Goal: Task Accomplishment & Management: Complete application form

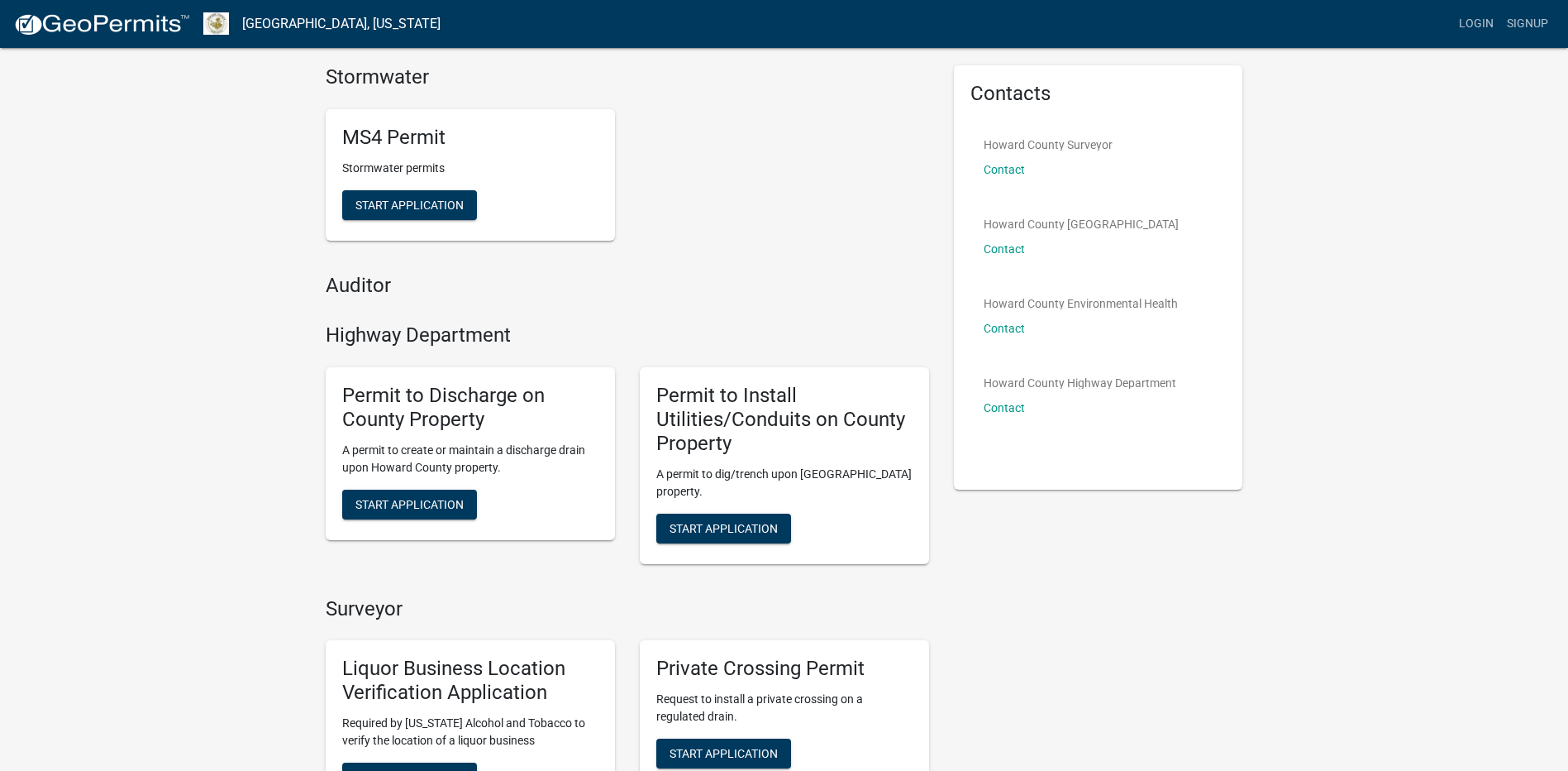
scroll to position [83, 0]
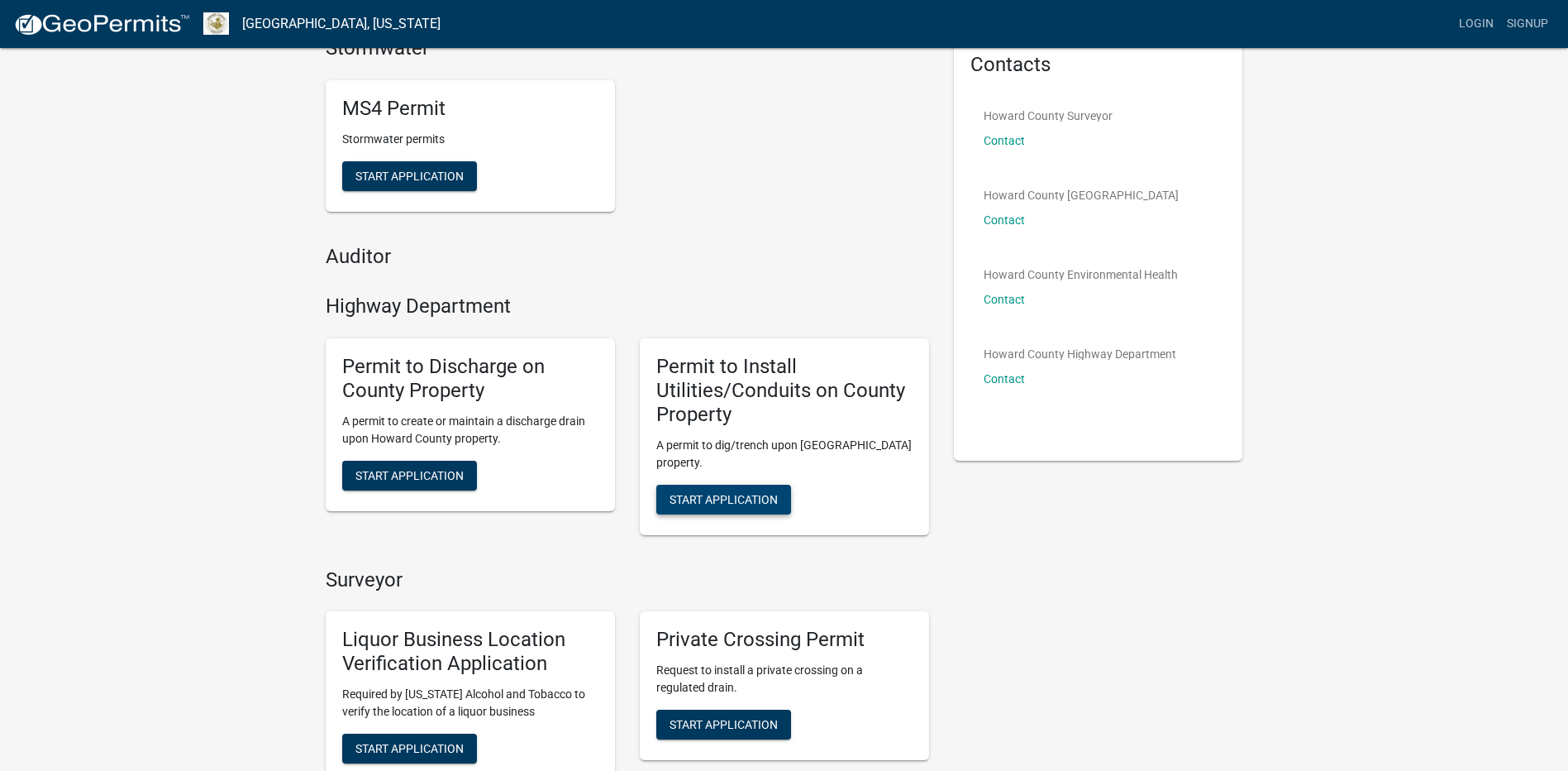
click at [709, 499] on span "Start Application" at bounding box center [723, 499] width 108 height 13
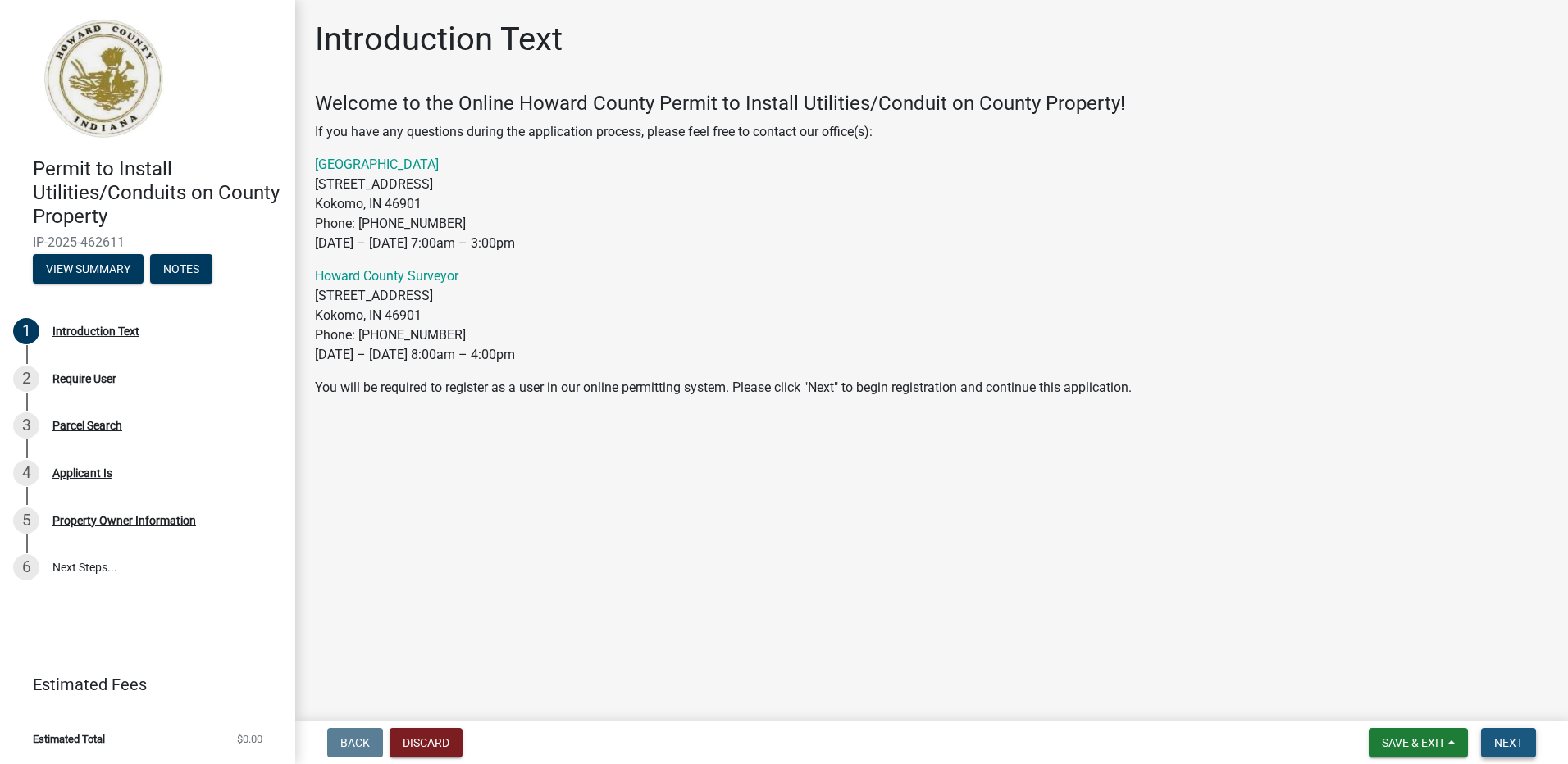
click at [1497, 737] on span "Next" at bounding box center [1508, 742] width 29 height 13
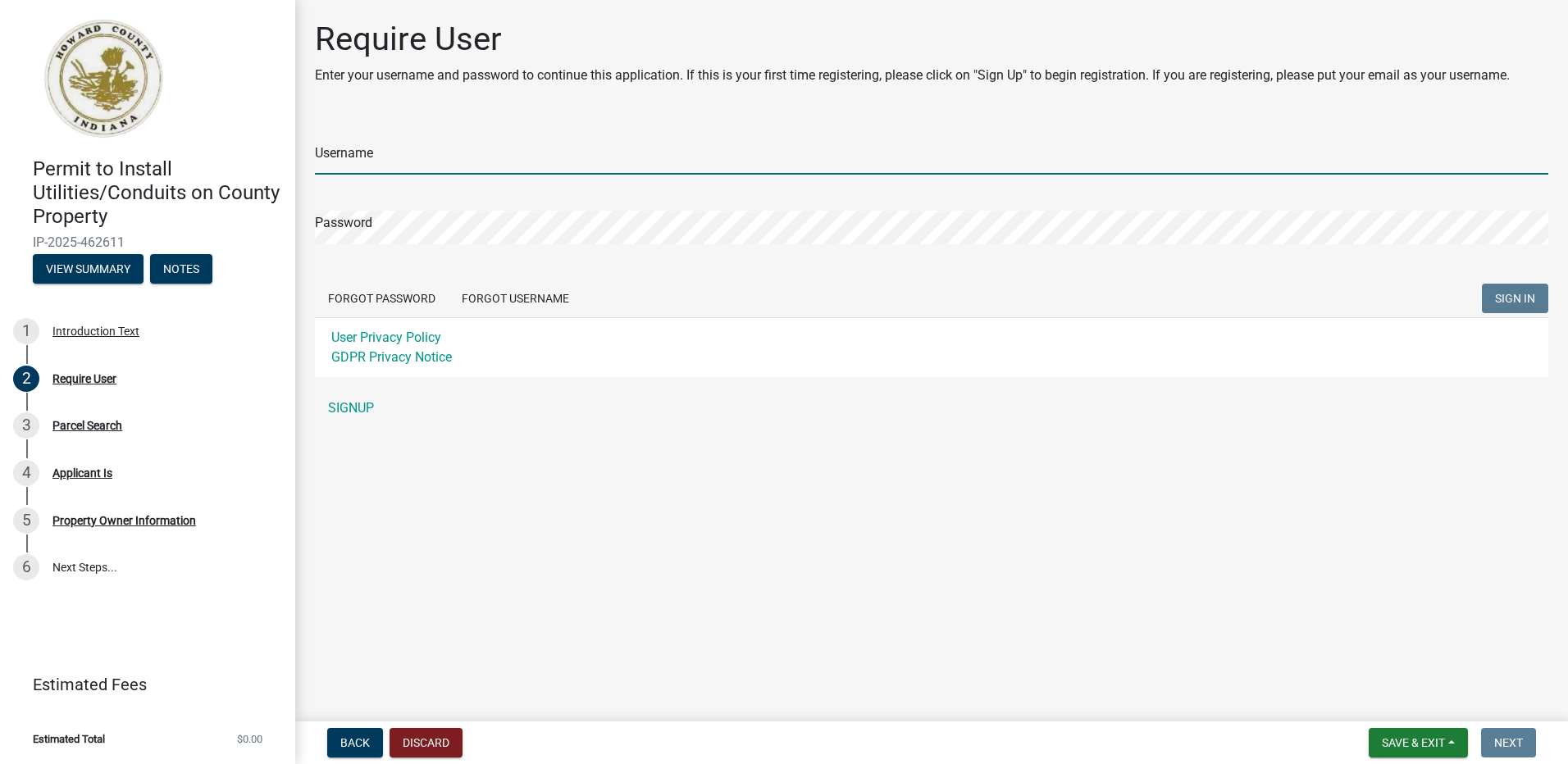
type input "SrNBSpclJKS"
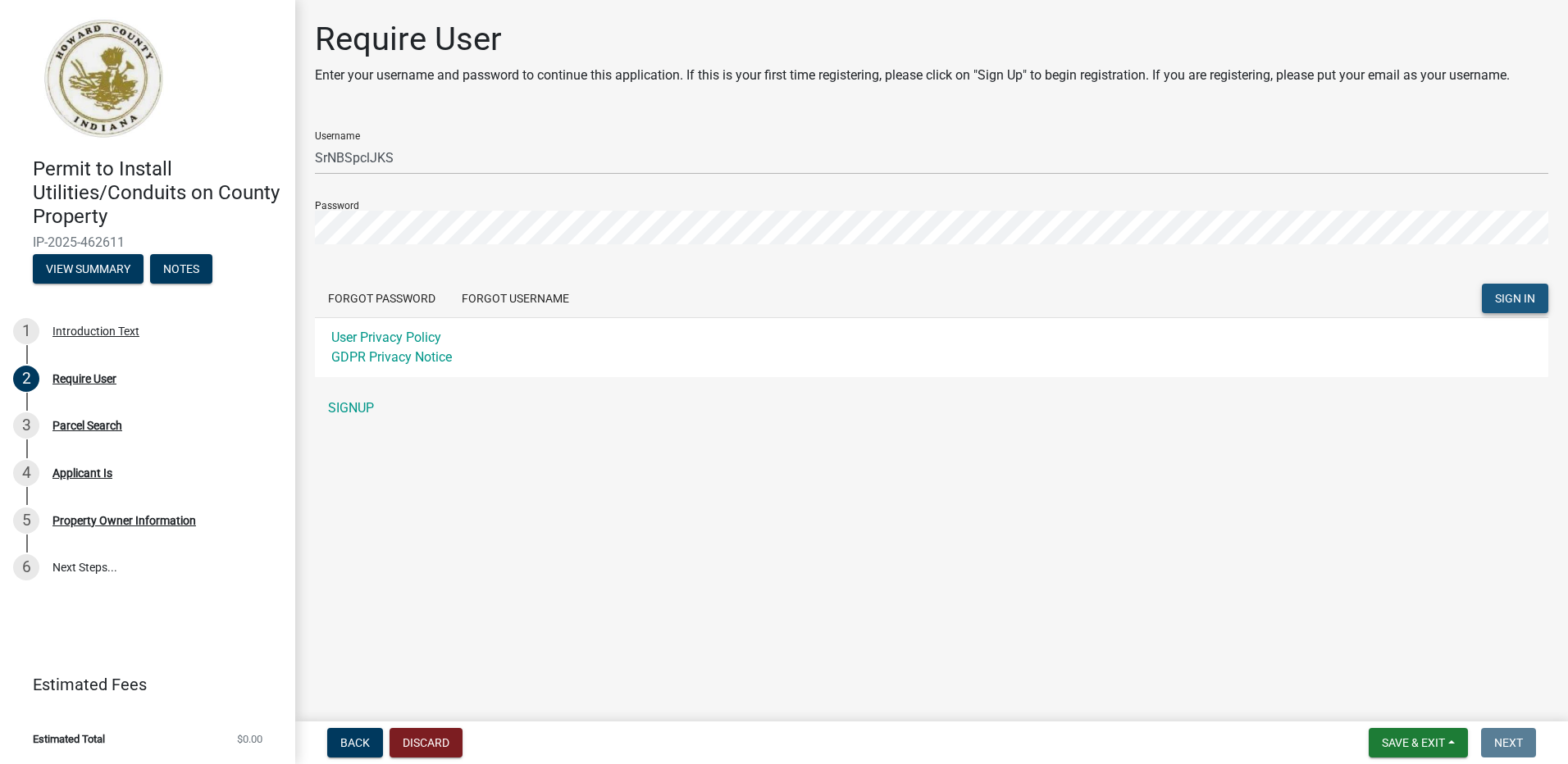
click at [1507, 296] on span "SIGN IN" at bounding box center [1515, 299] width 40 height 13
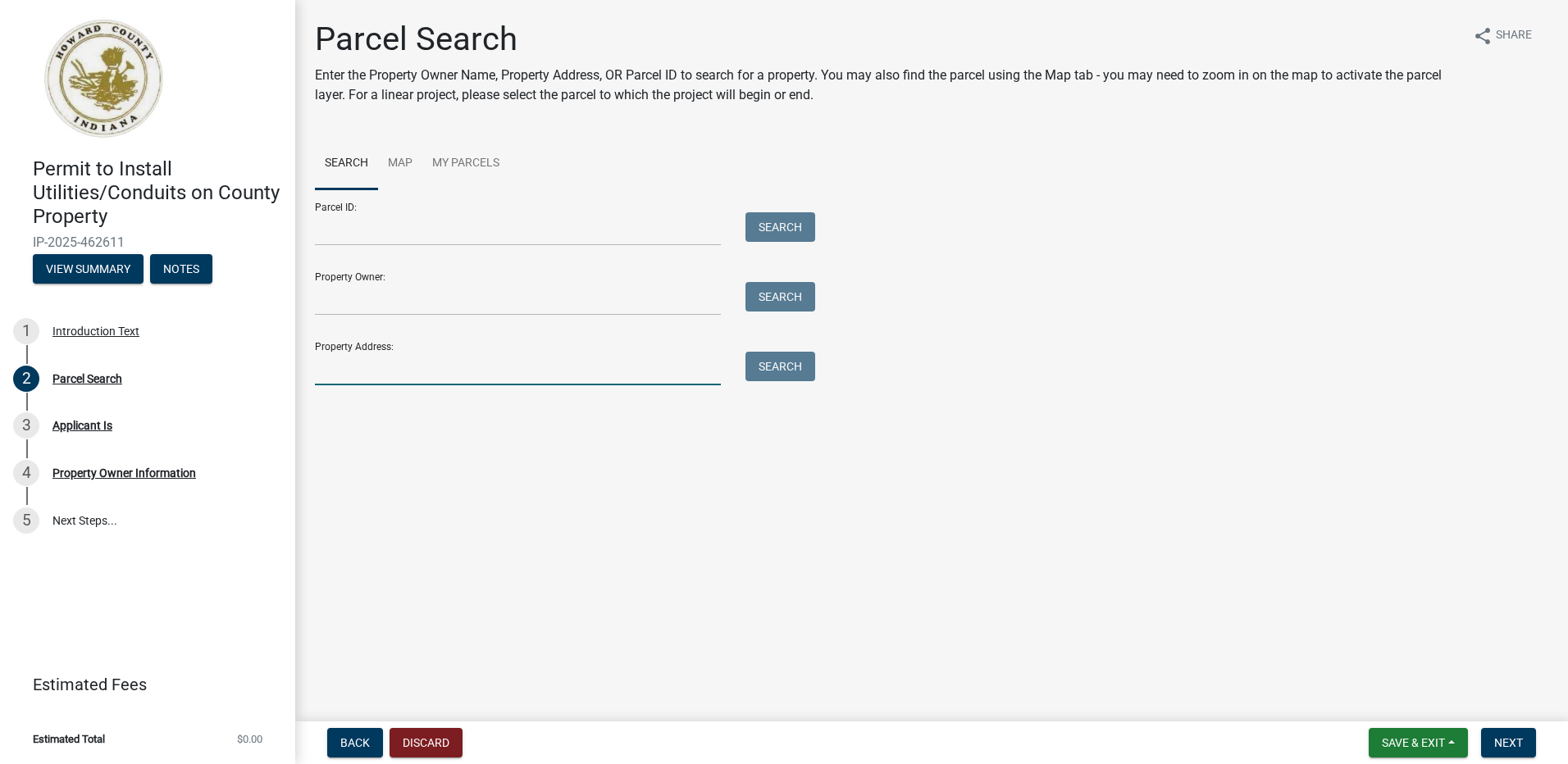
click at [364, 366] on input "Property Address:" at bounding box center [517, 368] width 406 height 34
type input "10506 W 200 N"
click at [780, 367] on button "Search" at bounding box center [780, 367] width 70 height 30
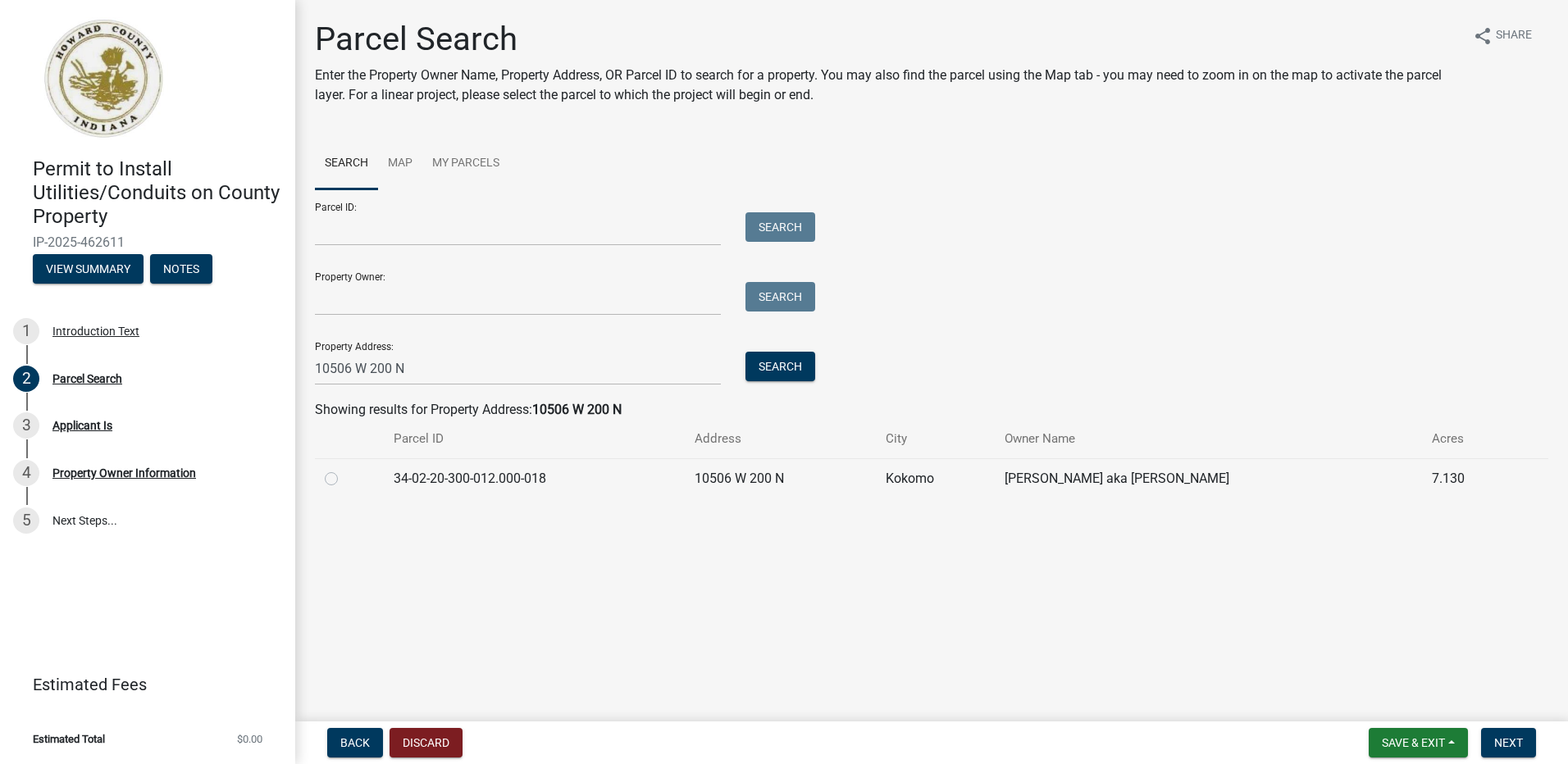
click at [344, 469] on label at bounding box center [344, 469] width 0 height 0
click at [344, 478] on input "radio" at bounding box center [349, 474] width 11 height 11
radio input "true"
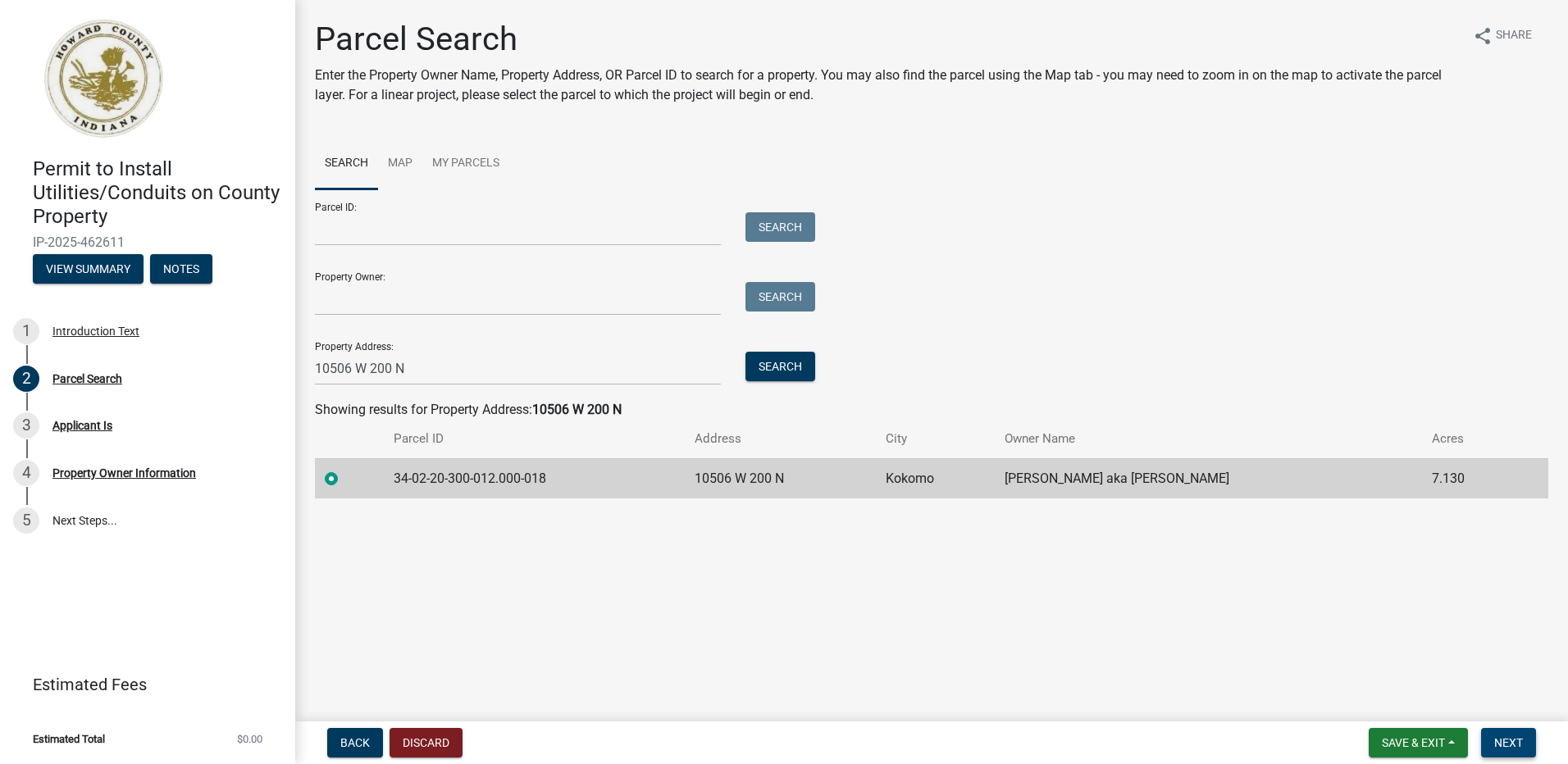
click at [1501, 737] on span "Next" at bounding box center [1508, 742] width 29 height 13
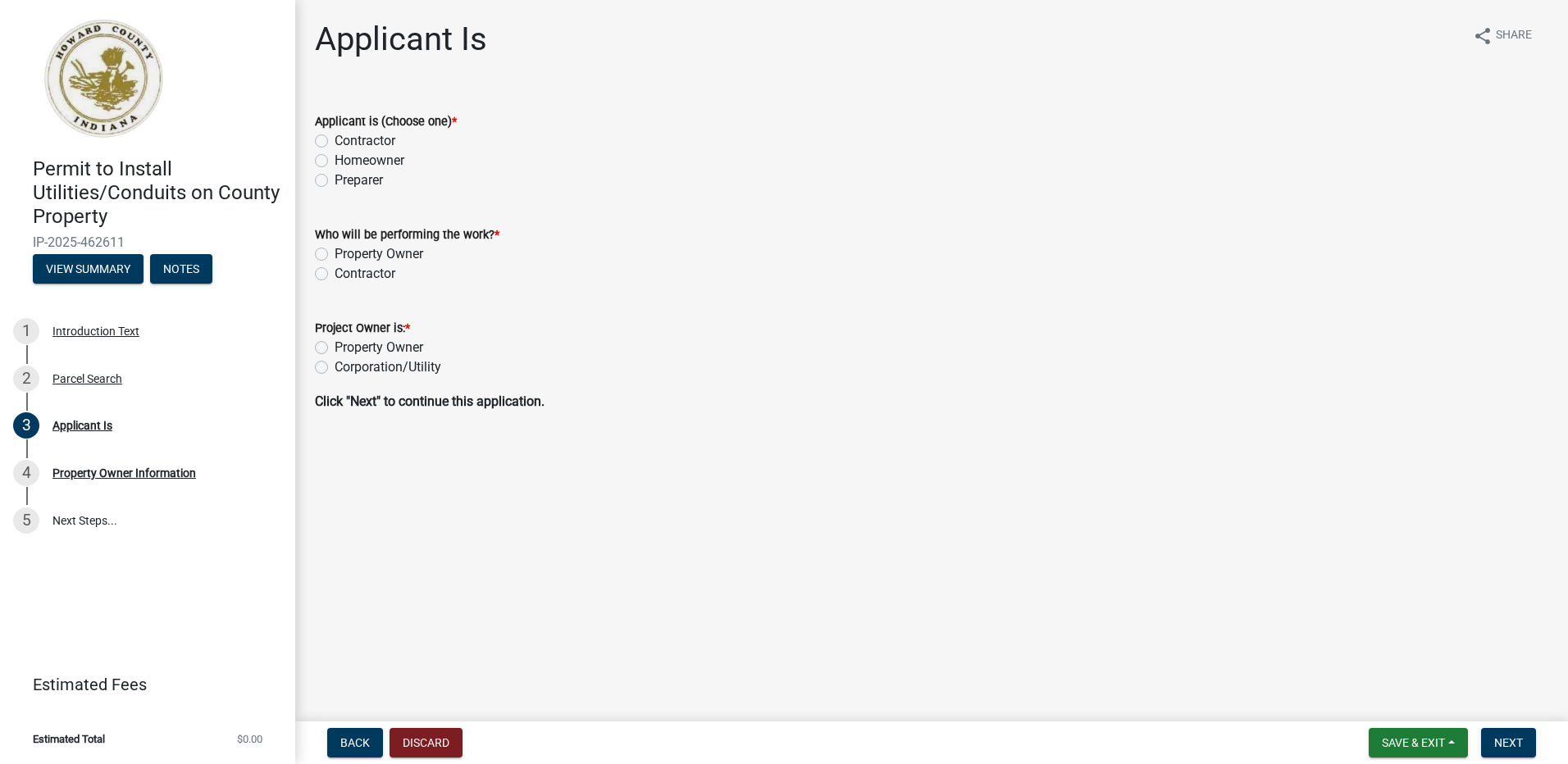
click at [335, 137] on label "Contractor" at bounding box center [364, 141] width 61 height 20
click at [335, 137] on input "Contractor" at bounding box center [339, 136] width 11 height 11
radio input "true"
click at [335, 271] on label "Contractor" at bounding box center [364, 274] width 61 height 20
click at [335, 271] on input "Contractor" at bounding box center [339, 269] width 11 height 11
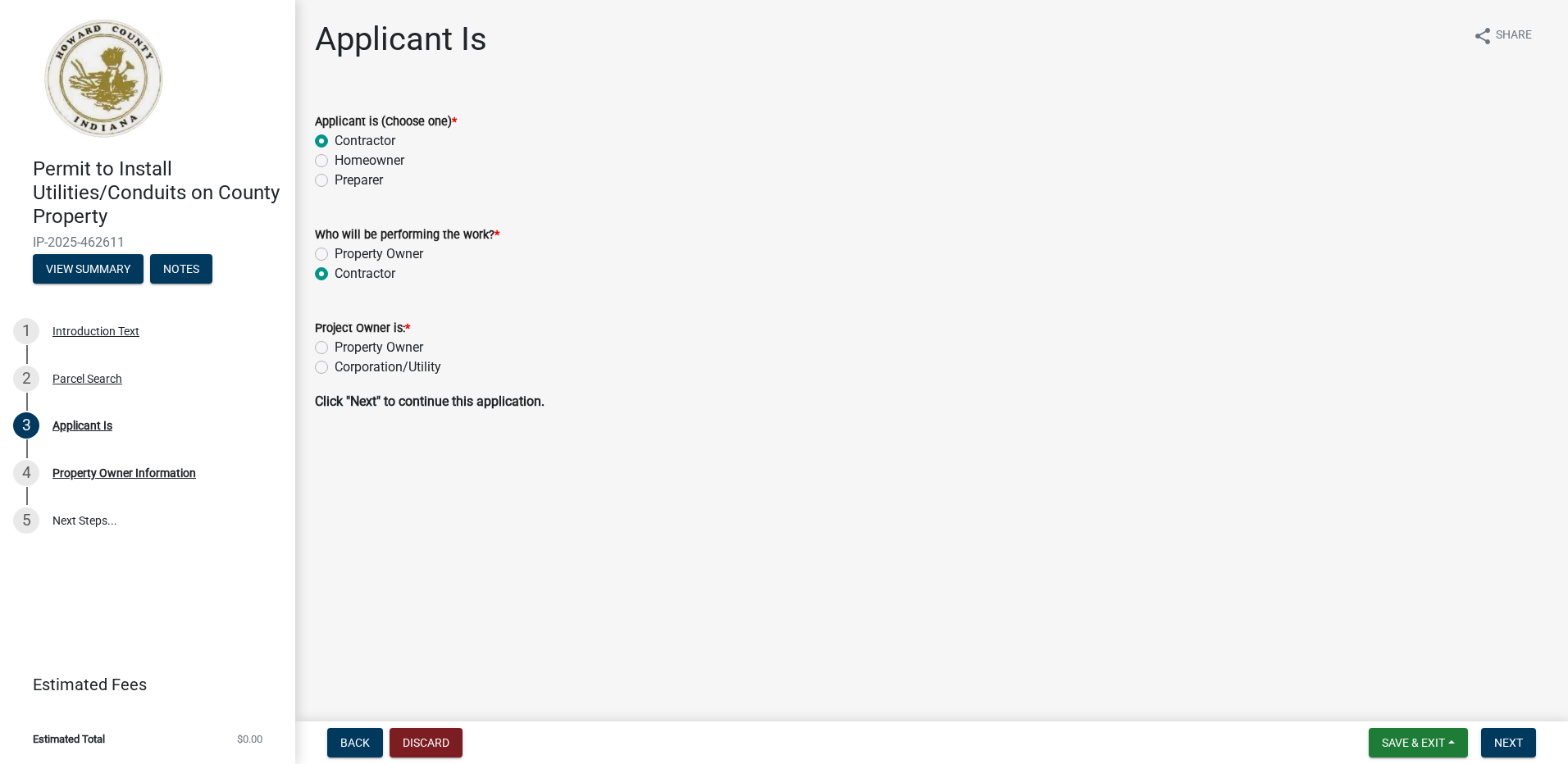
radio input "true"
click at [335, 366] on label "Corporation/Utility" at bounding box center [388, 367] width 106 height 20
click at [335, 366] on input "Corporation/Utility" at bounding box center [339, 363] width 11 height 11
radio input "true"
click at [1506, 740] on span "Next" at bounding box center [1508, 742] width 29 height 13
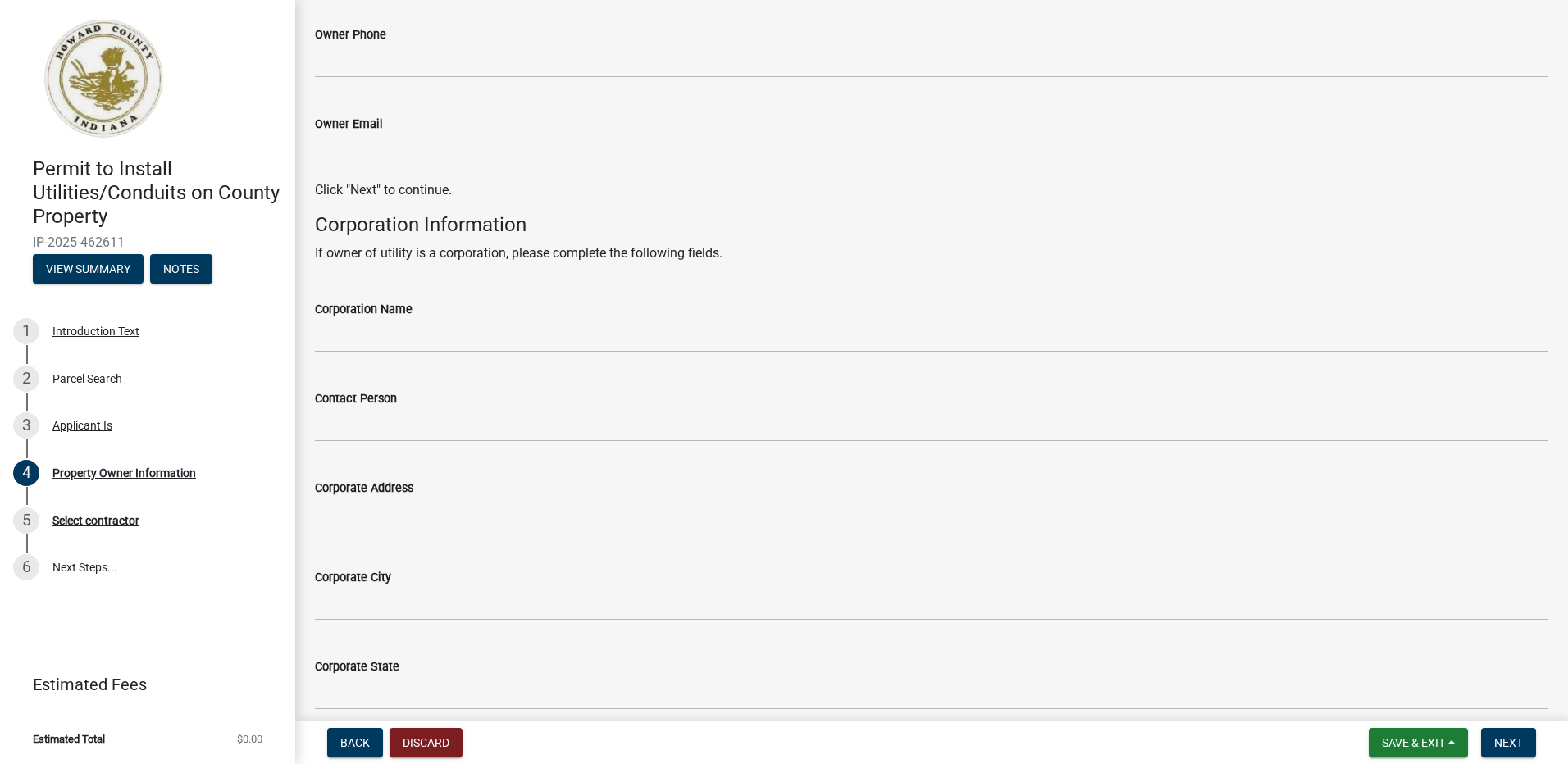
scroll to position [655, 0]
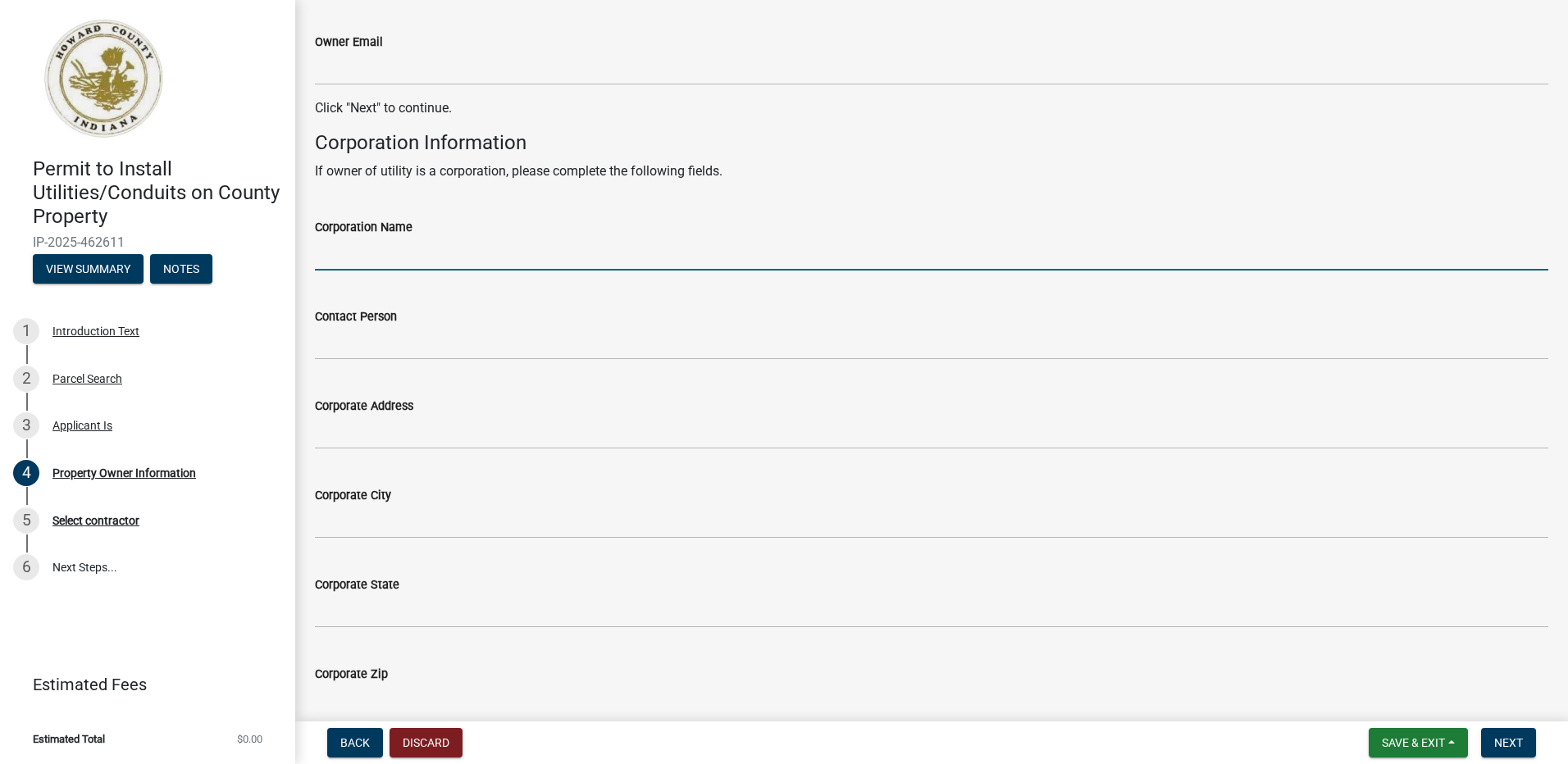
click at [403, 255] on input "Corporation Name" at bounding box center [931, 253] width 1233 height 34
type input "NIPSCO"
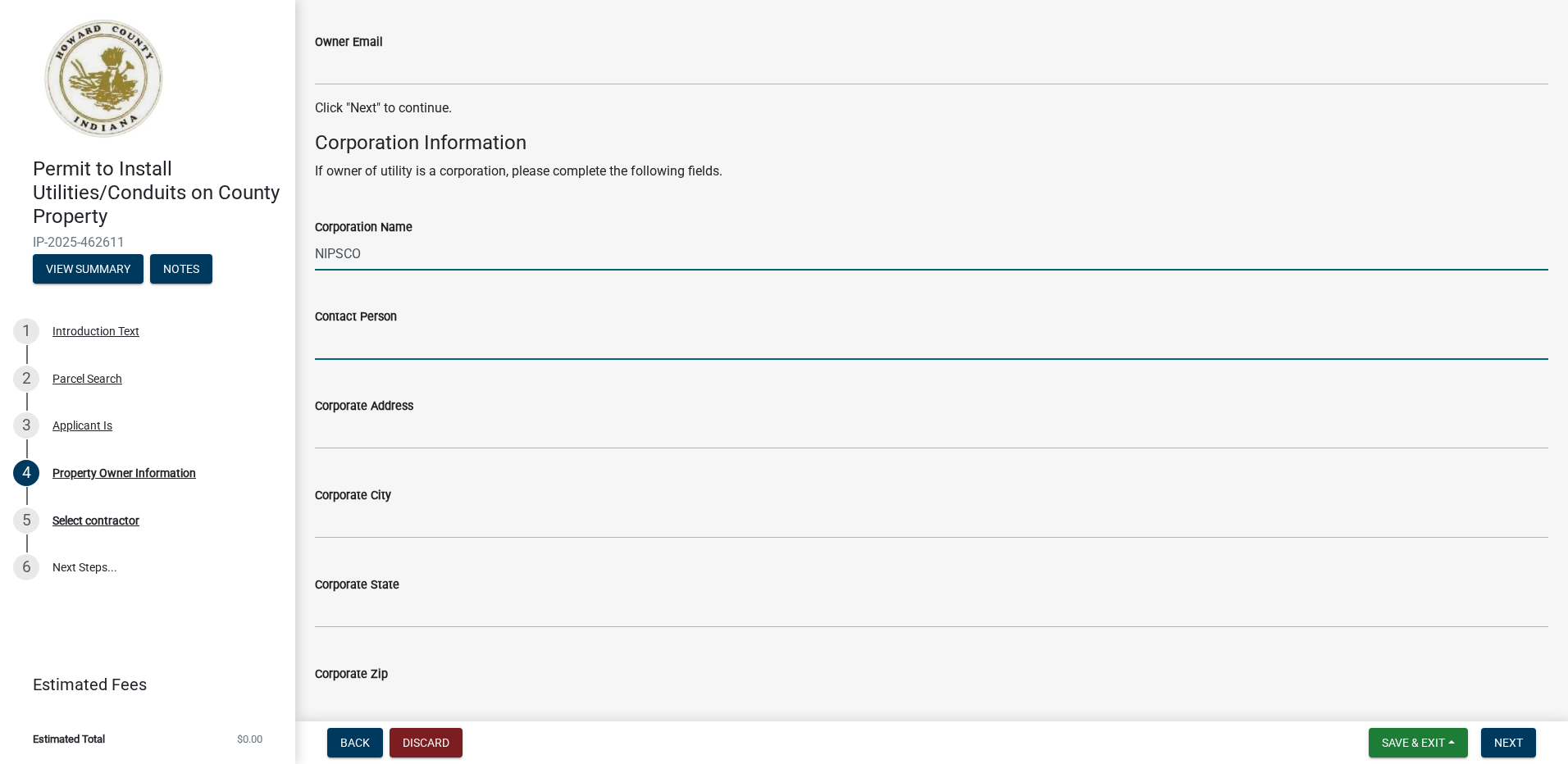
type input "[PERSON_NAME]"
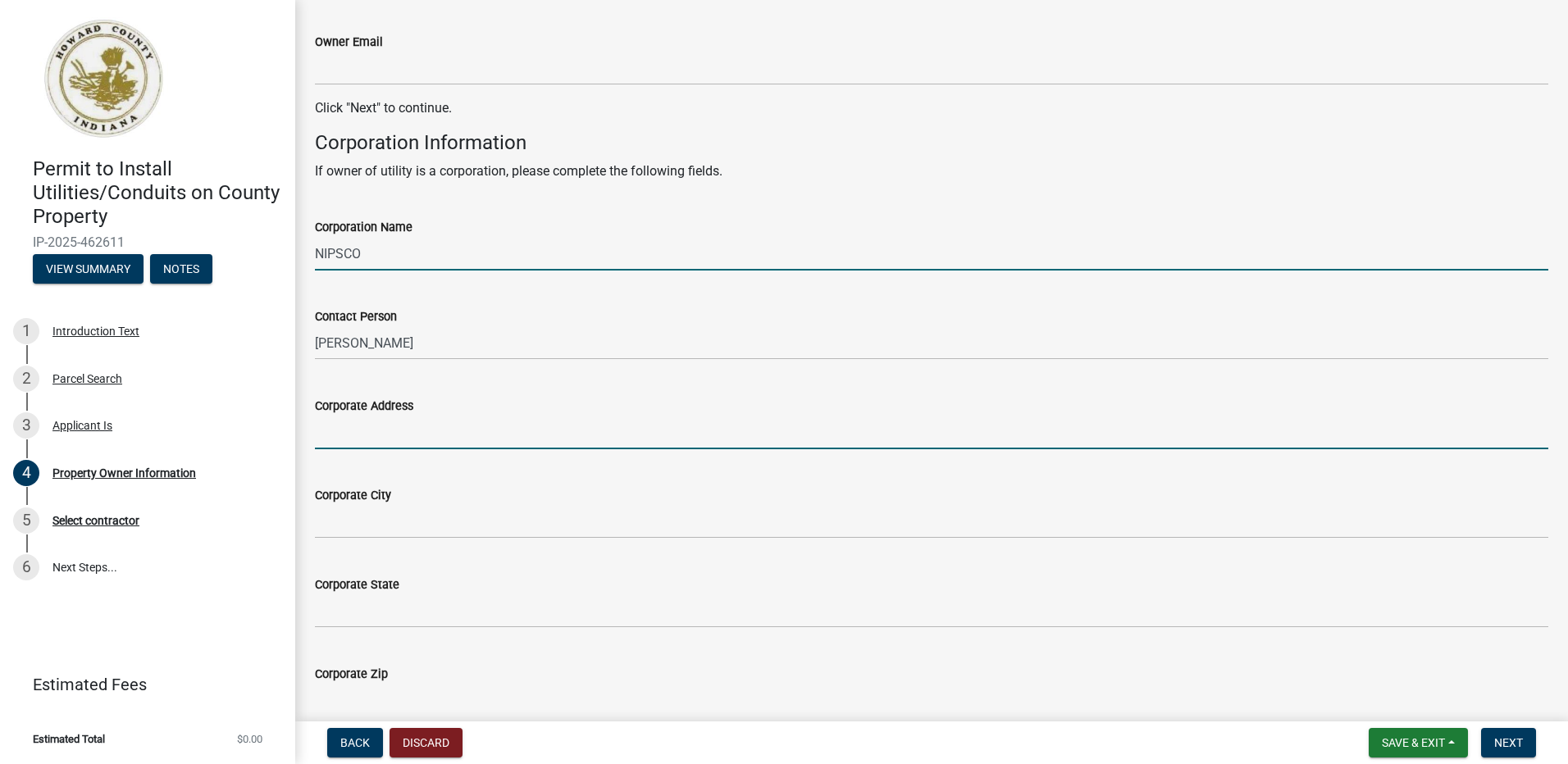
type input "[STREET_ADDRESS]"
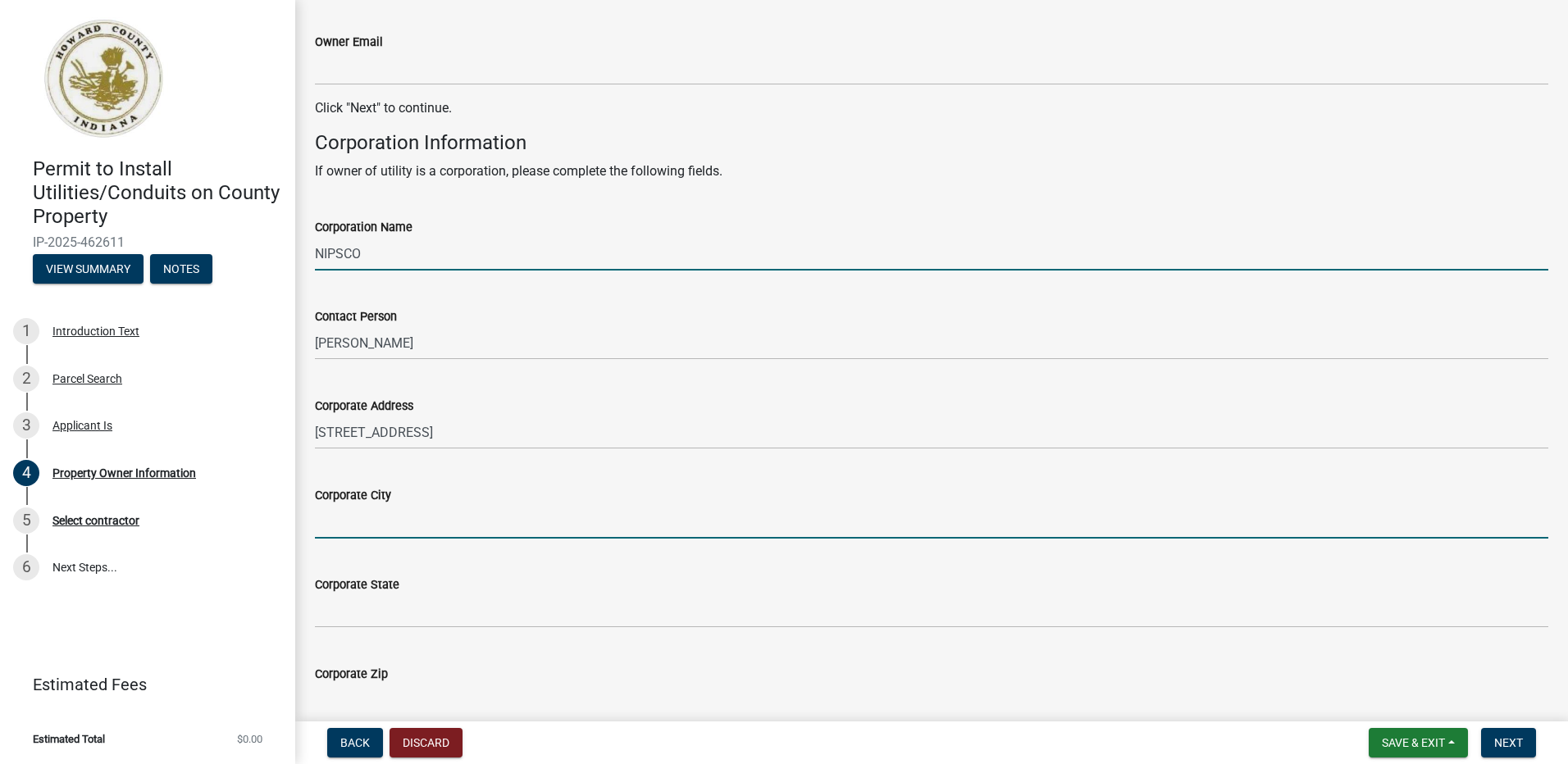
type input "Kokomo"
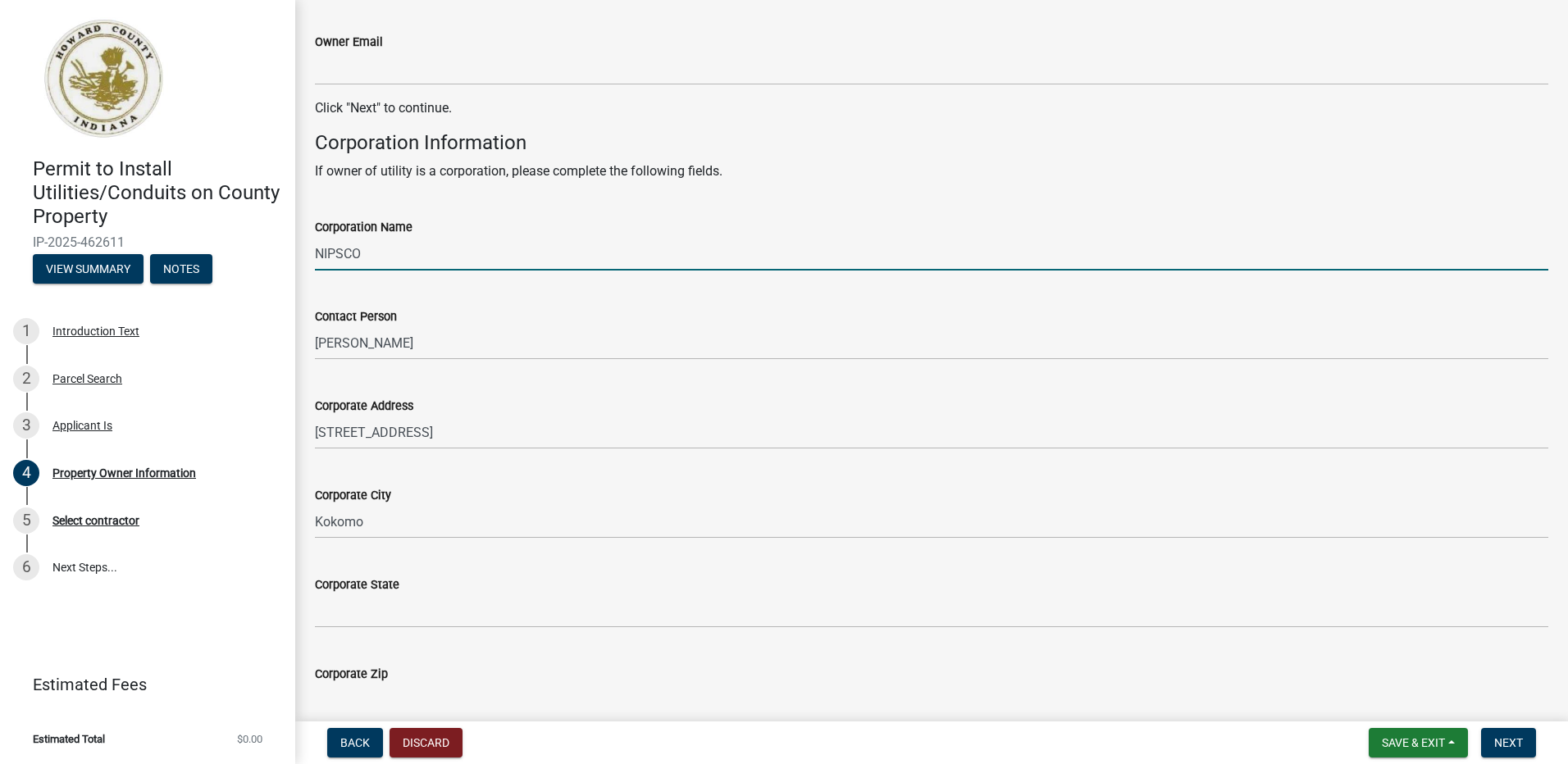
type input "[US_STATE]"
type input "46902"
type input "5743491448"
type input "[EMAIL_ADDRESS][DOMAIN_NAME]"
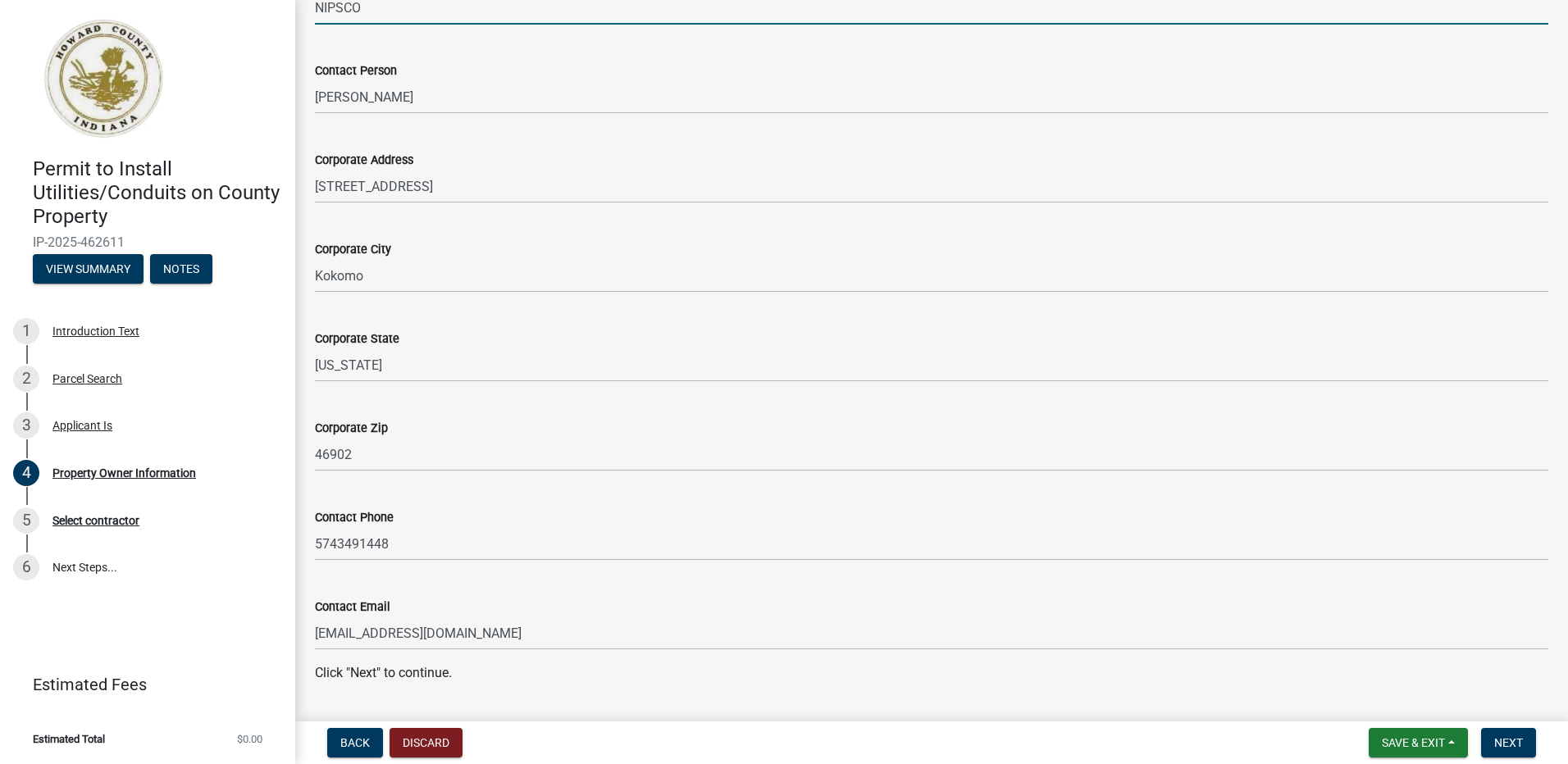
scroll to position [946, 0]
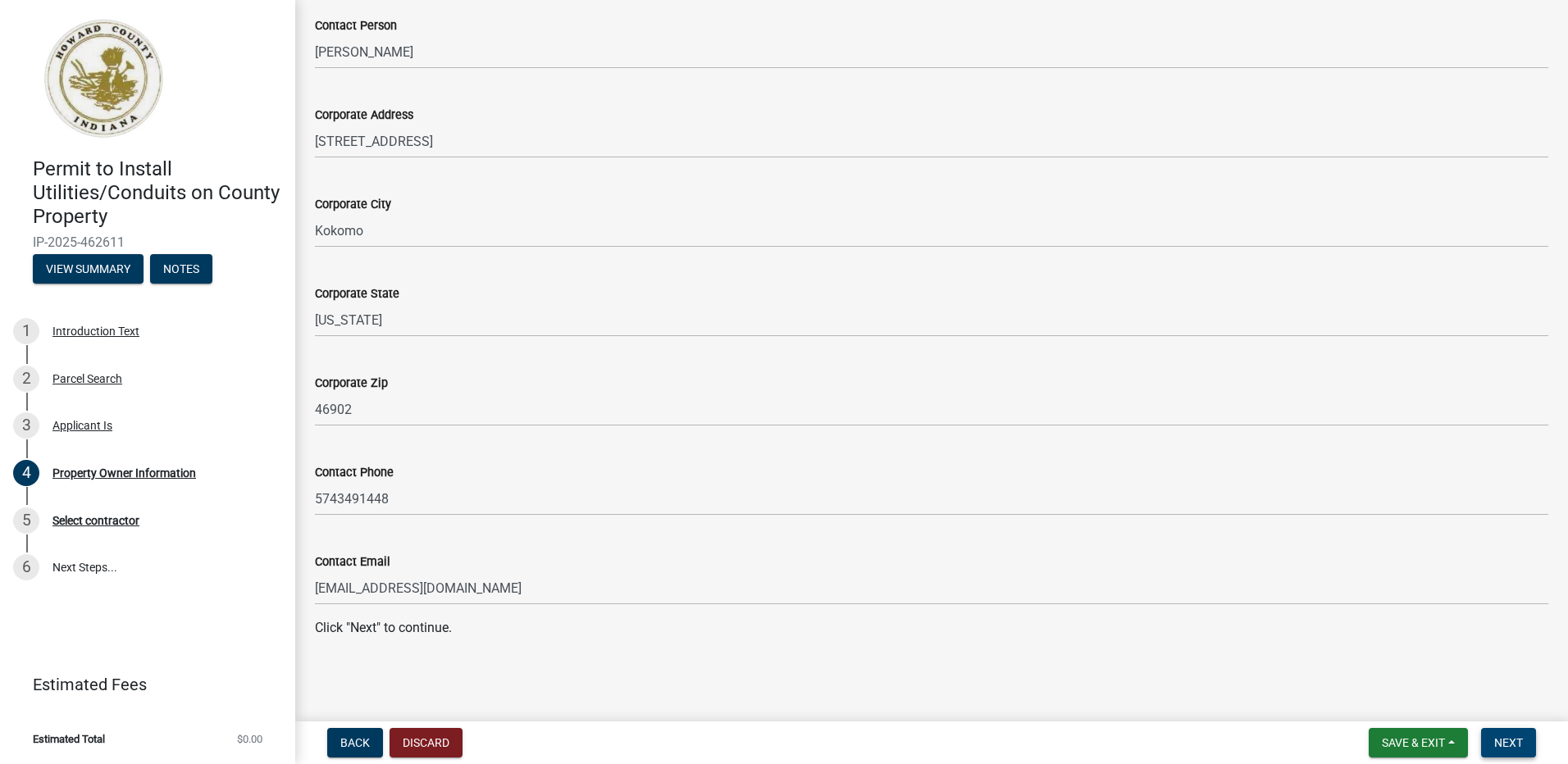
click at [1508, 747] on span "Next" at bounding box center [1508, 742] width 29 height 13
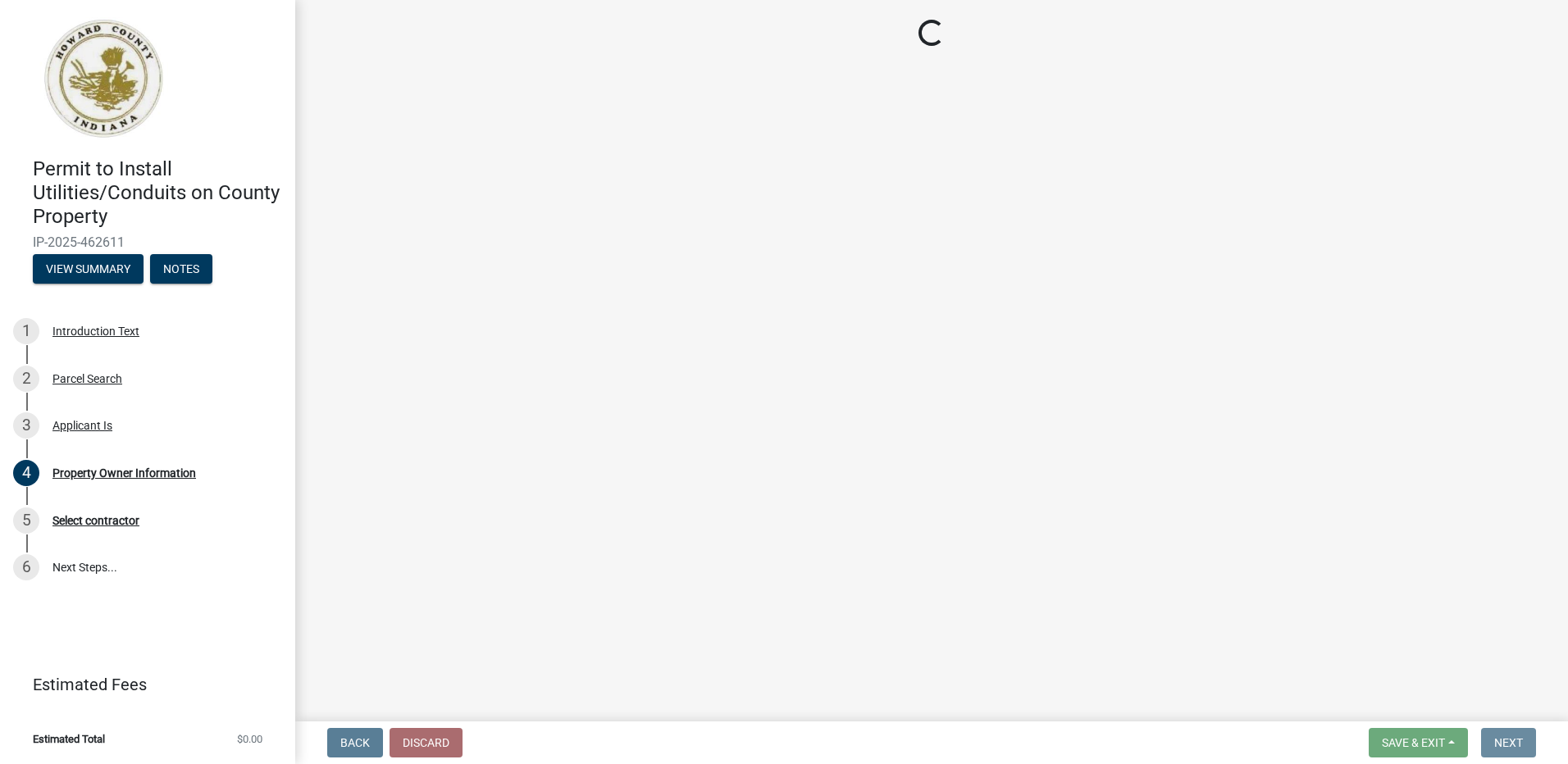
scroll to position [0, 0]
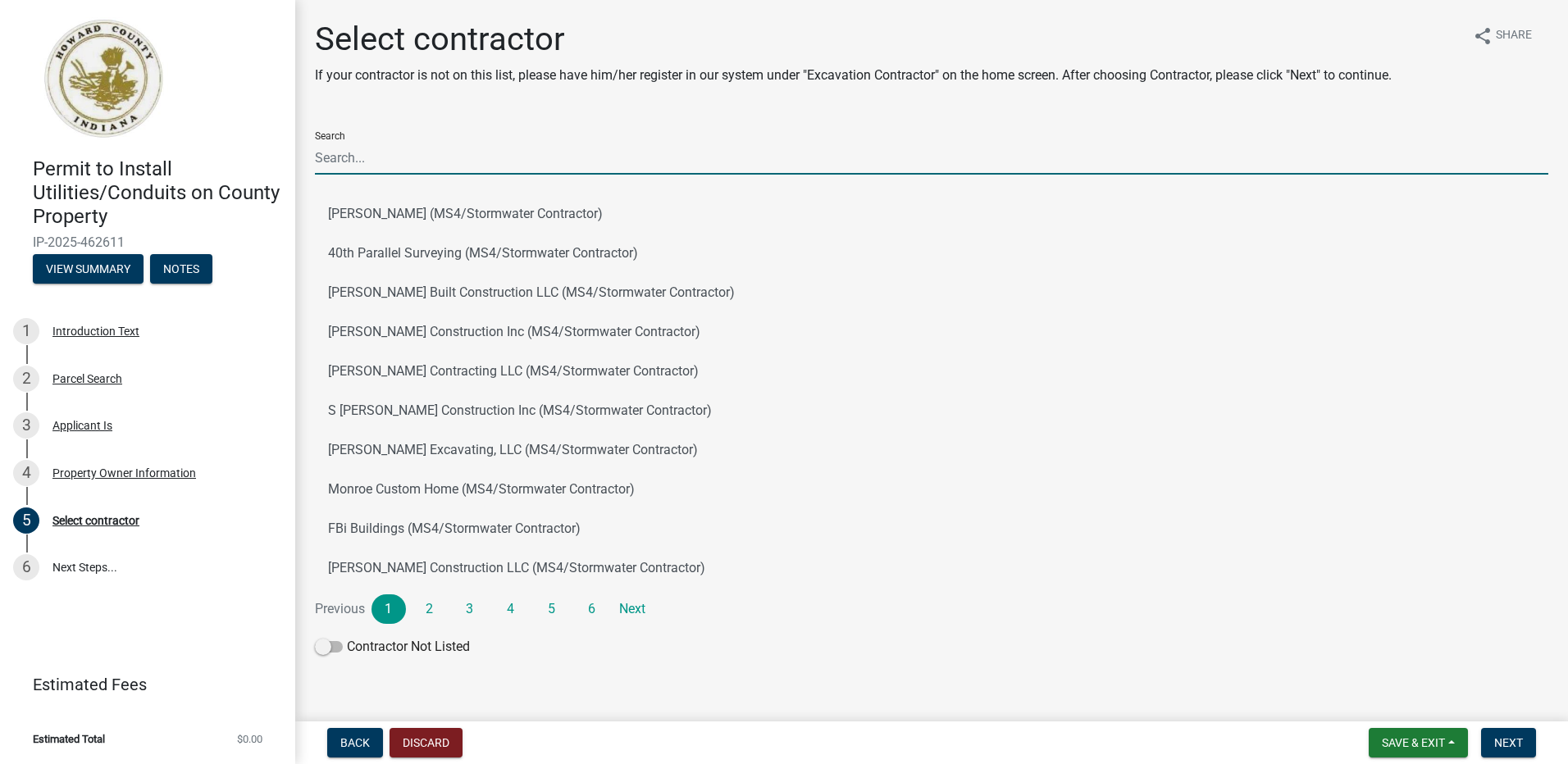
click at [422, 156] on input "Search" at bounding box center [931, 158] width 1233 height 34
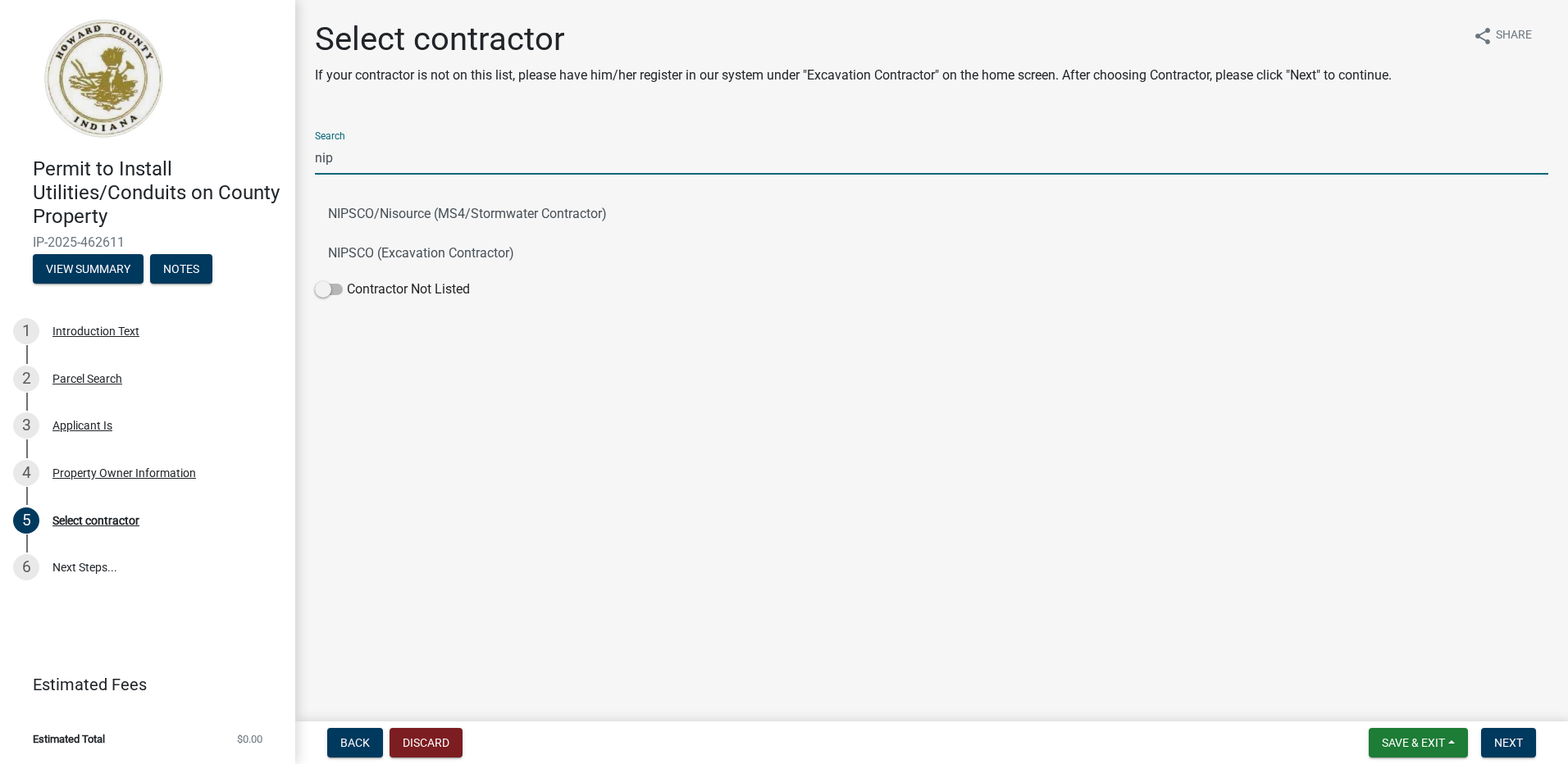
type input "NIPSCO"
click at [360, 248] on button "NIPSCO (Excavation Contractor)" at bounding box center [931, 253] width 1233 height 39
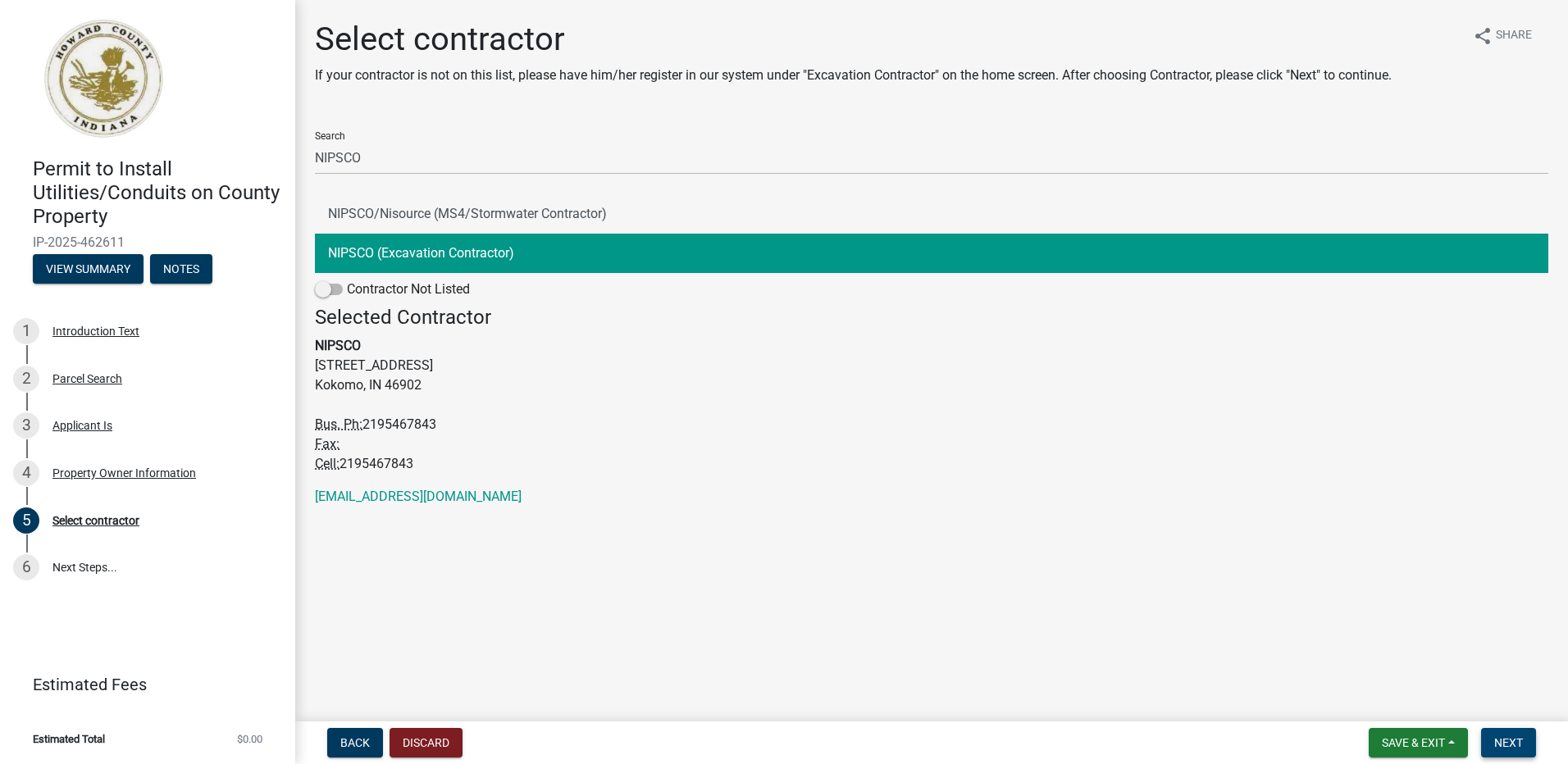
click at [1506, 737] on span "Next" at bounding box center [1508, 742] width 29 height 13
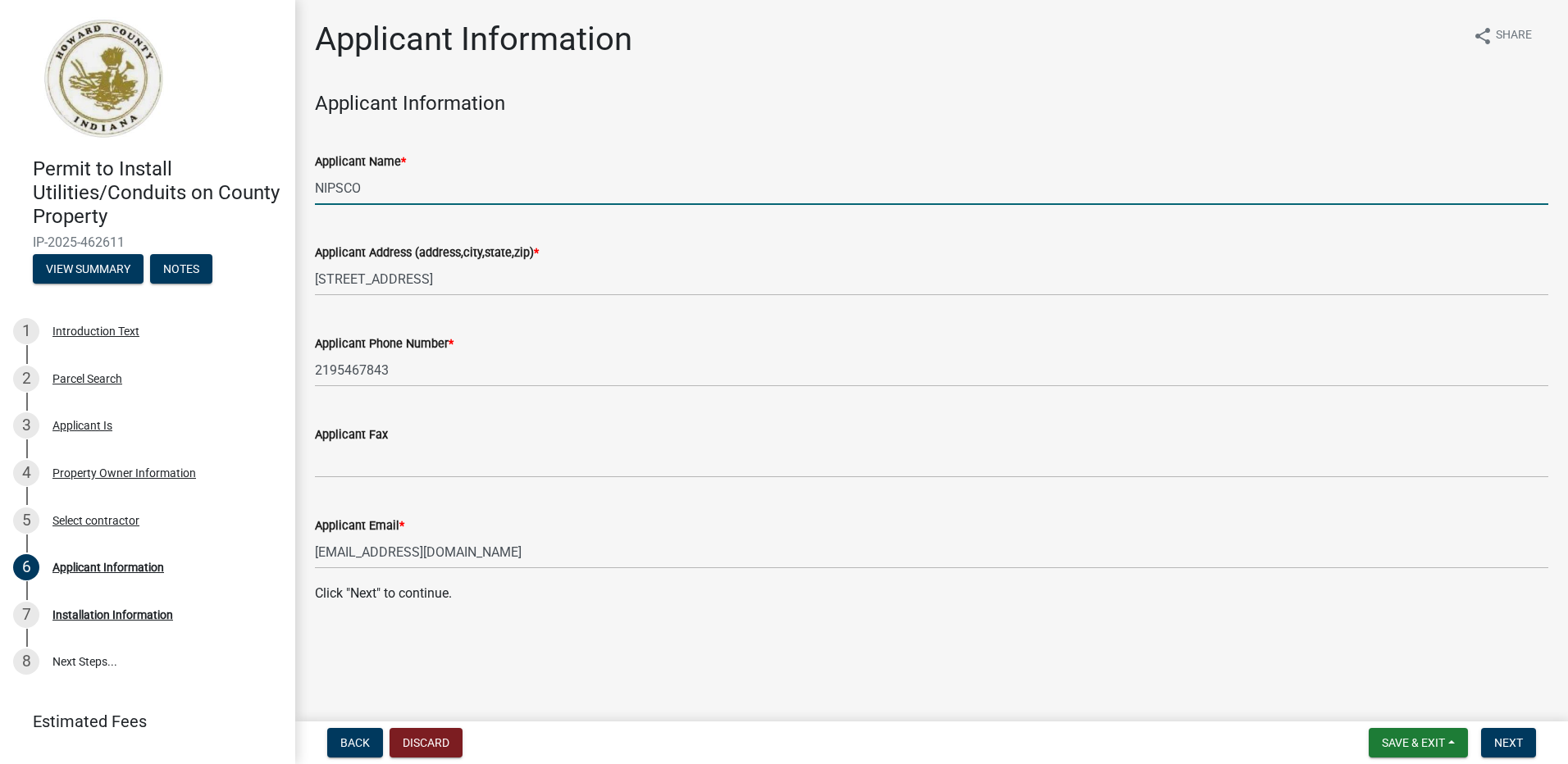
click at [379, 192] on input "NIPSCO" at bounding box center [931, 187] width 1233 height 34
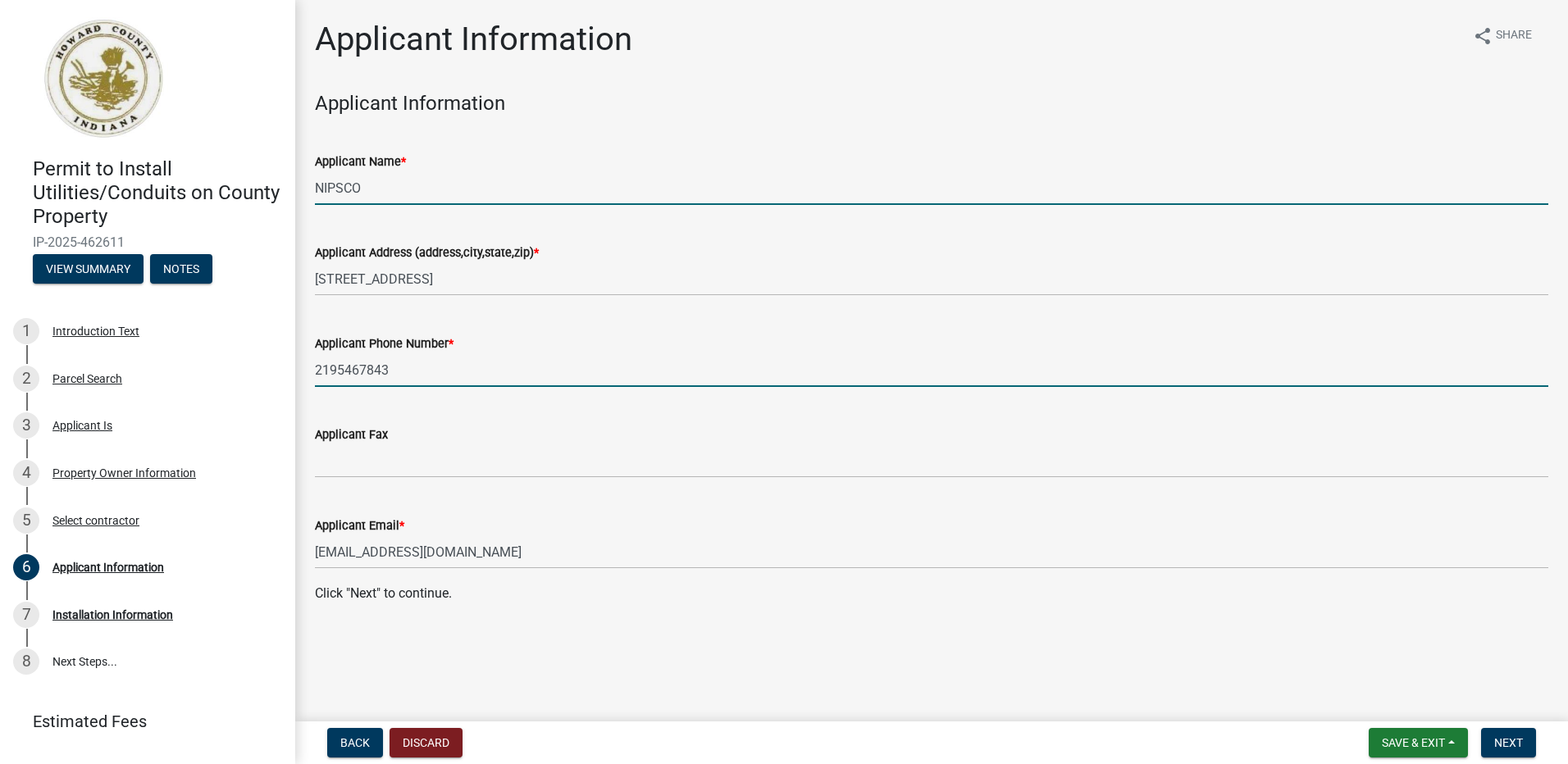
click at [402, 372] on input "2195467843" at bounding box center [931, 370] width 1233 height 34
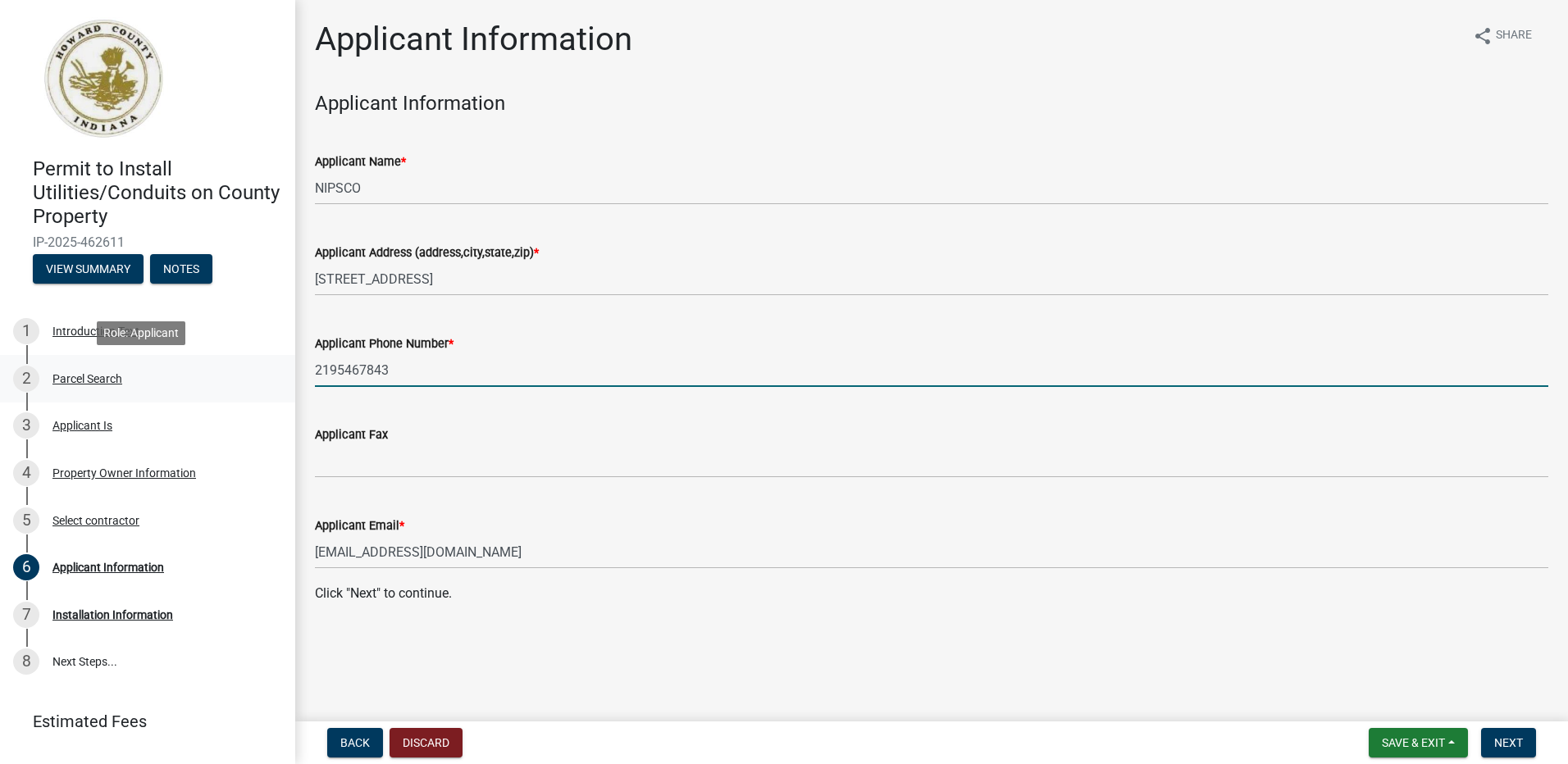
drag, startPoint x: 408, startPoint y: 370, endPoint x: 261, endPoint y: 371, distance: 147.0
click at [261, 371] on div "Permit to Install Utilities/Conduits on County Property IP-2025-462611 View Sum…" at bounding box center [784, 382] width 1568 height 764
type input "5743491448"
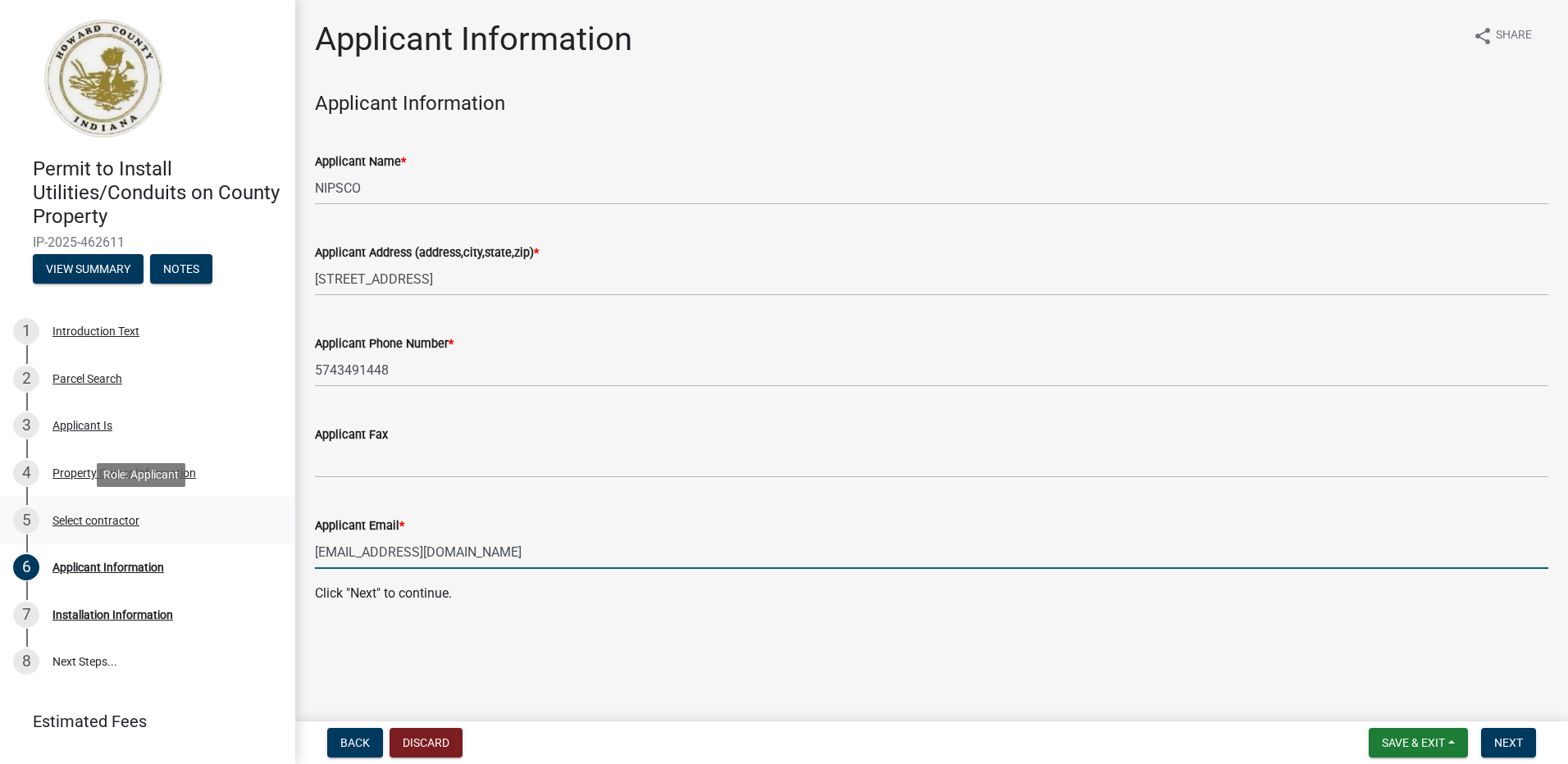
drag, startPoint x: 521, startPoint y: 552, endPoint x: 239, endPoint y: 538, distance: 282.3
click at [239, 538] on div "Permit to Install Utilities/Conduits on County Property IP-2025-462611 View Sum…" at bounding box center [784, 382] width 1568 height 764
type input "[EMAIL_ADDRESS][DOMAIN_NAME]"
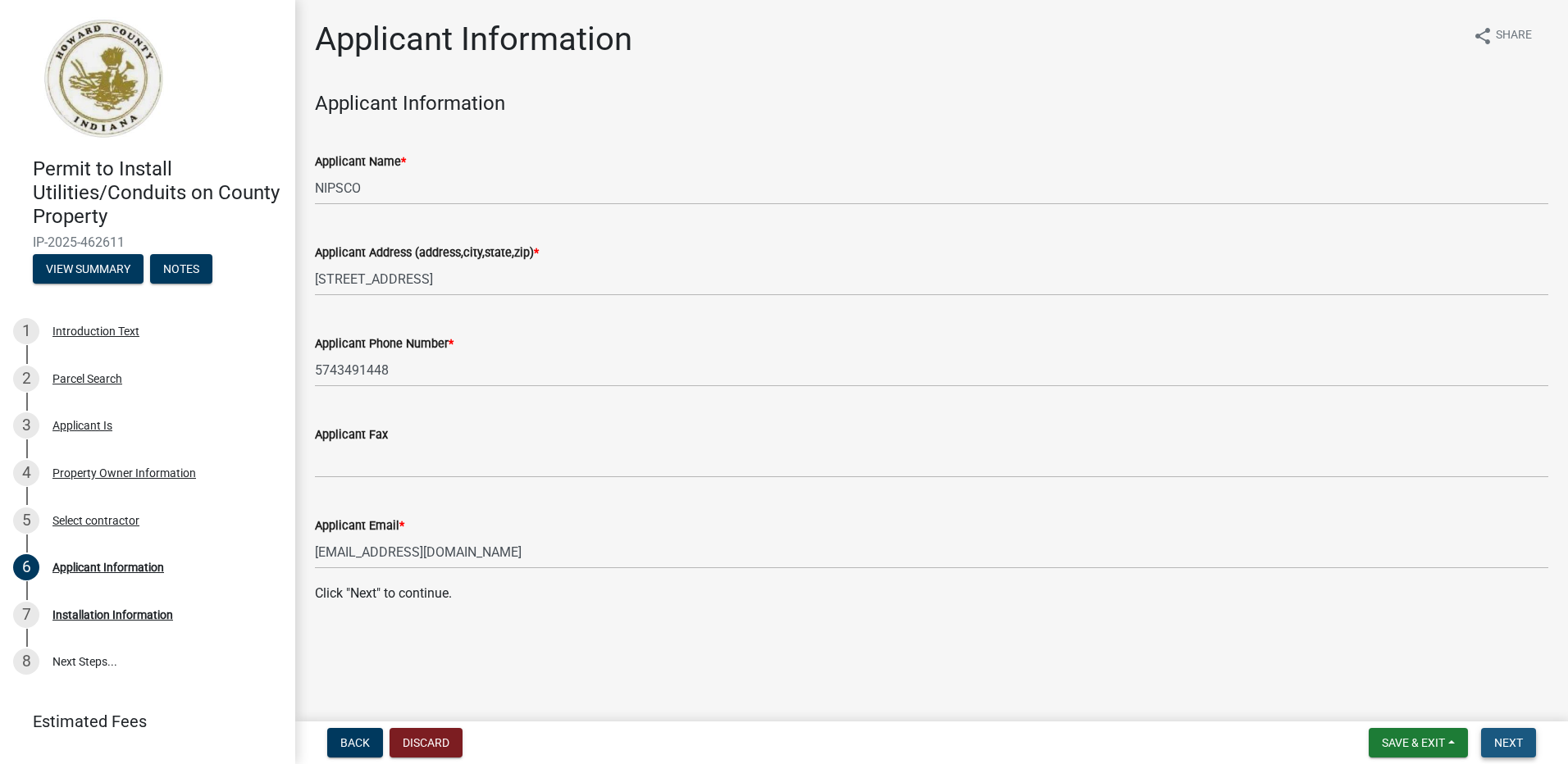
click at [1508, 741] on span "Next" at bounding box center [1508, 742] width 29 height 13
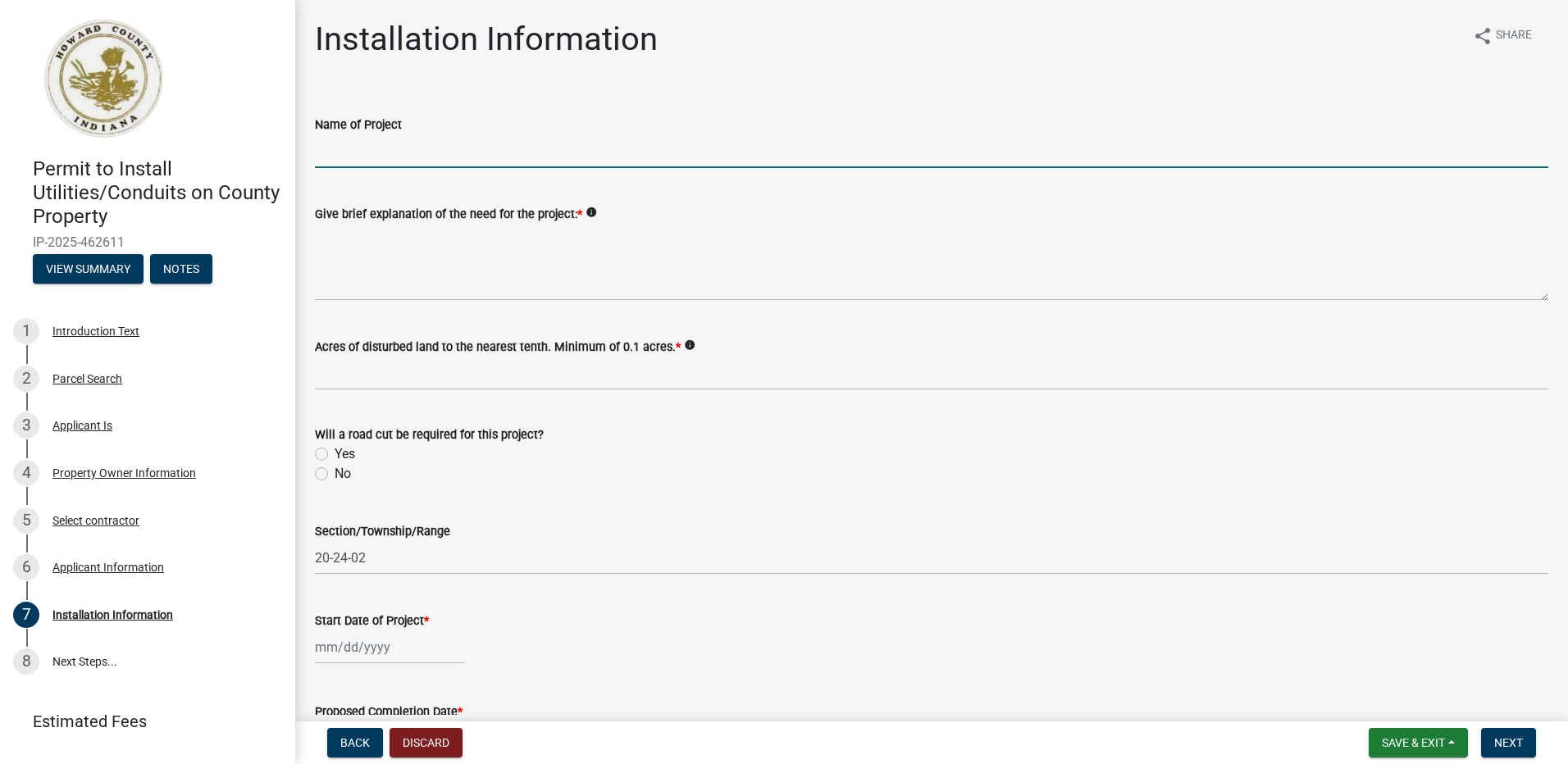
click at [375, 152] on input "Name of Project" at bounding box center [931, 151] width 1233 height 34
type input "New gas service - 10506 W 200 N"
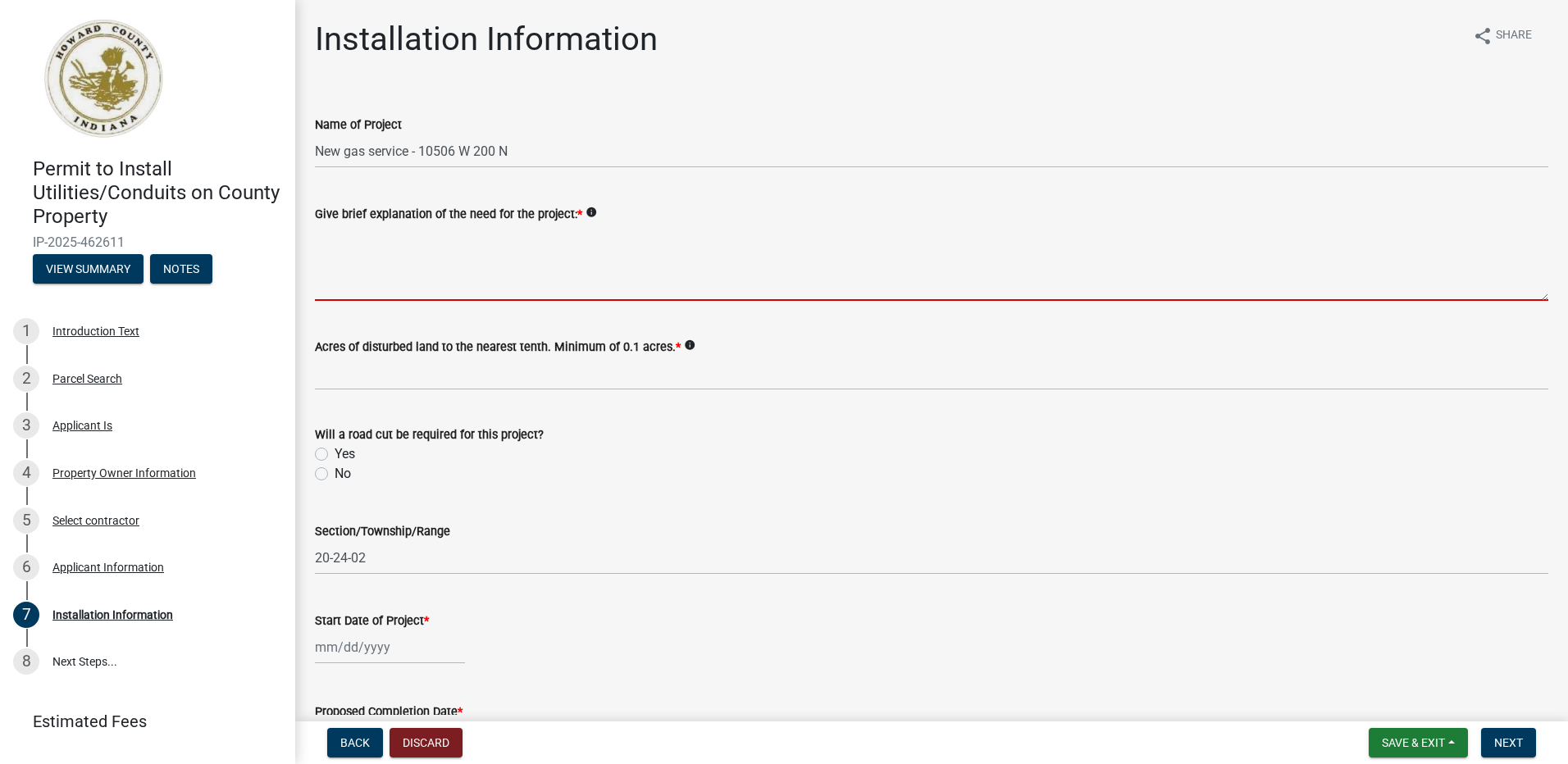
click at [401, 257] on textarea "Give brief explanation of the need for the project: *" at bounding box center [931, 262] width 1233 height 77
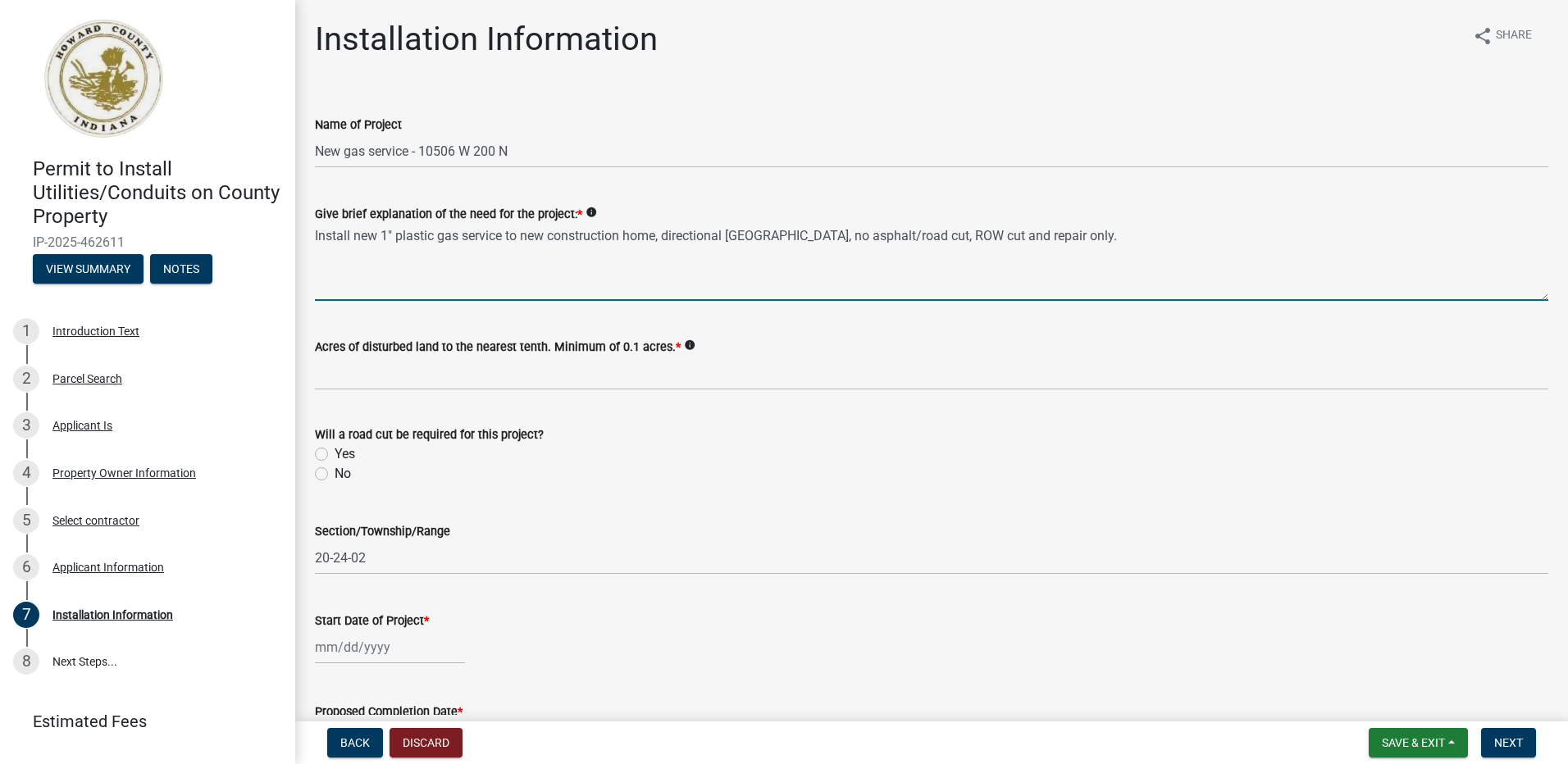
type textarea "Install new 1" plastic gas service to new construction home, directional bore r…"
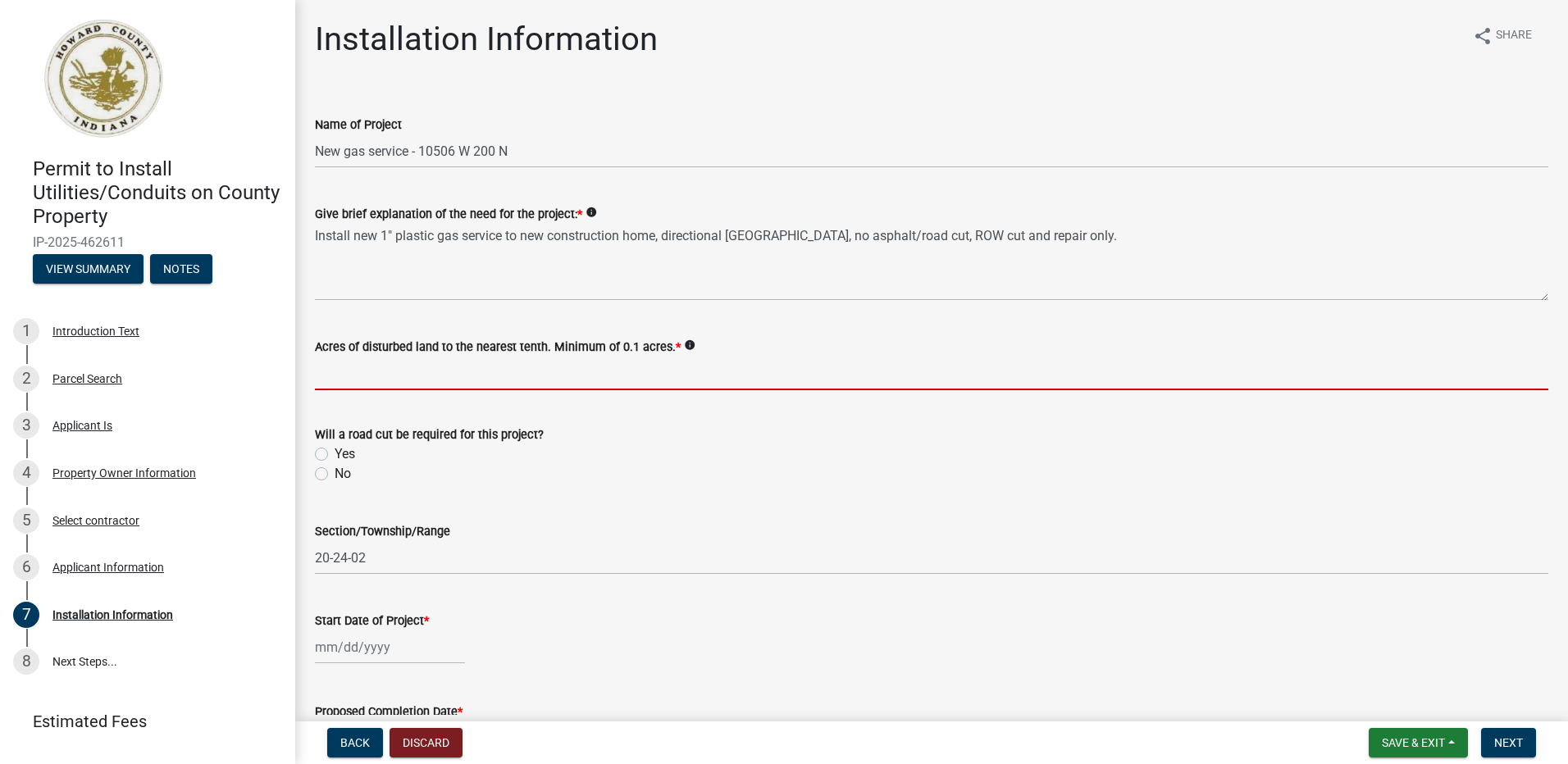
click at [354, 372] on input "text" at bounding box center [931, 373] width 1233 height 34
type input "0.1"
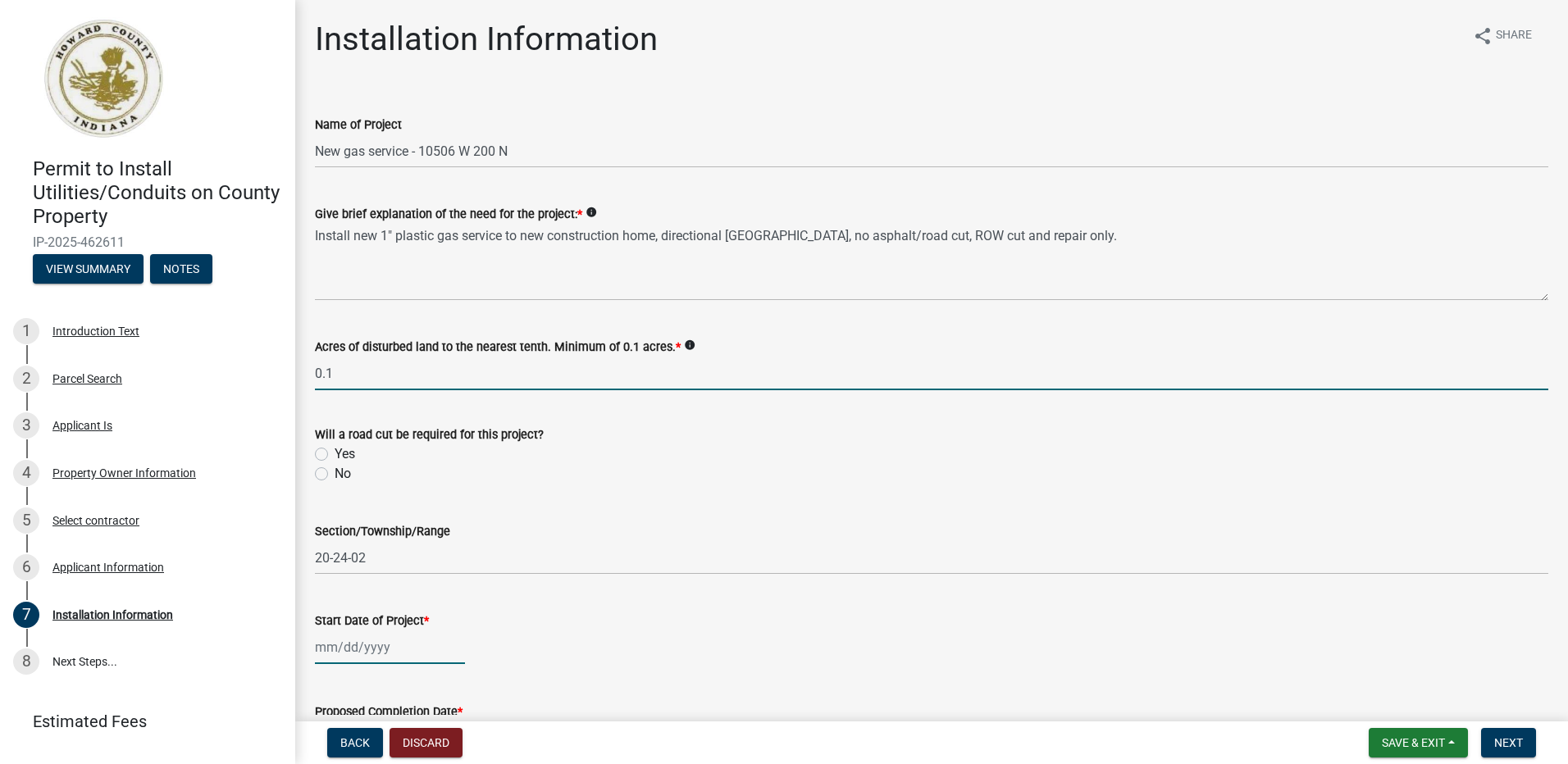
type input "05/15/2025"
type input "04/25/2025"
type input "[PERSON_NAME]"
select select "8"
select select "2025"
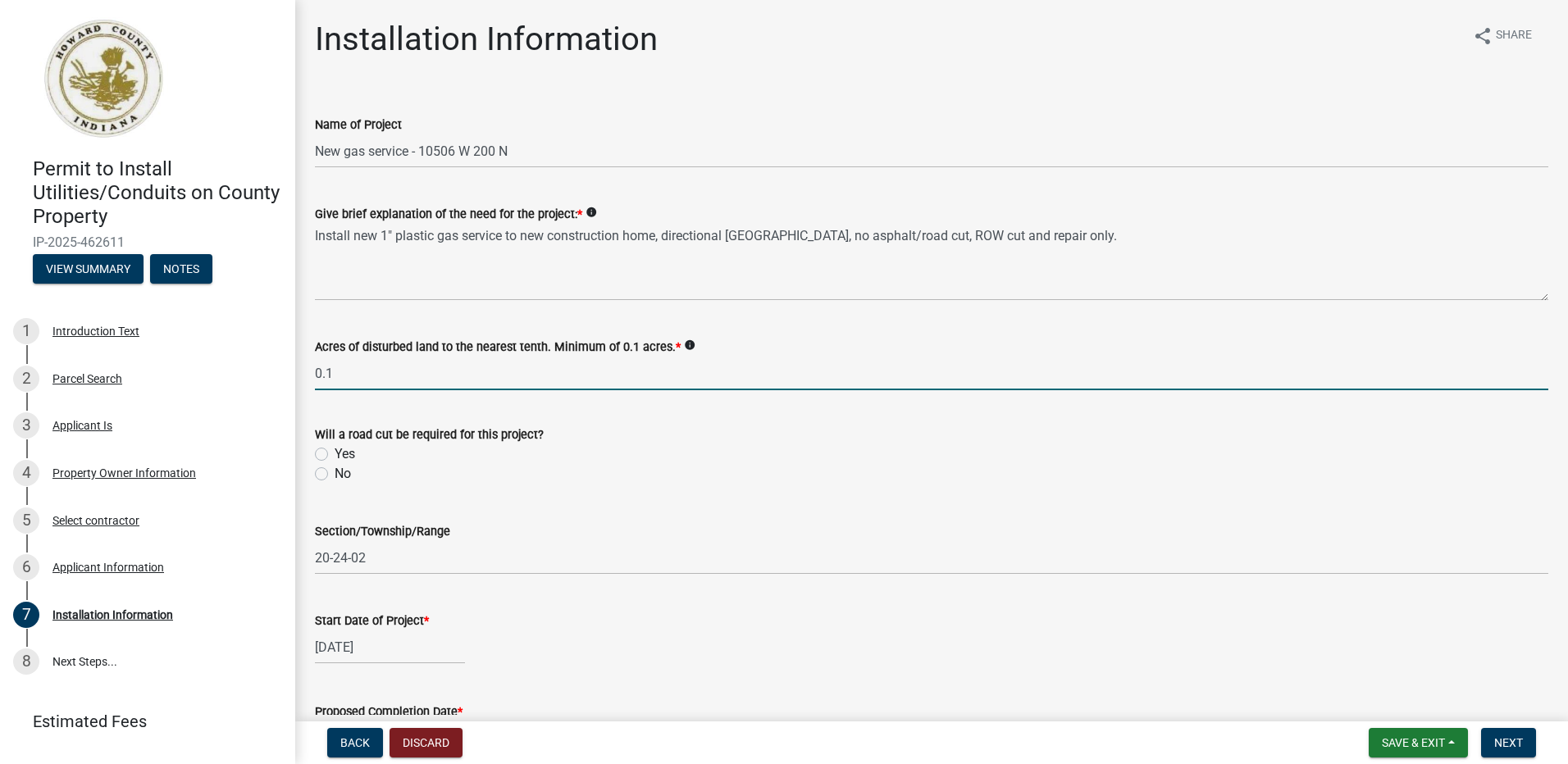
select select "8"
select select "2025"
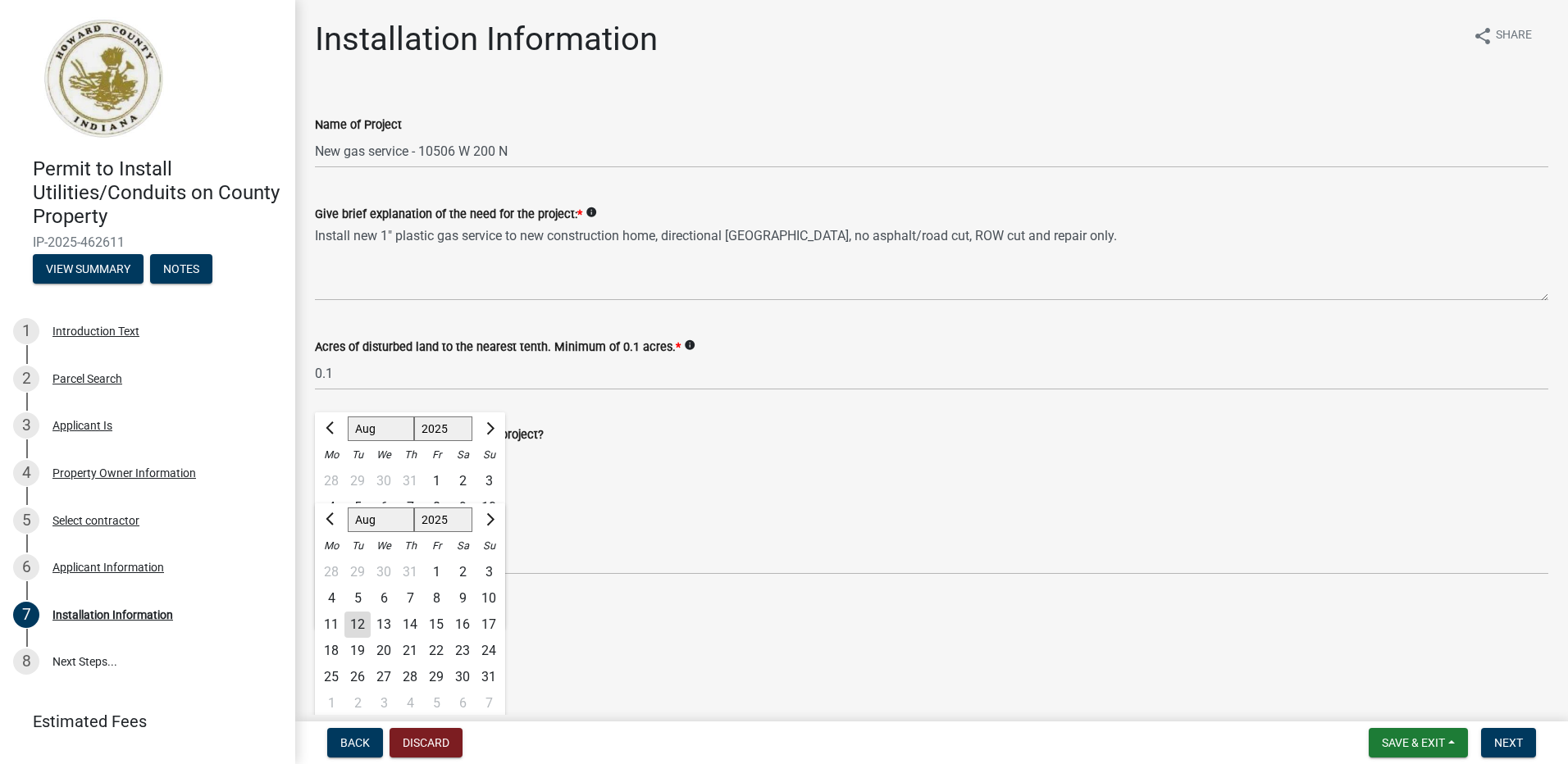
click at [875, 411] on form "Will a road cut be required for this project? Yes No" at bounding box center [931, 444] width 1233 height 79
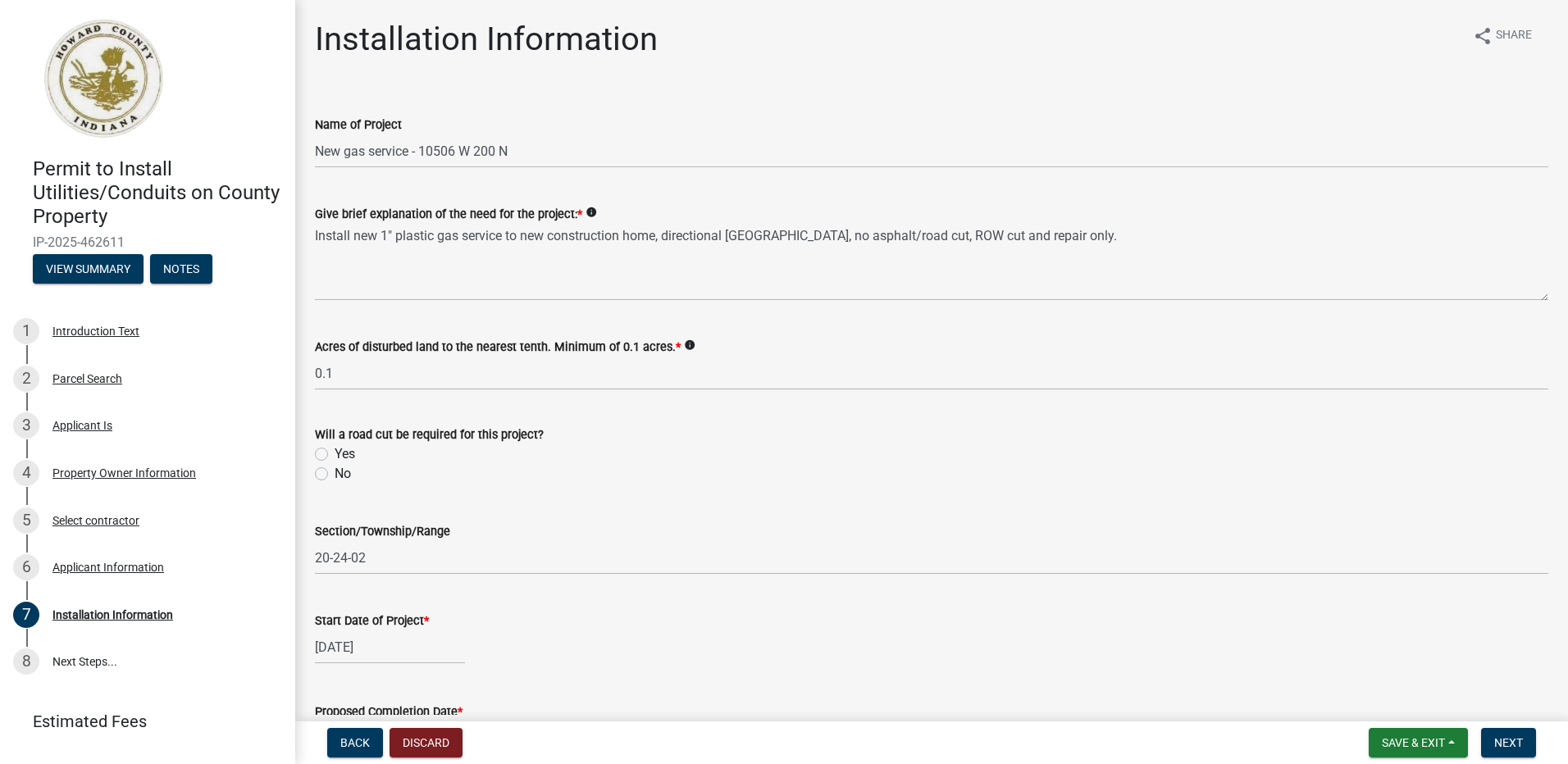
click at [335, 474] on label "No" at bounding box center [343, 474] width 17 height 20
click at [335, 474] on input "No" at bounding box center [339, 469] width 11 height 11
radio input "true"
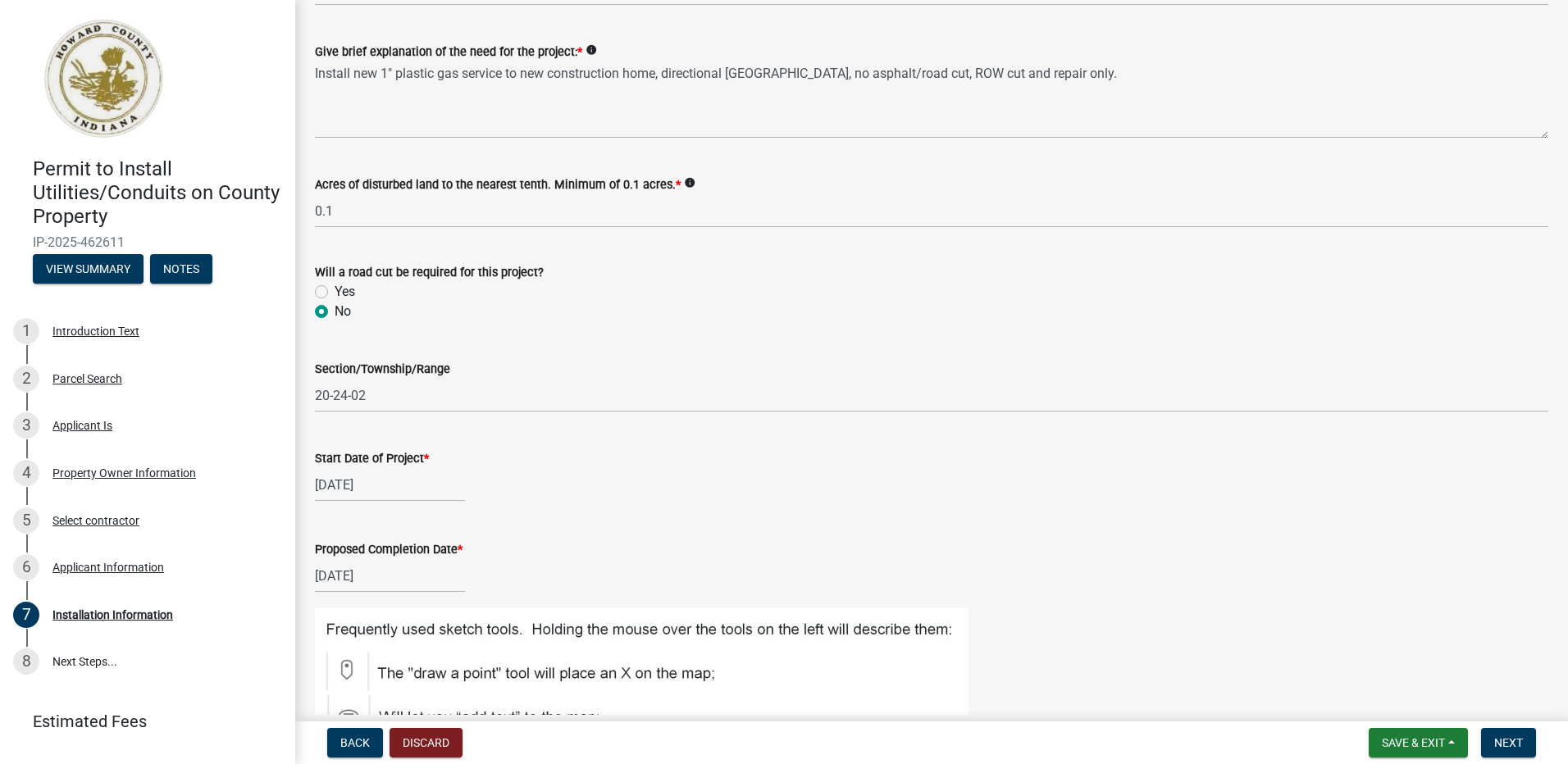
scroll to position [246, 0]
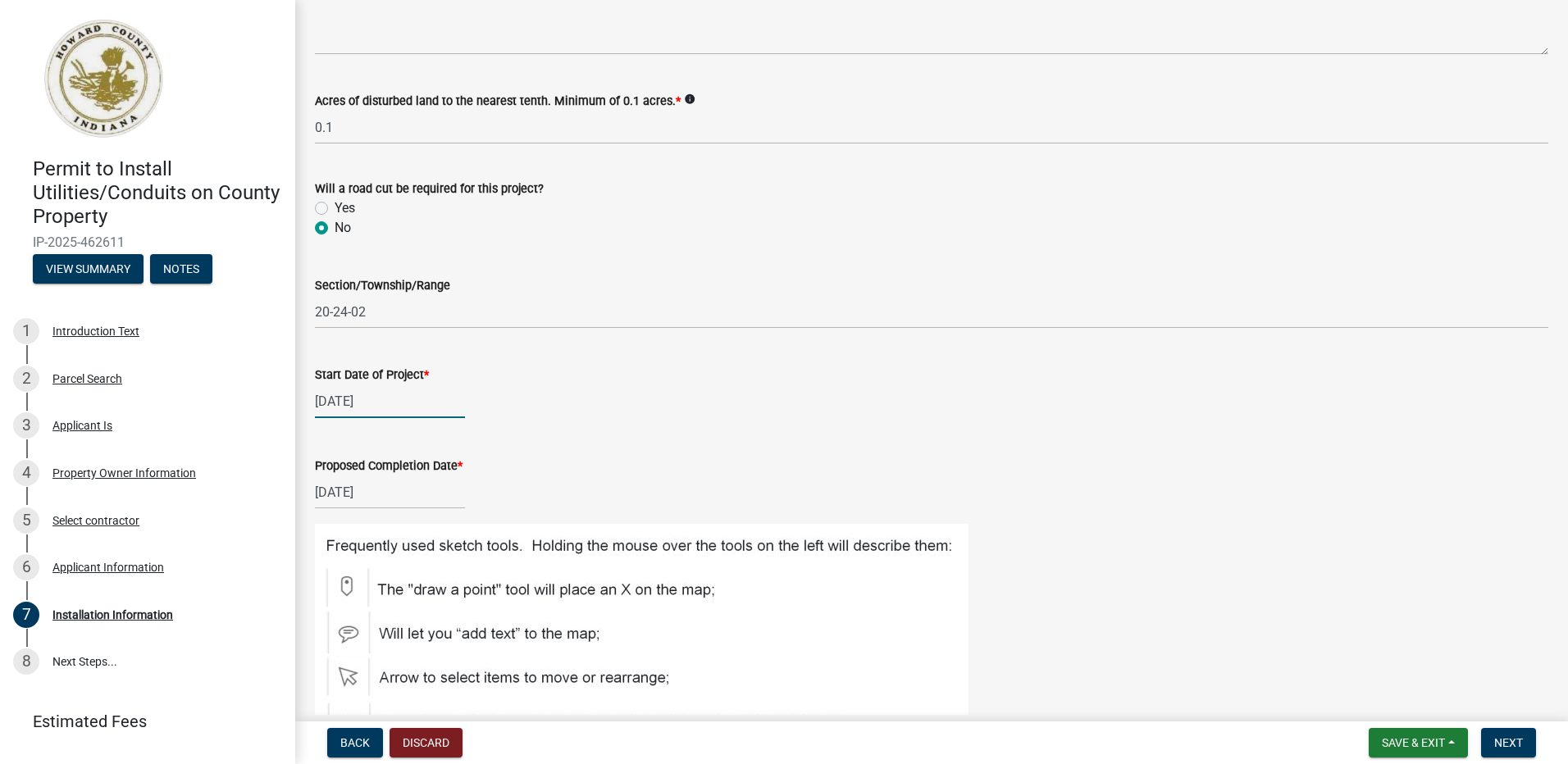
click at [361, 397] on div "05/15/2025" at bounding box center [389, 401] width 150 height 34
select select "5"
select select "2025"
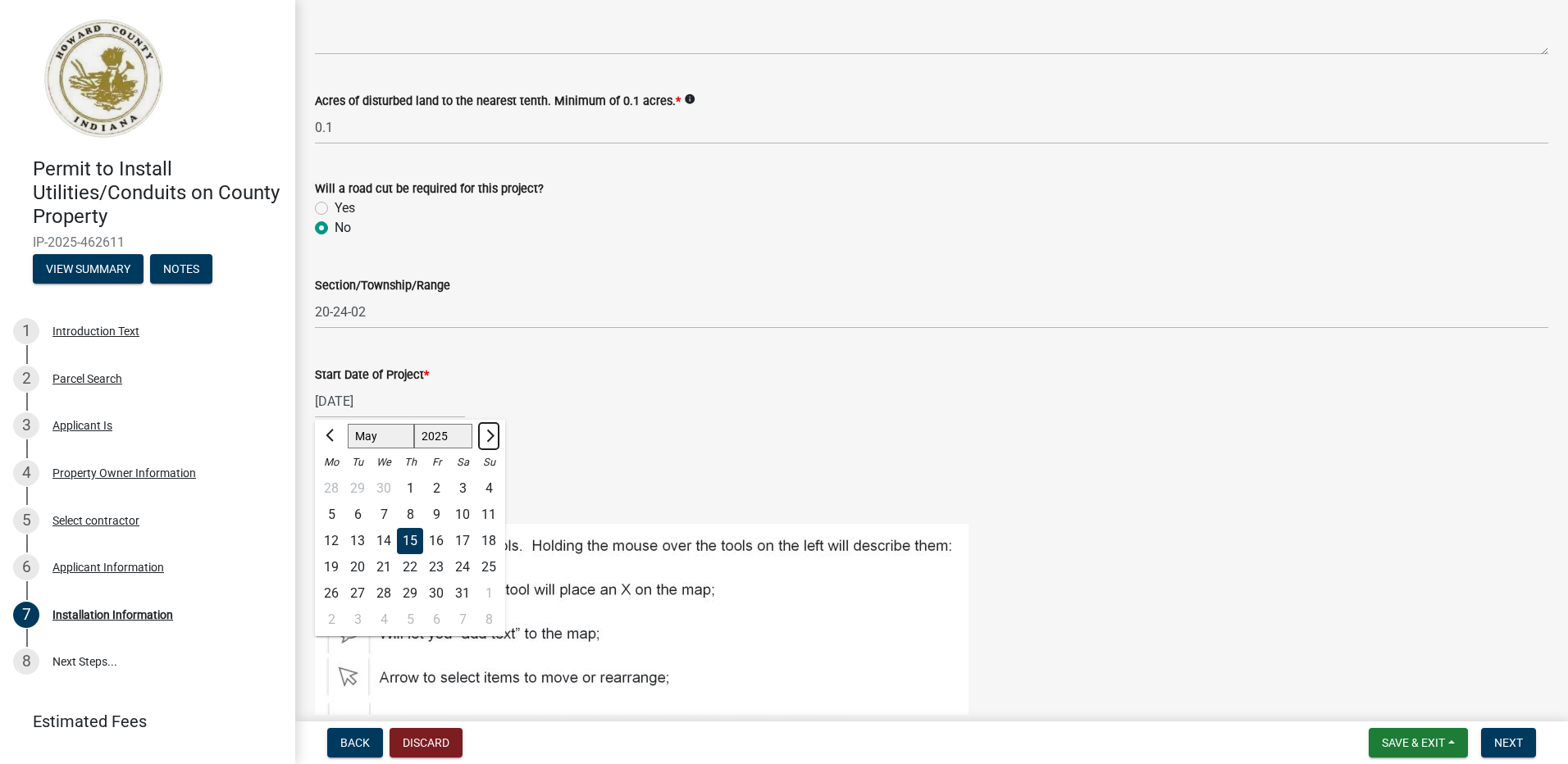
click at [492, 433] on span "Next month" at bounding box center [488, 436] width 12 height 12
select select "8"
click at [384, 618] on div "3" at bounding box center [384, 620] width 27 height 27
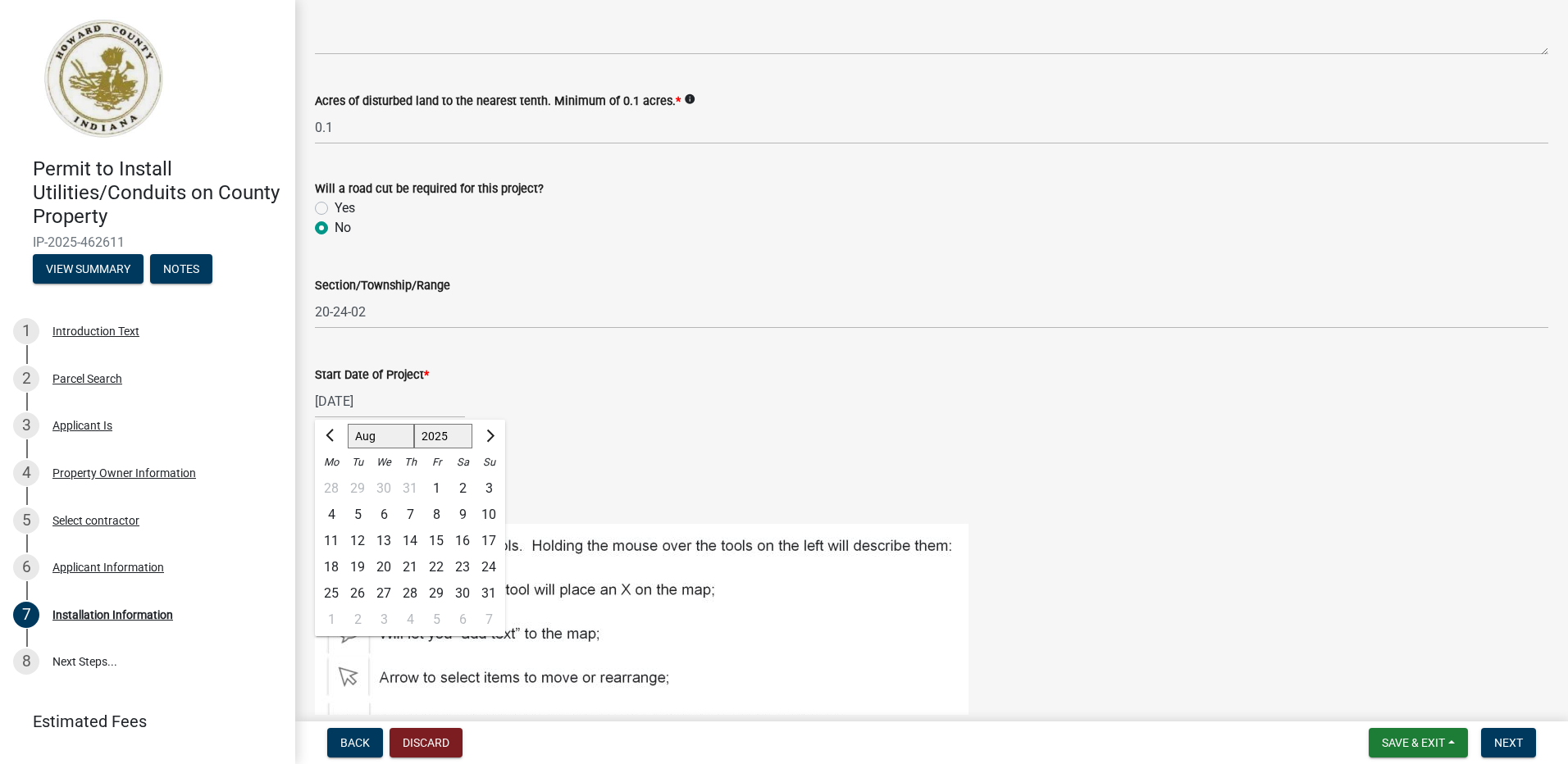
type input "[DATE]"
click at [379, 494] on div "04/25/2025" at bounding box center [389, 492] width 150 height 34
select select "4"
select select "2025"
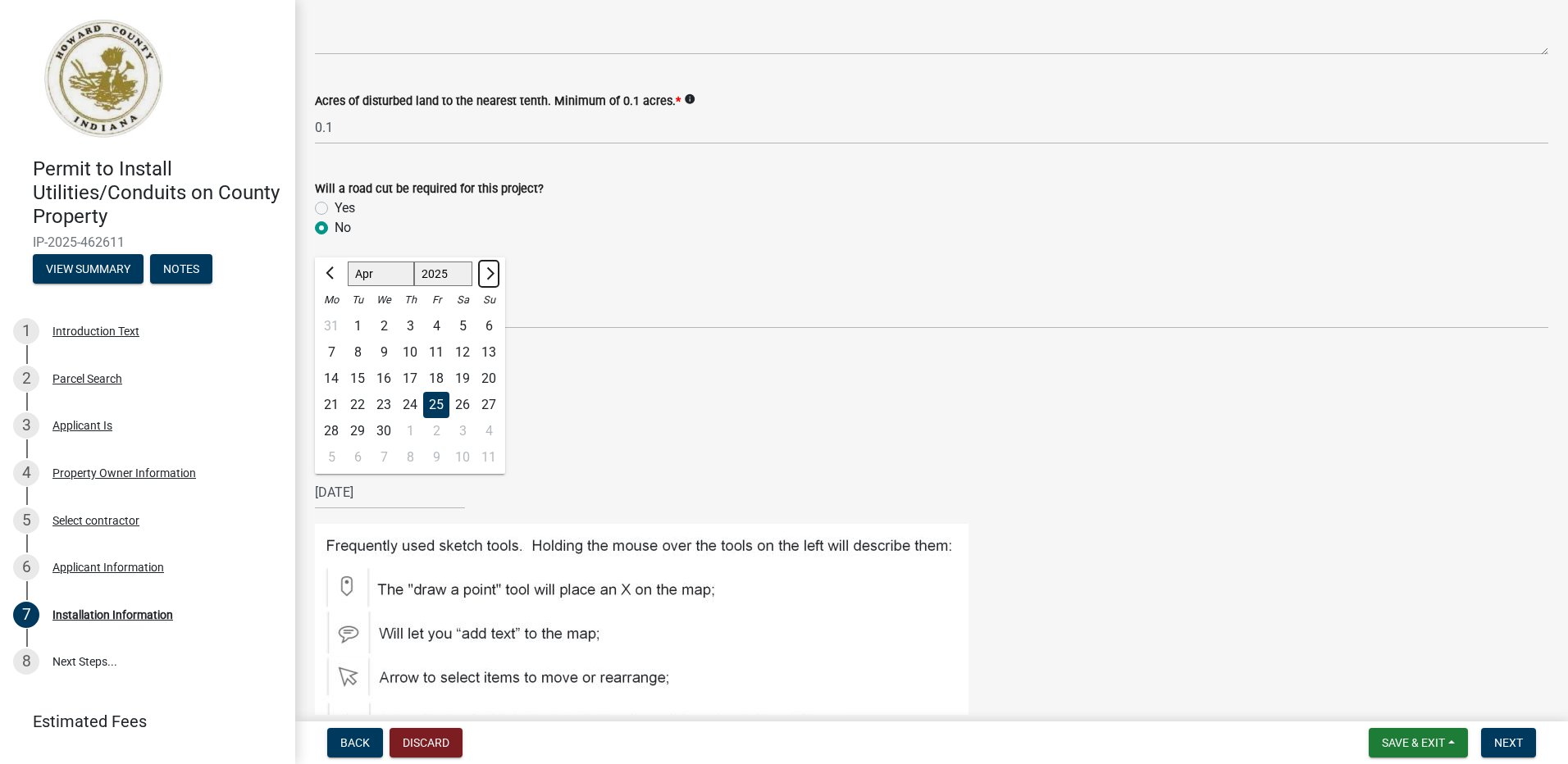
click at [490, 269] on span "Next month" at bounding box center [488, 273] width 12 height 12
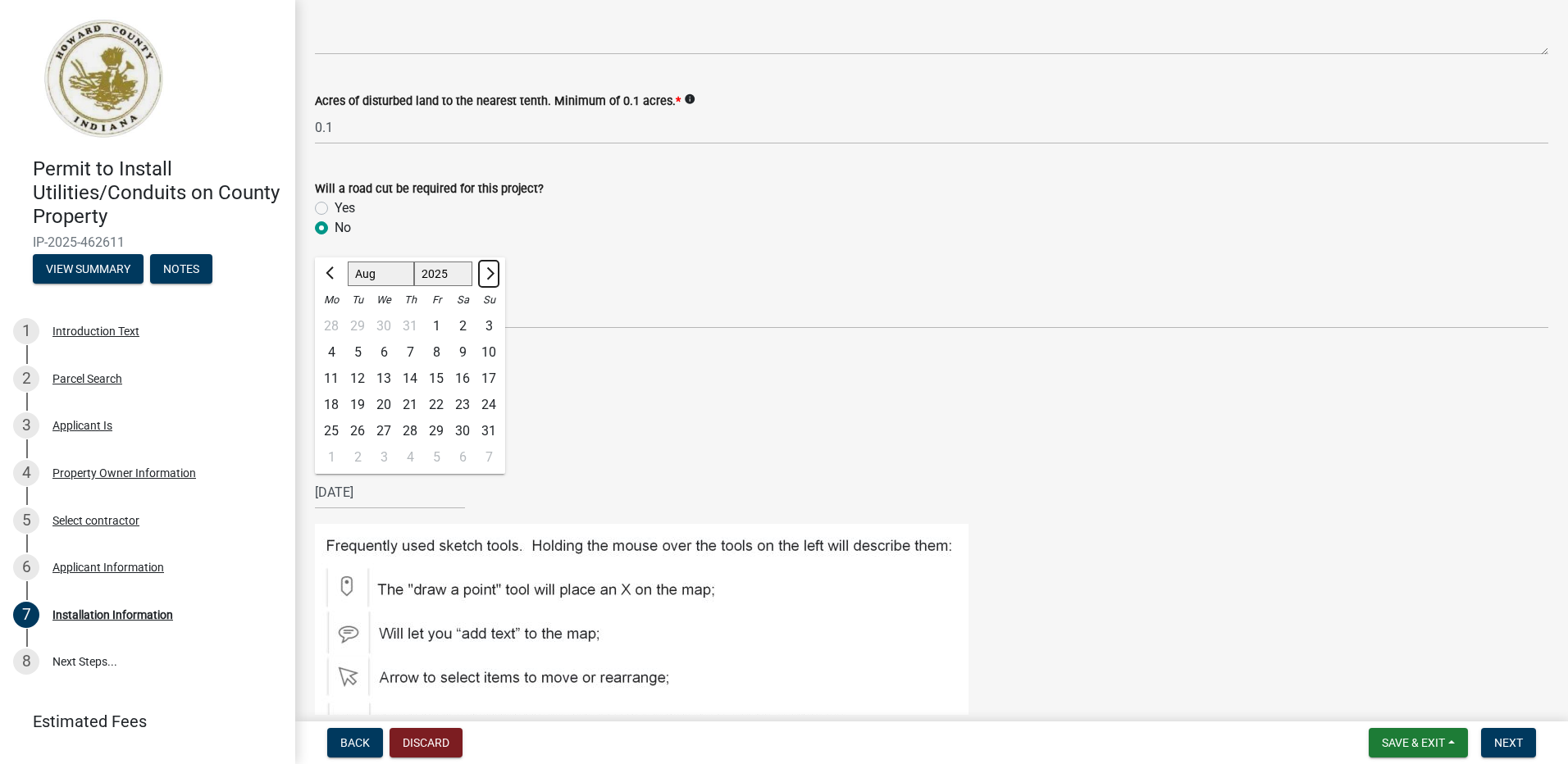
select select "9"
click at [383, 326] on div "3" at bounding box center [384, 326] width 27 height 27
type input "[DATE]"
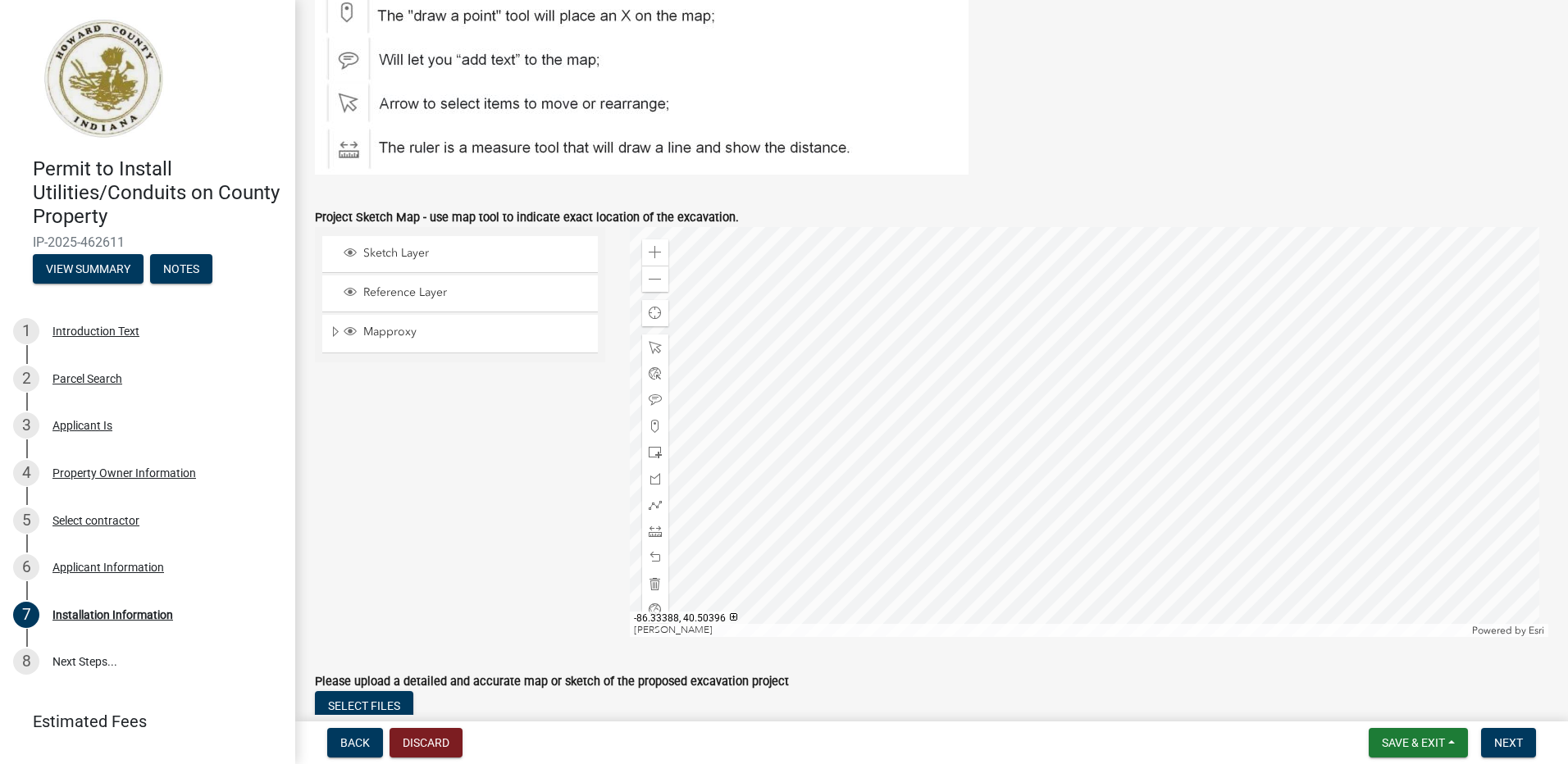
scroll to position [902, 0]
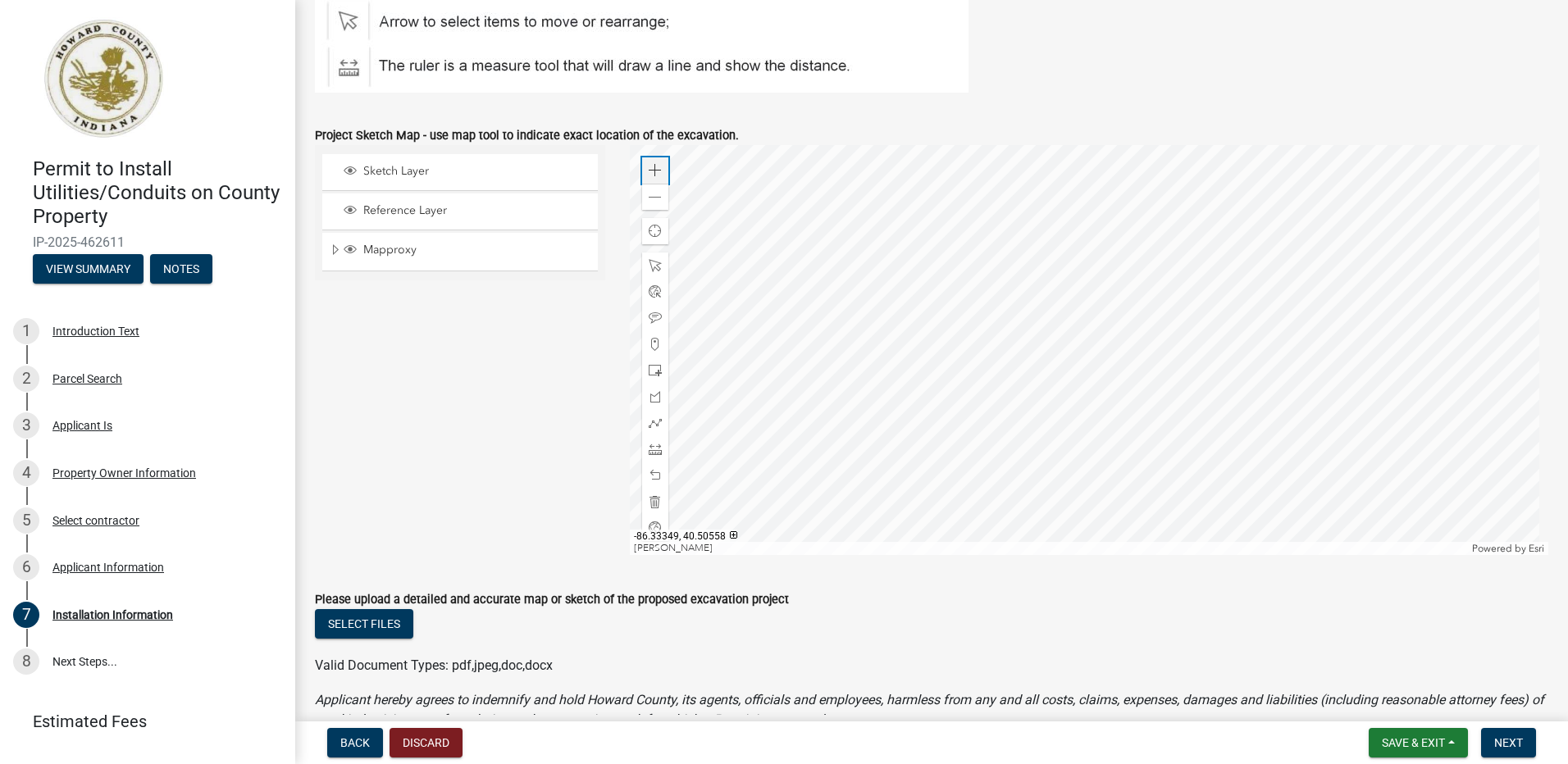
click at [653, 168] on span at bounding box center [655, 171] width 13 height 13
click at [1162, 247] on div at bounding box center [1089, 350] width 919 height 410
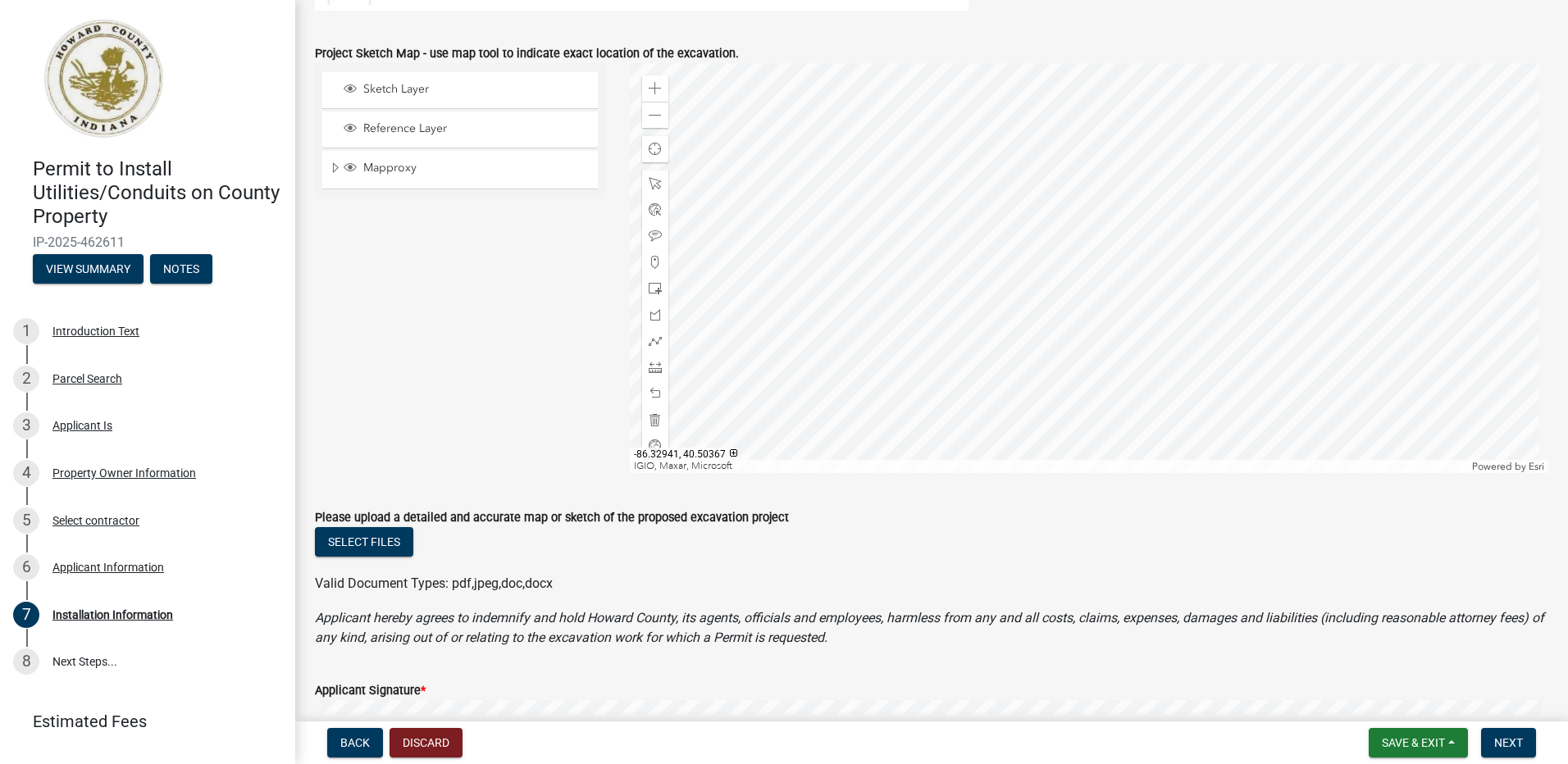
click at [1036, 270] on div at bounding box center [1089, 268] width 919 height 410
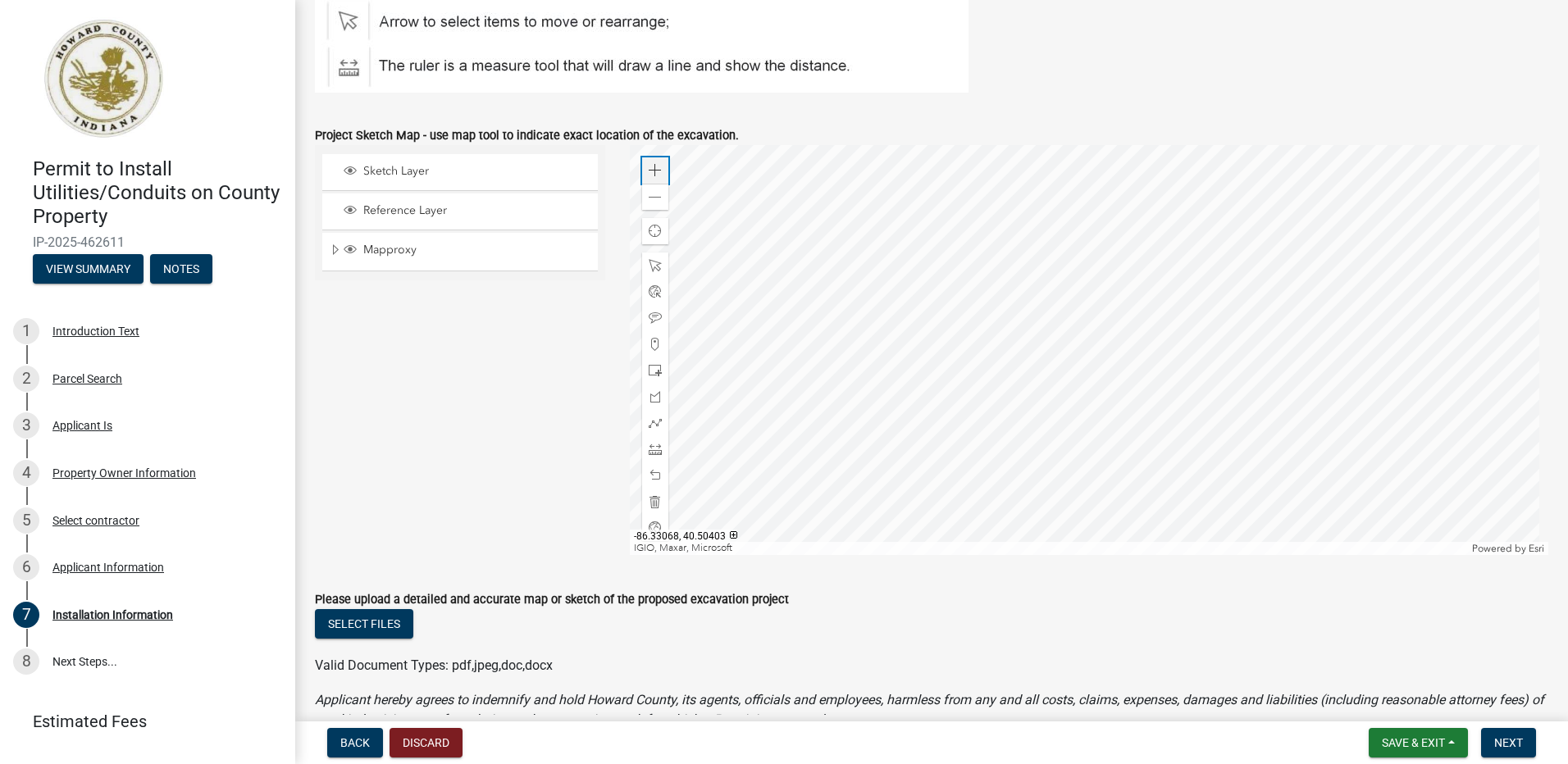
click at [651, 168] on span at bounding box center [655, 171] width 13 height 13
click at [994, 280] on div at bounding box center [1089, 350] width 919 height 410
click at [335, 247] on span "Expand" at bounding box center [335, 250] width 13 height 16
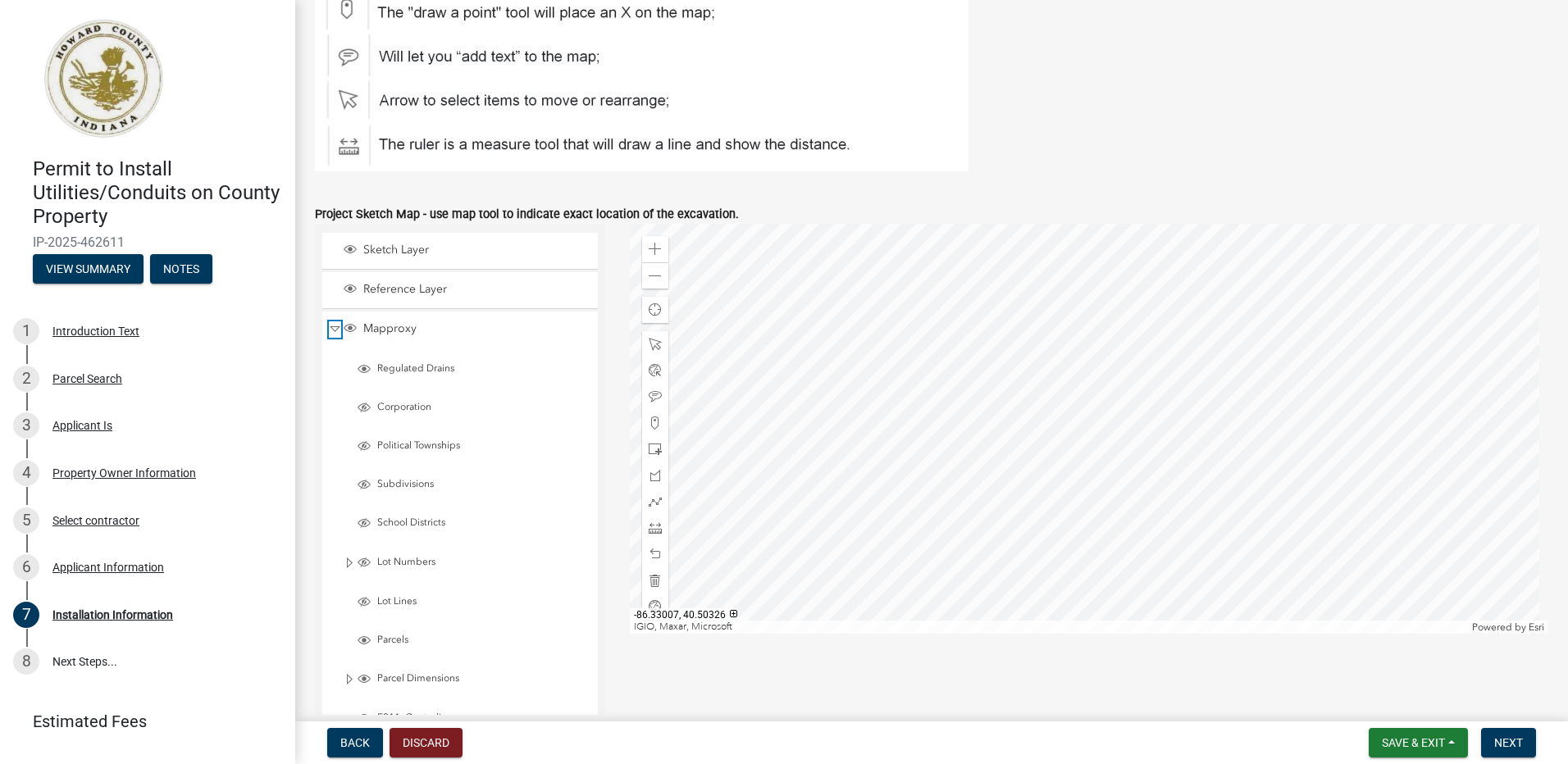
scroll to position [820, 0]
click at [331, 333] on span "Collapse" at bounding box center [335, 332] width 12 height 16
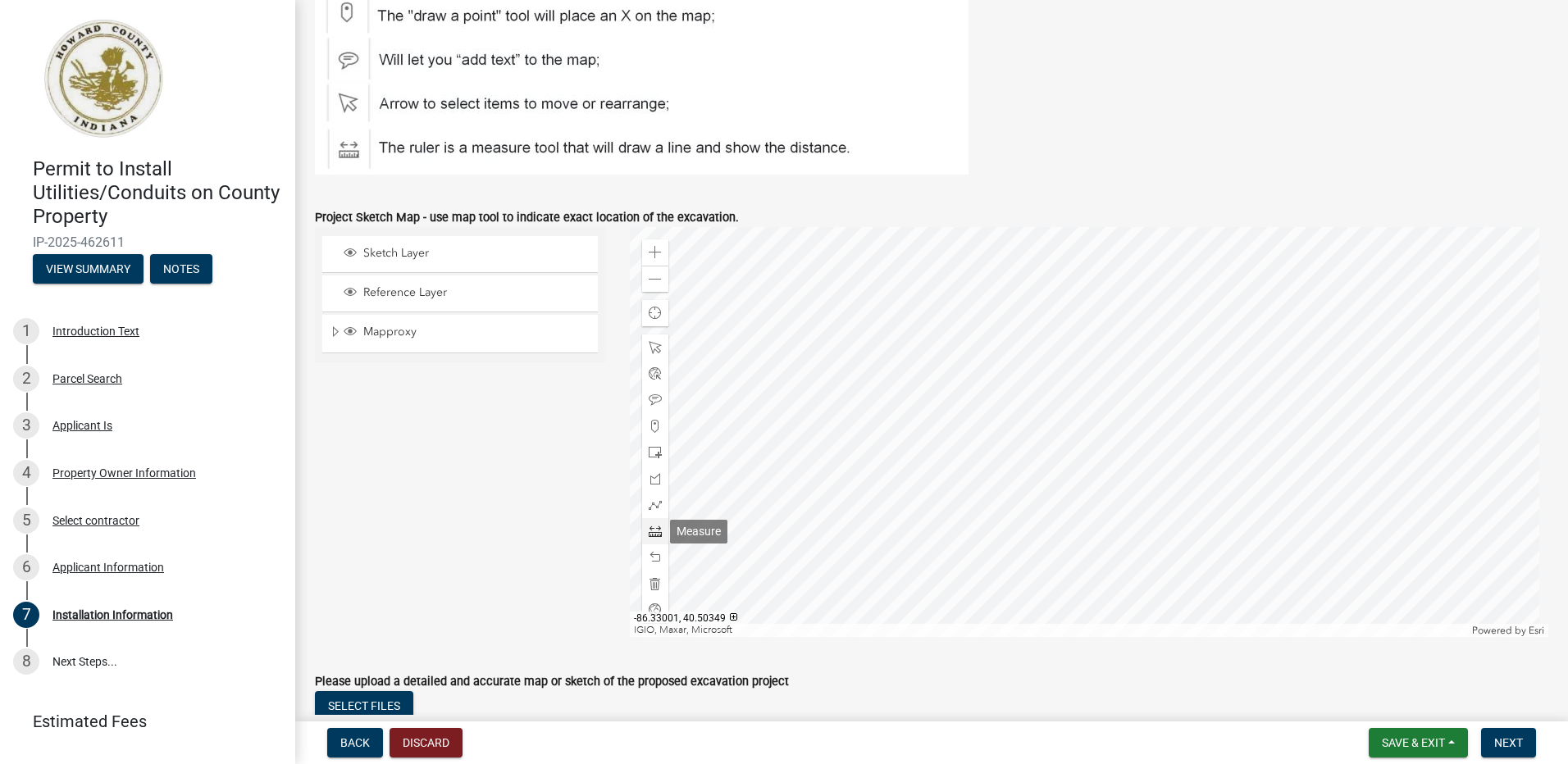
click at [651, 530] on span at bounding box center [655, 531] width 13 height 13
click at [983, 406] on div at bounding box center [1089, 432] width 919 height 410
click at [984, 446] on div at bounding box center [1089, 432] width 919 height 410
click at [648, 450] on span at bounding box center [655, 452] width 13 height 13
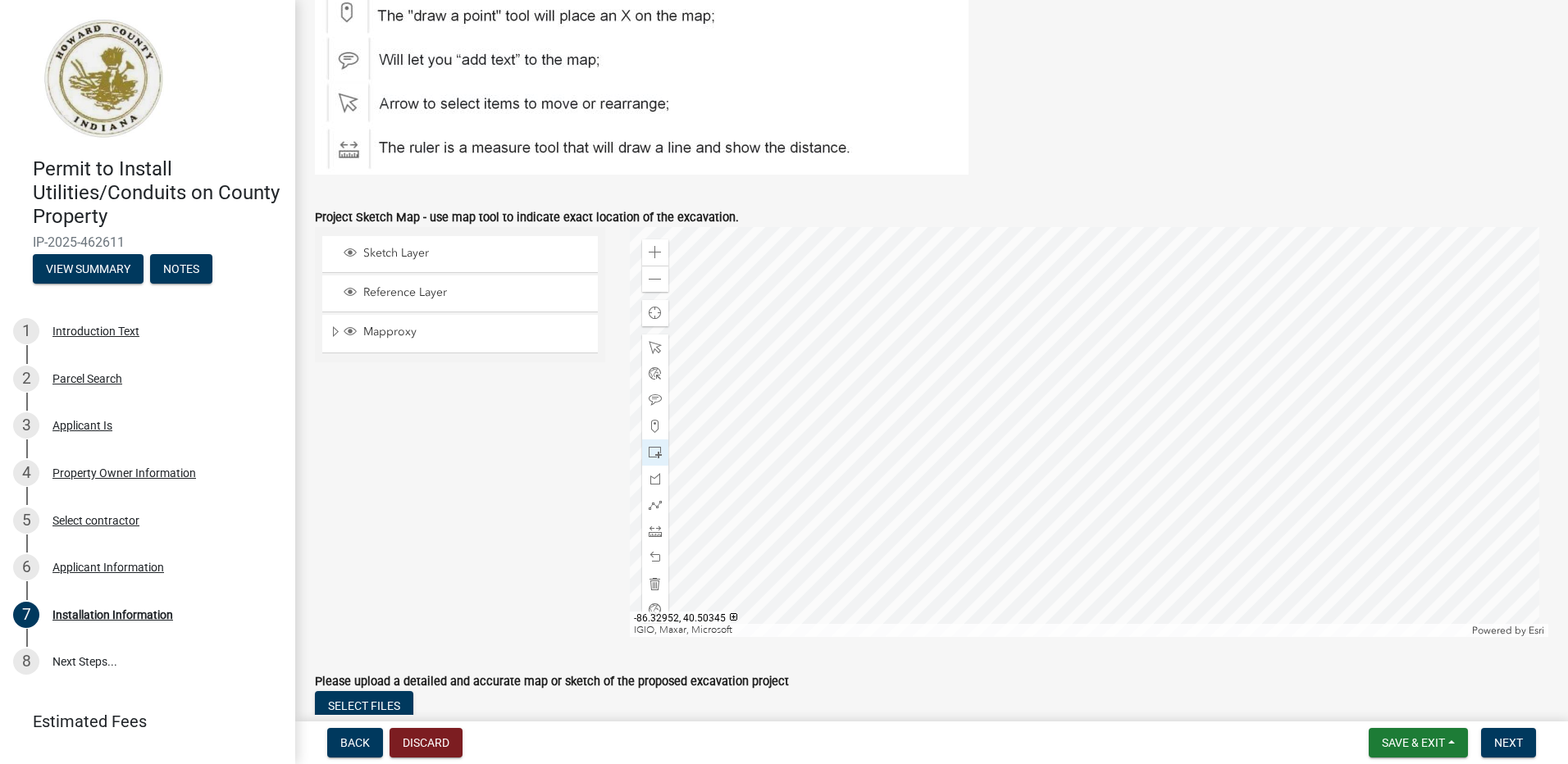
click at [966, 457] on div at bounding box center [1089, 432] width 919 height 410
click at [651, 526] on span at bounding box center [655, 531] width 13 height 13
click at [651, 397] on span at bounding box center [655, 400] width 13 height 13
click at [960, 444] on div at bounding box center [1089, 432] width 919 height 410
click at [649, 347] on span at bounding box center [655, 348] width 13 height 13
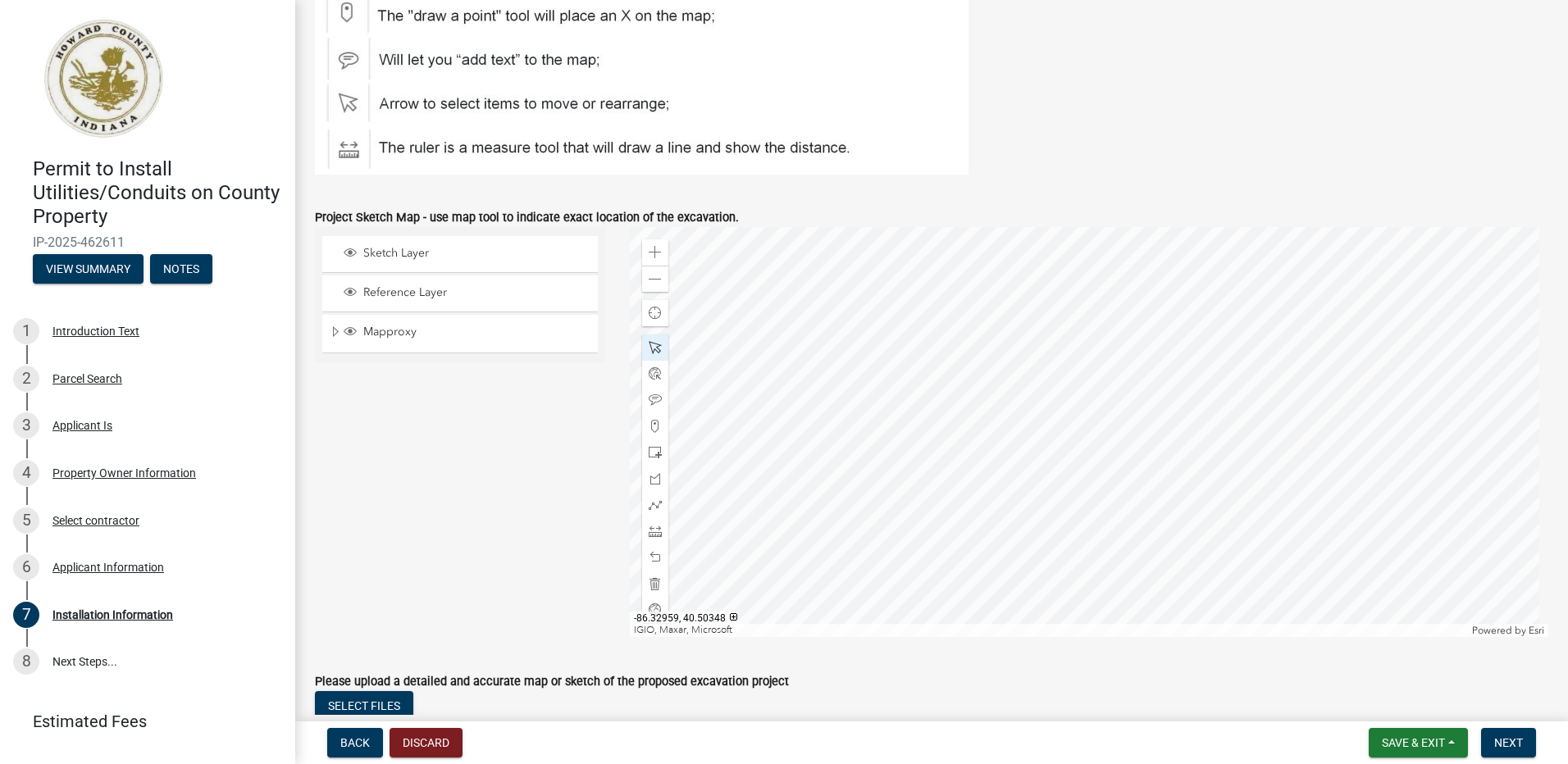
click at [927, 436] on div at bounding box center [1089, 432] width 919 height 410
click at [937, 435] on div at bounding box center [1089, 432] width 919 height 410
click at [975, 434] on div at bounding box center [1089, 432] width 919 height 410
click at [944, 426] on div at bounding box center [1089, 432] width 919 height 410
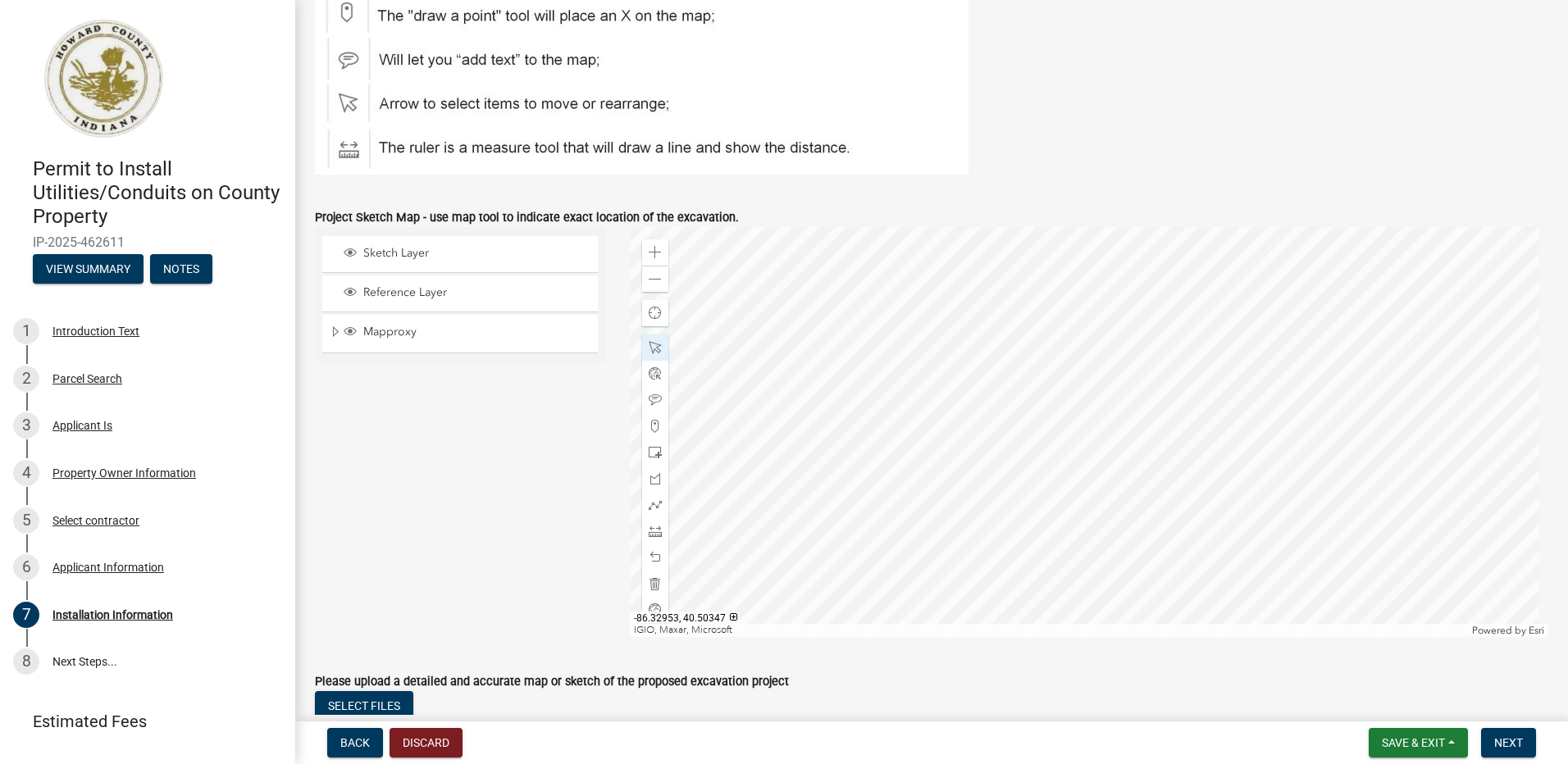
click at [946, 426] on div at bounding box center [1089, 432] width 919 height 410
click at [982, 430] on div at bounding box center [1089, 432] width 919 height 410
click at [971, 483] on div at bounding box center [1089, 432] width 919 height 410
click at [1131, 356] on span "Close" at bounding box center [1131, 358] width 13 height 13
click at [648, 533] on span at bounding box center [655, 531] width 13 height 13
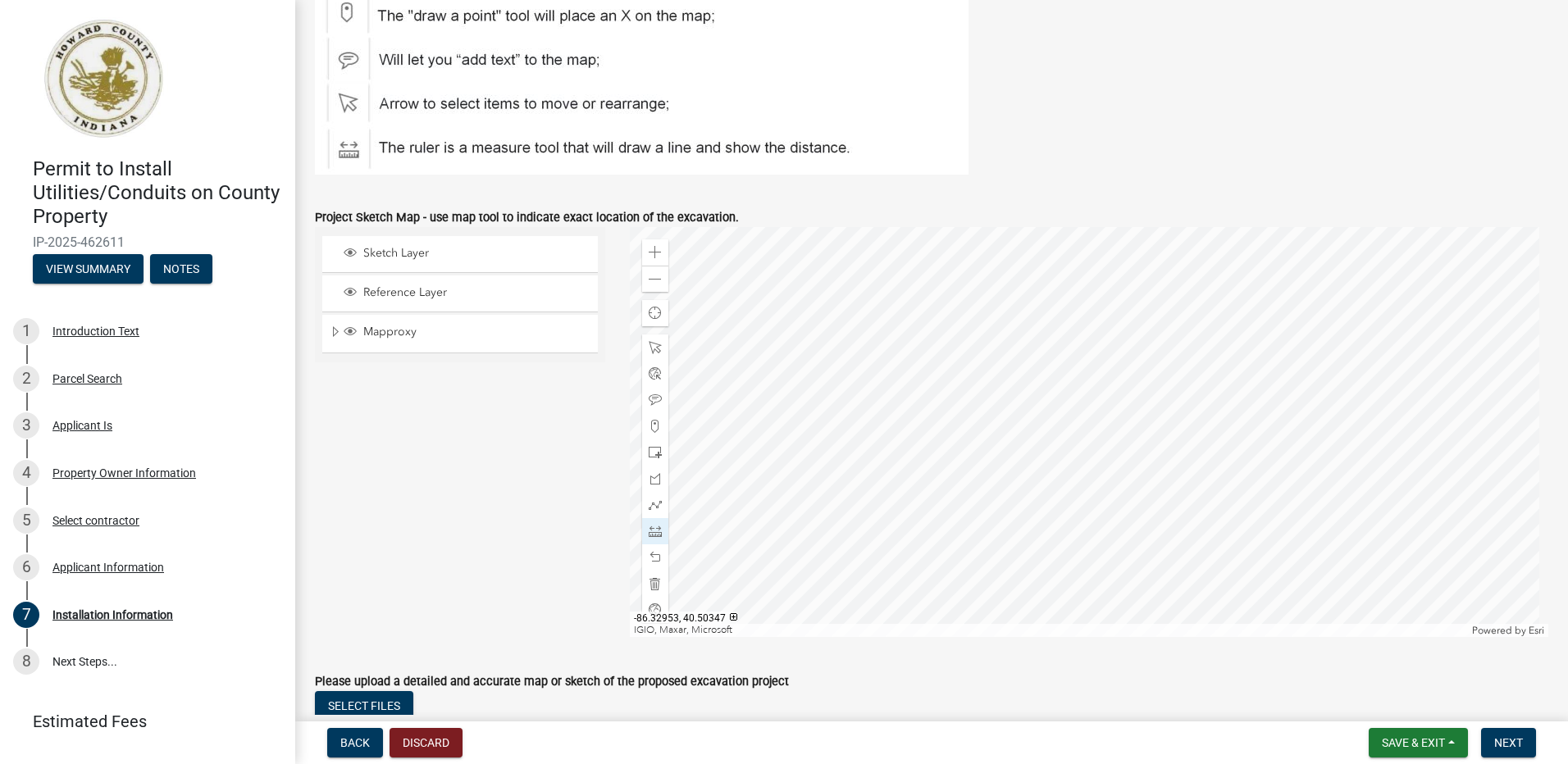
click at [944, 436] on div at bounding box center [1089, 432] width 919 height 410
click at [941, 392] on div at bounding box center [1089, 432] width 919 height 410
click at [940, 391] on div at bounding box center [1089, 432] width 919 height 410
click at [651, 557] on span at bounding box center [655, 557] width 13 height 13
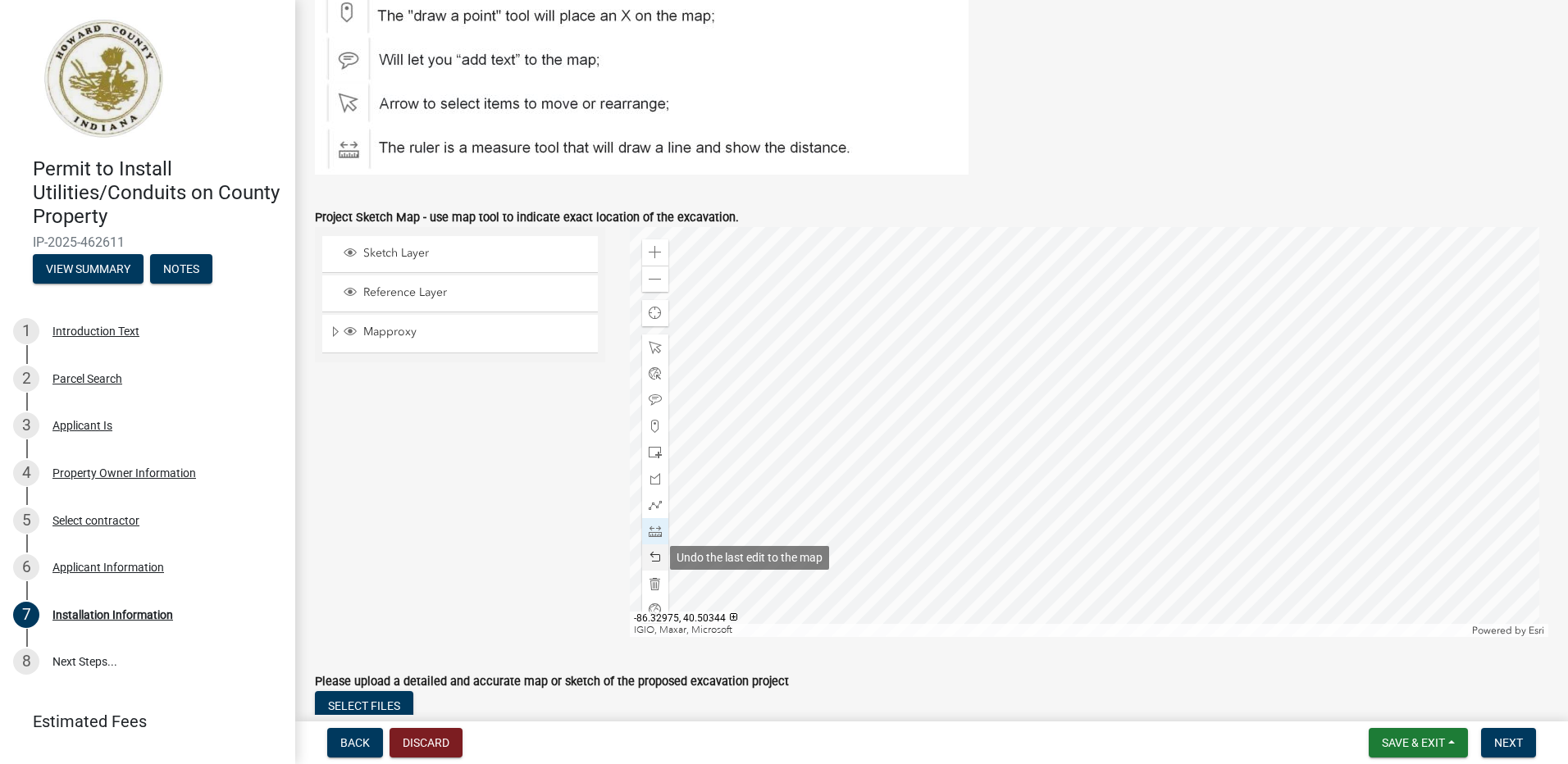
click at [651, 557] on span at bounding box center [655, 557] width 13 height 13
click at [649, 500] on span at bounding box center [655, 505] width 13 height 13
click at [653, 280] on span at bounding box center [655, 280] width 13 height 13
click at [1027, 438] on div at bounding box center [1089, 432] width 919 height 410
click at [1025, 296] on div at bounding box center [1089, 432] width 919 height 410
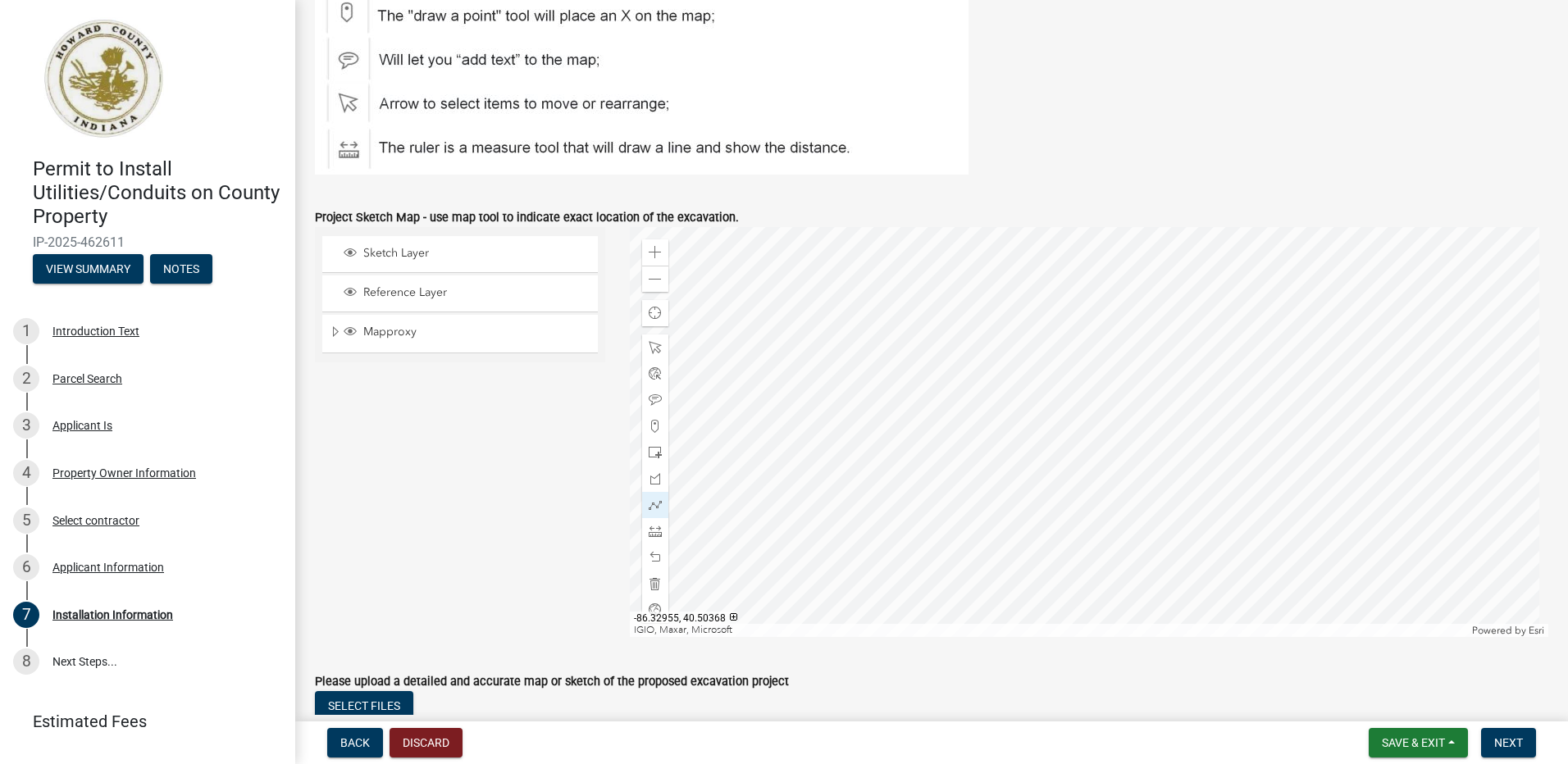
click at [1077, 512] on div at bounding box center [1089, 432] width 919 height 410
click at [1064, 476] on div at bounding box center [1089, 432] width 919 height 410
click at [1053, 604] on div at bounding box center [1089, 432] width 919 height 410
click at [1035, 579] on div at bounding box center [1089, 432] width 919 height 410
click at [1029, 382] on div at bounding box center [1089, 432] width 919 height 410
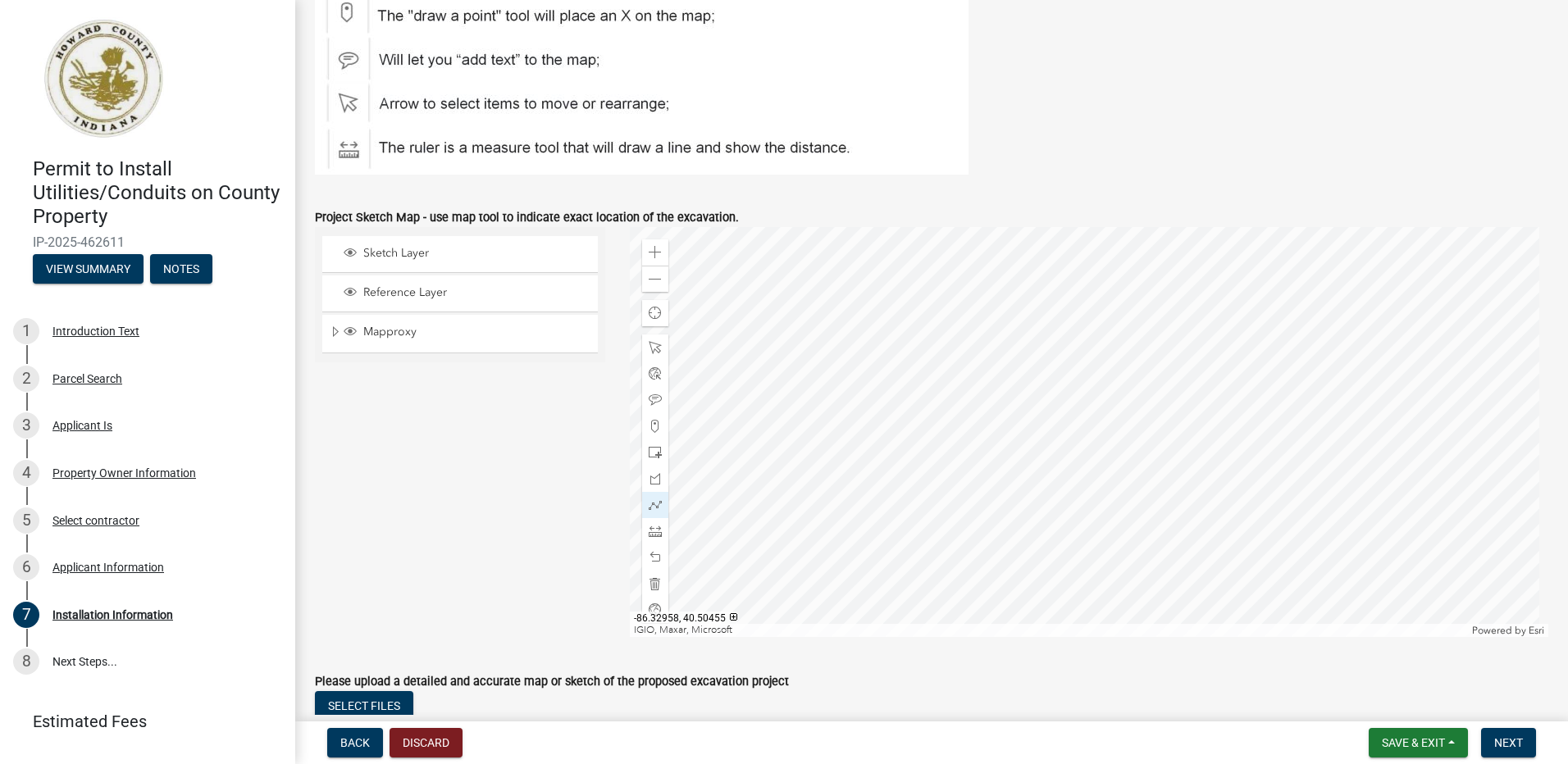
click at [1029, 382] on div at bounding box center [1089, 432] width 919 height 410
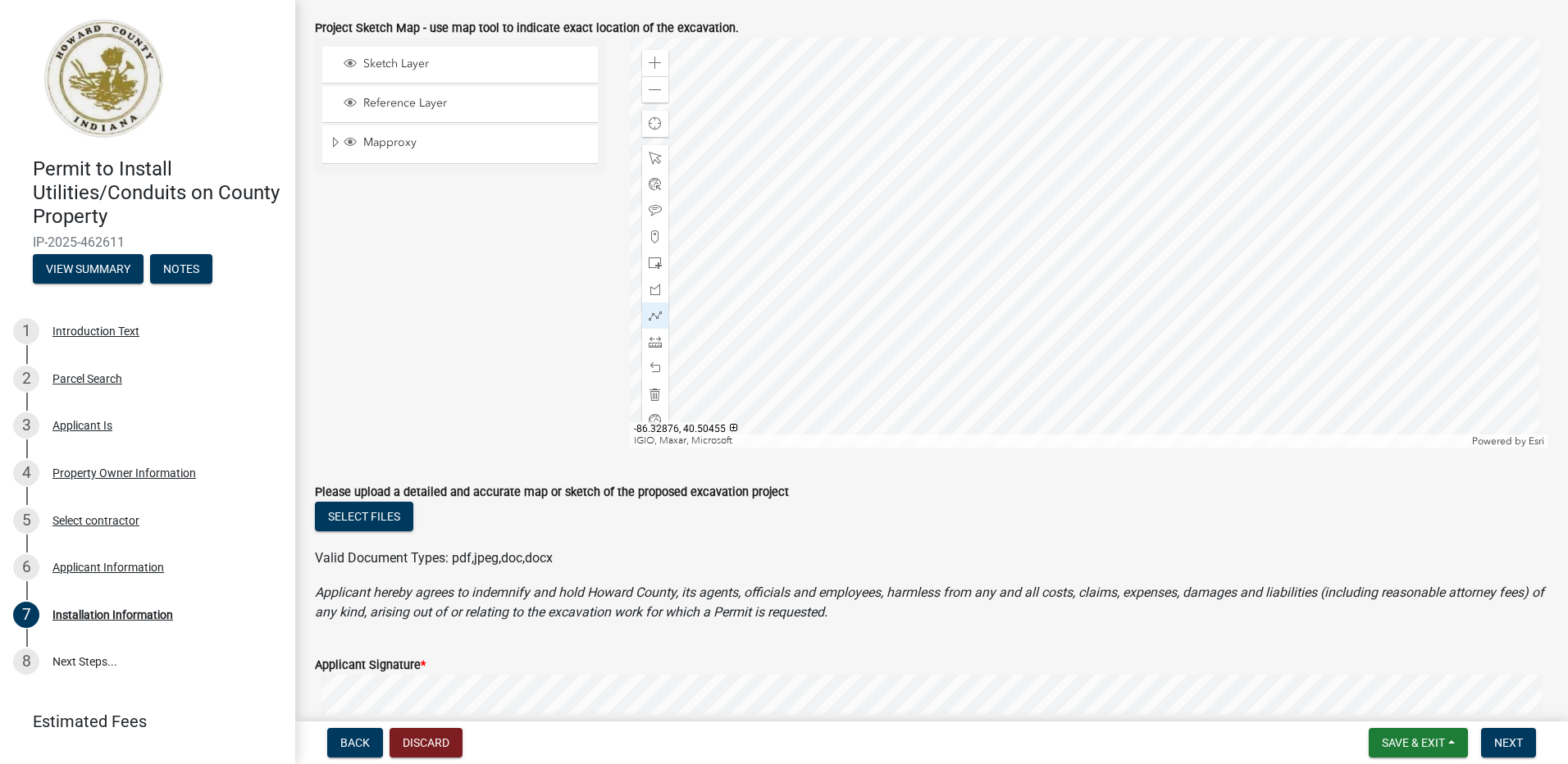
scroll to position [1000, 0]
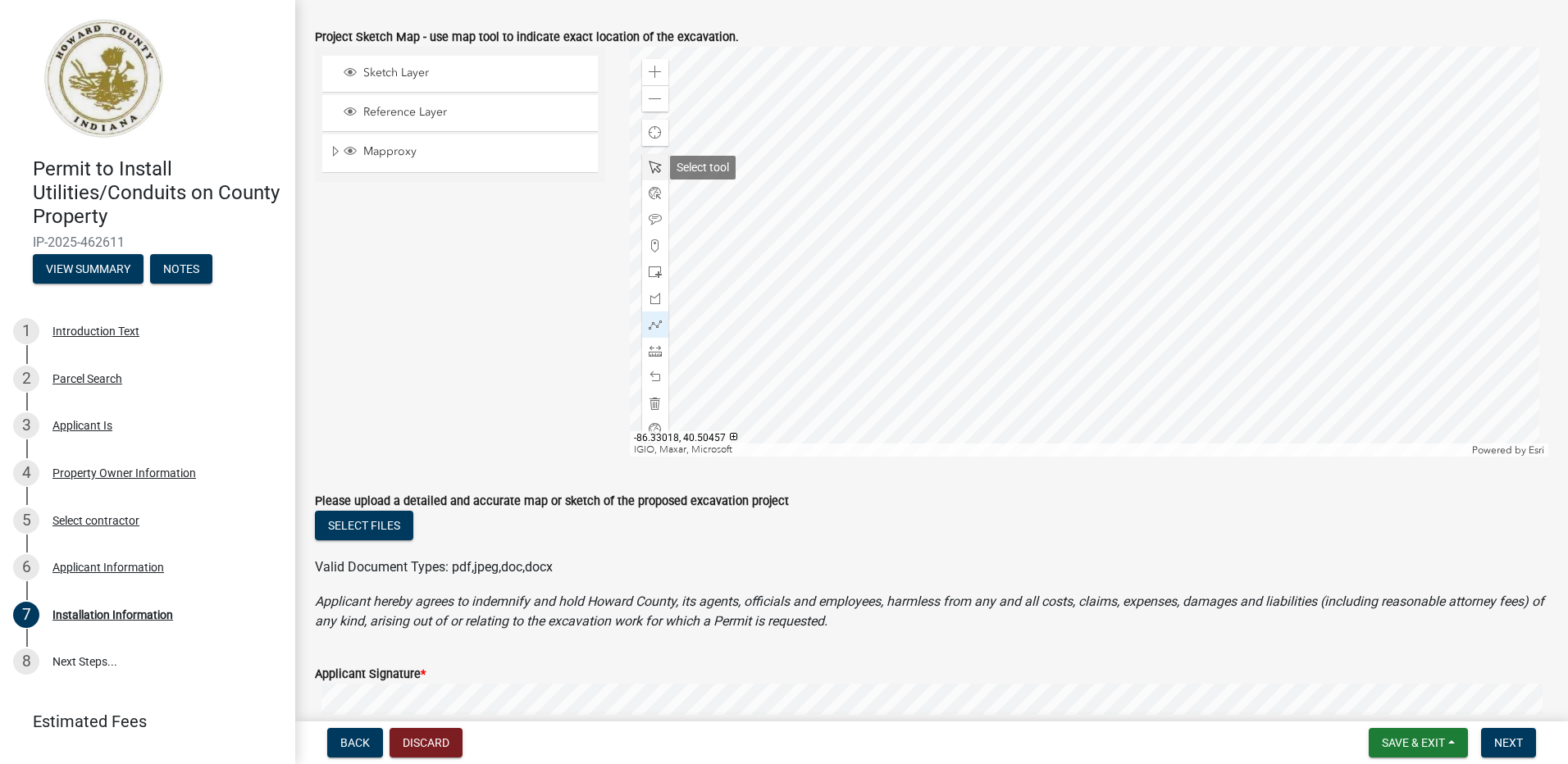
click at [652, 165] on span at bounding box center [655, 168] width 13 height 13
click at [1111, 163] on div at bounding box center [1089, 251] width 919 height 410
click at [1071, 175] on div at bounding box center [1089, 251] width 919 height 410
click at [1077, 195] on div at bounding box center [1089, 251] width 919 height 410
click at [1089, 284] on div at bounding box center [1089, 251] width 919 height 410
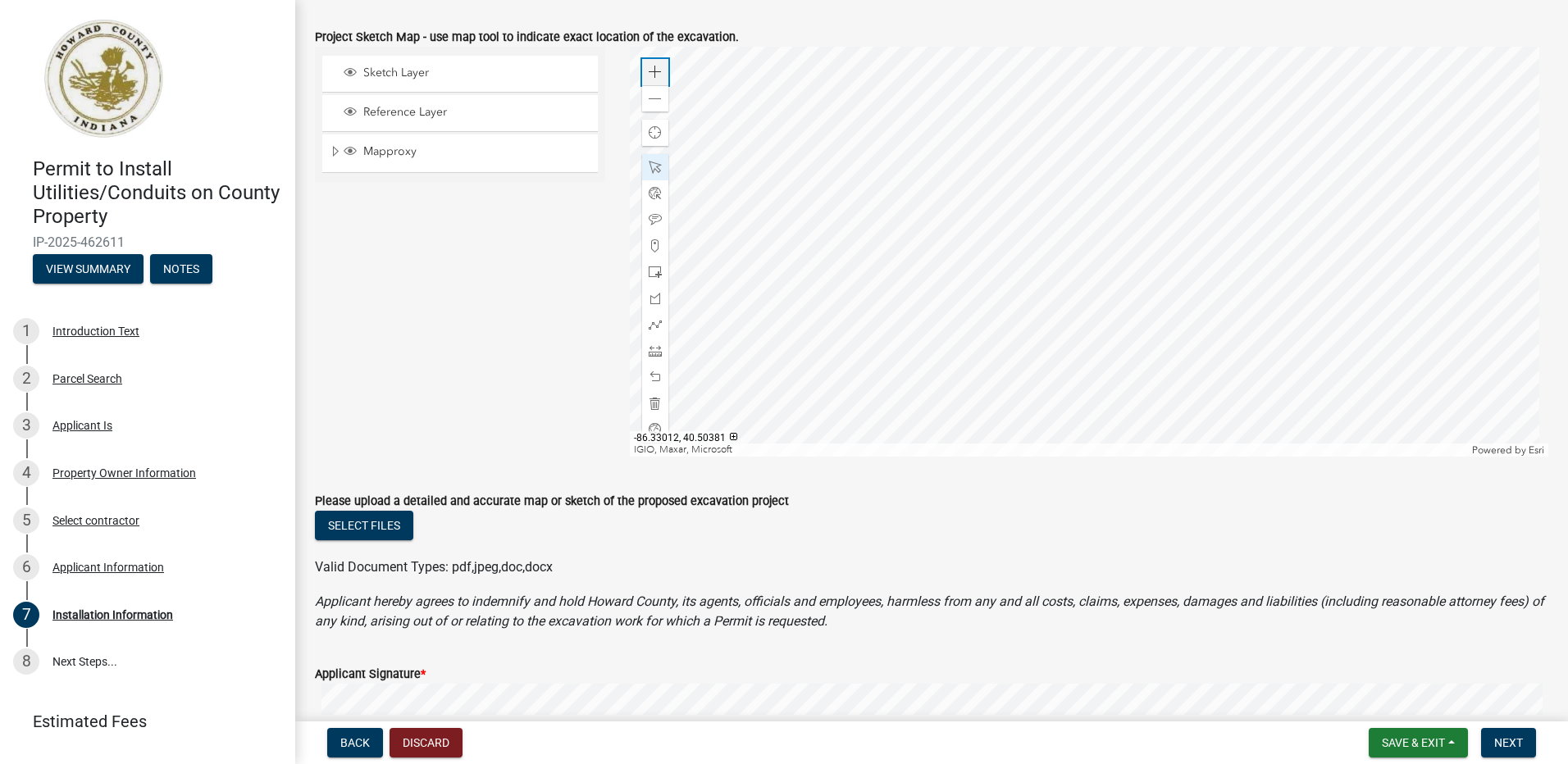
click at [643, 66] on div "Zoom in" at bounding box center [655, 72] width 27 height 27
click at [650, 217] on span at bounding box center [655, 220] width 13 height 13
click at [1014, 276] on div at bounding box center [1089, 251] width 919 height 410
click at [650, 170] on span at bounding box center [655, 168] width 13 height 13
click at [1146, 244] on div at bounding box center [1089, 251] width 919 height 410
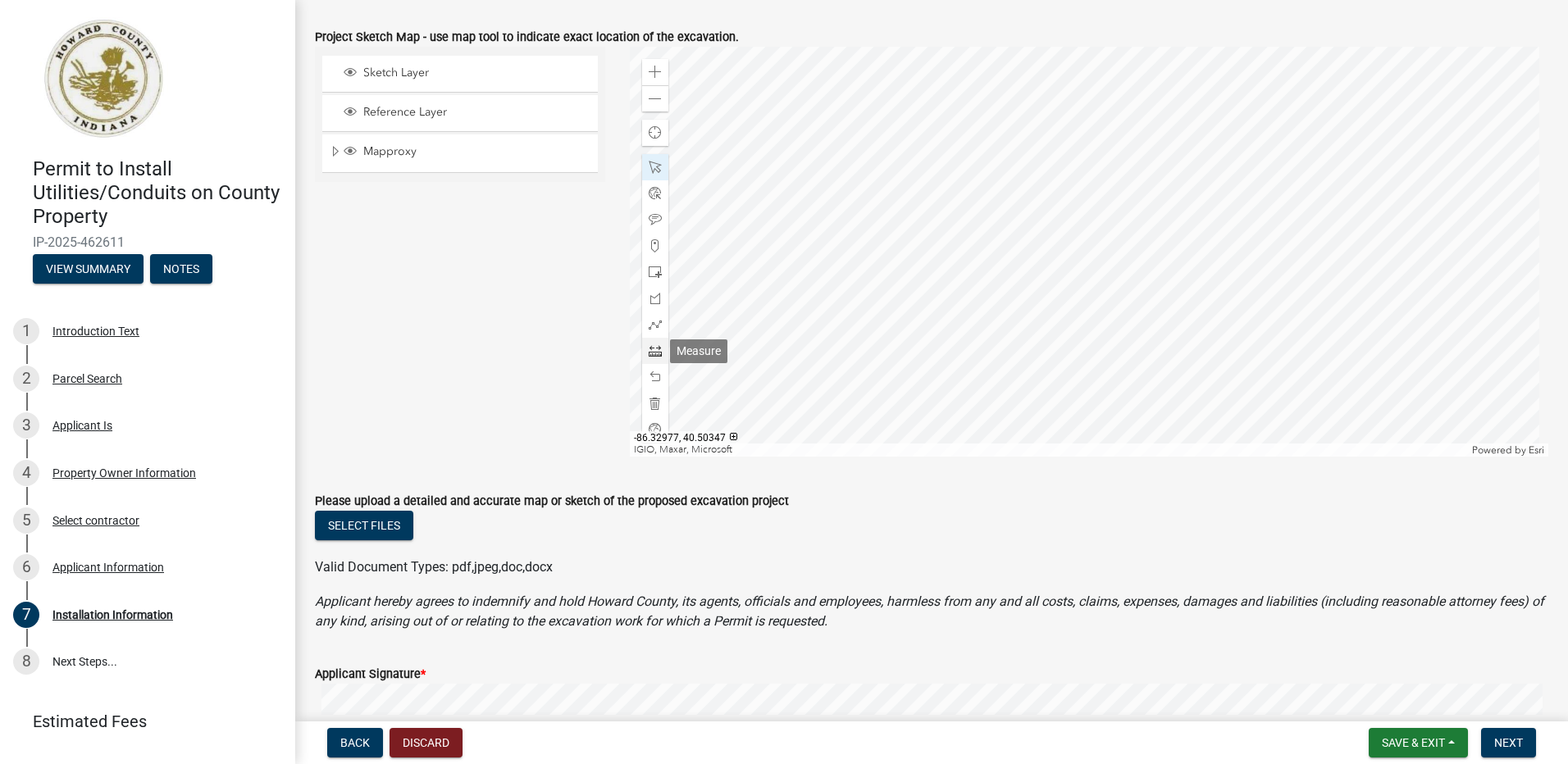
click at [648, 352] on span at bounding box center [655, 351] width 13 height 13
click at [926, 359] on div at bounding box center [1089, 251] width 919 height 410
click at [930, 377] on div at bounding box center [1089, 251] width 919 height 410
click at [929, 88] on div at bounding box center [1089, 251] width 919 height 410
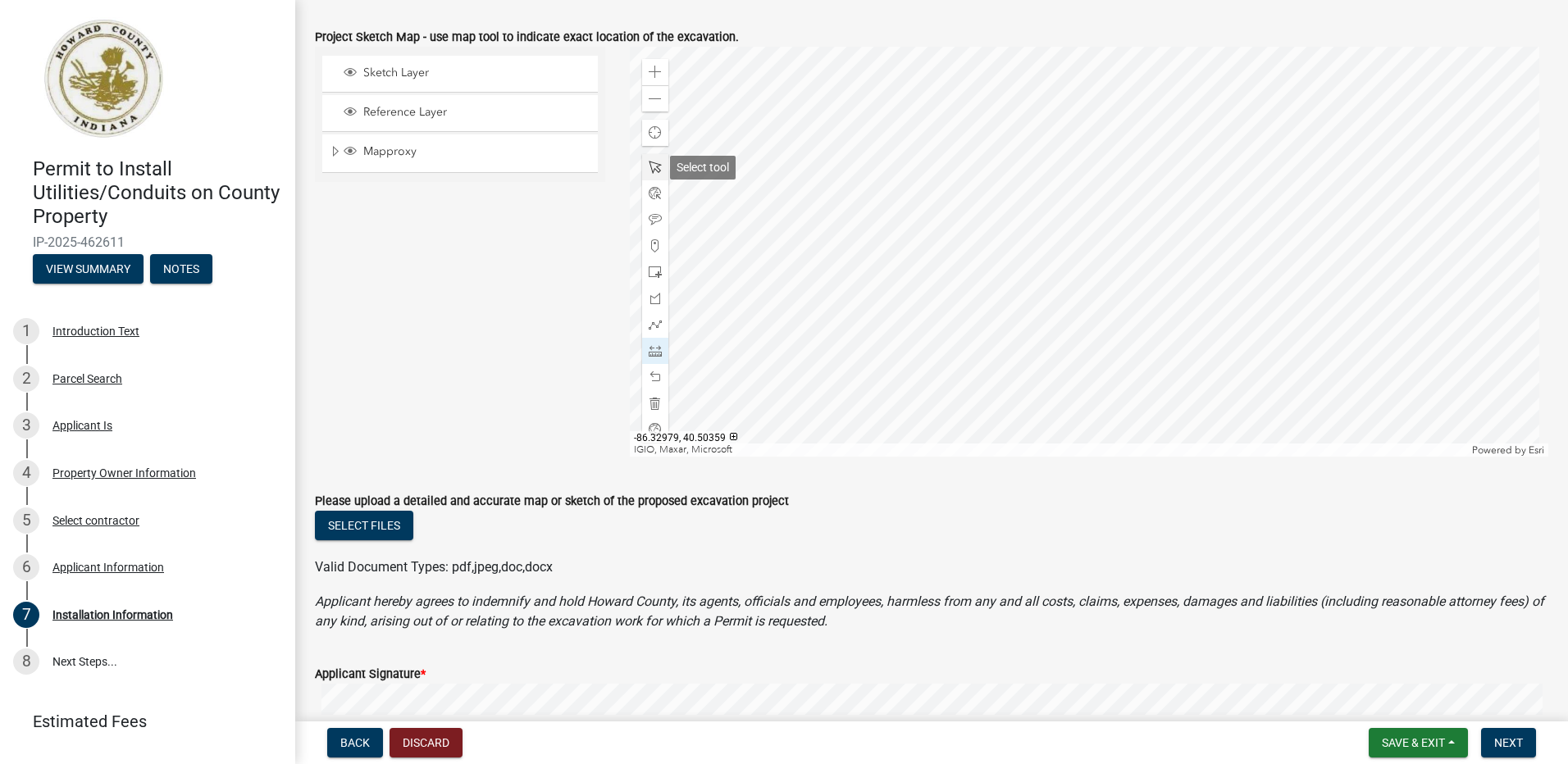
click at [650, 162] on span at bounding box center [655, 168] width 13 height 13
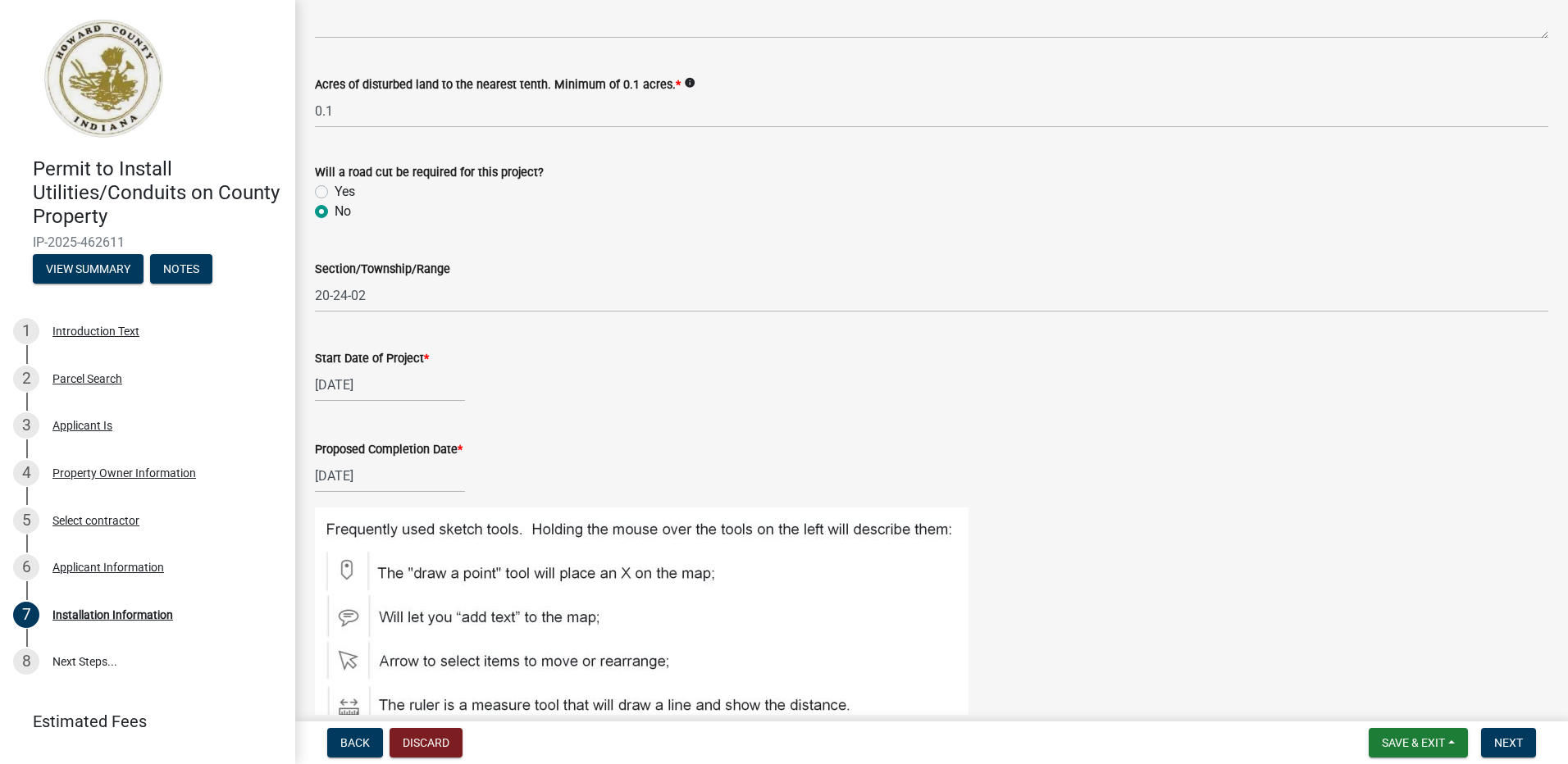
scroll to position [17, 0]
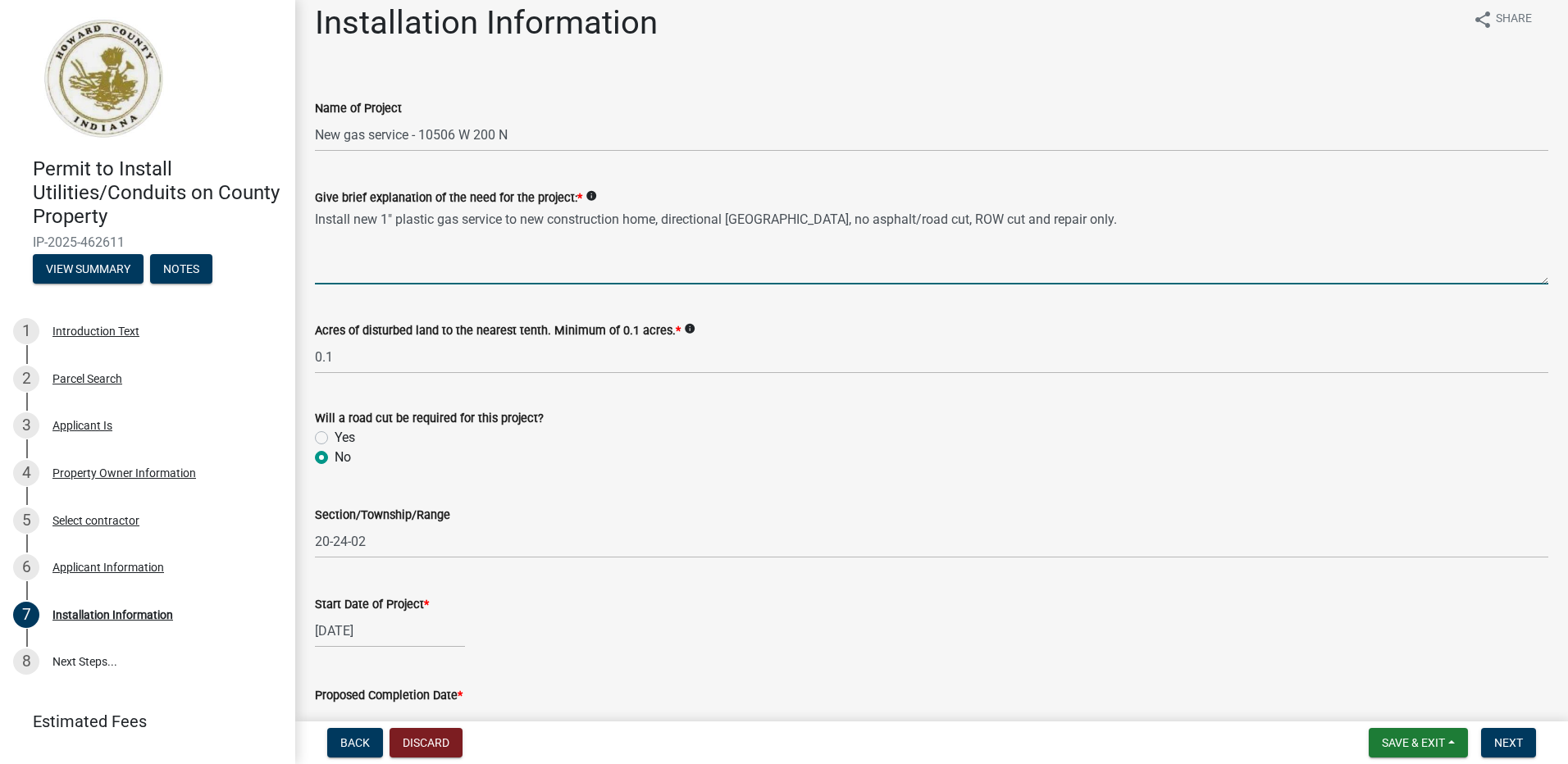
click at [1079, 217] on textarea "Install new 1" plastic gas service to new construction home, directional bore r…" at bounding box center [931, 246] width 1233 height 77
click at [757, 218] on textarea "Install new 1" plastic gas service to new construction home, directional bore r…" at bounding box center [931, 246] width 1233 height 77
click at [1063, 224] on textarea "Install new 1" plastic gas service to new construction home, directional bore 6…" at bounding box center [931, 246] width 1233 height 77
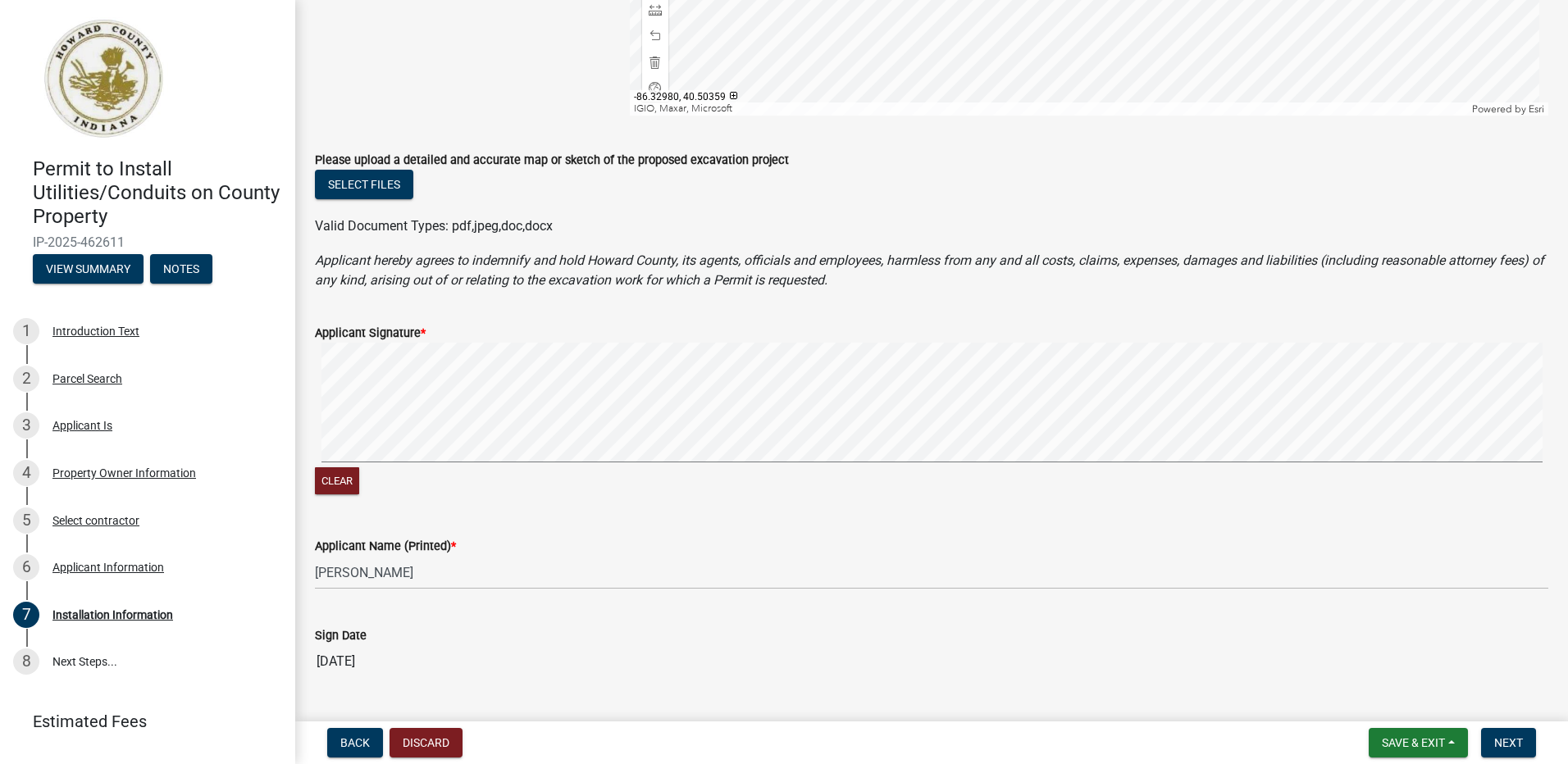
scroll to position [1246, 0]
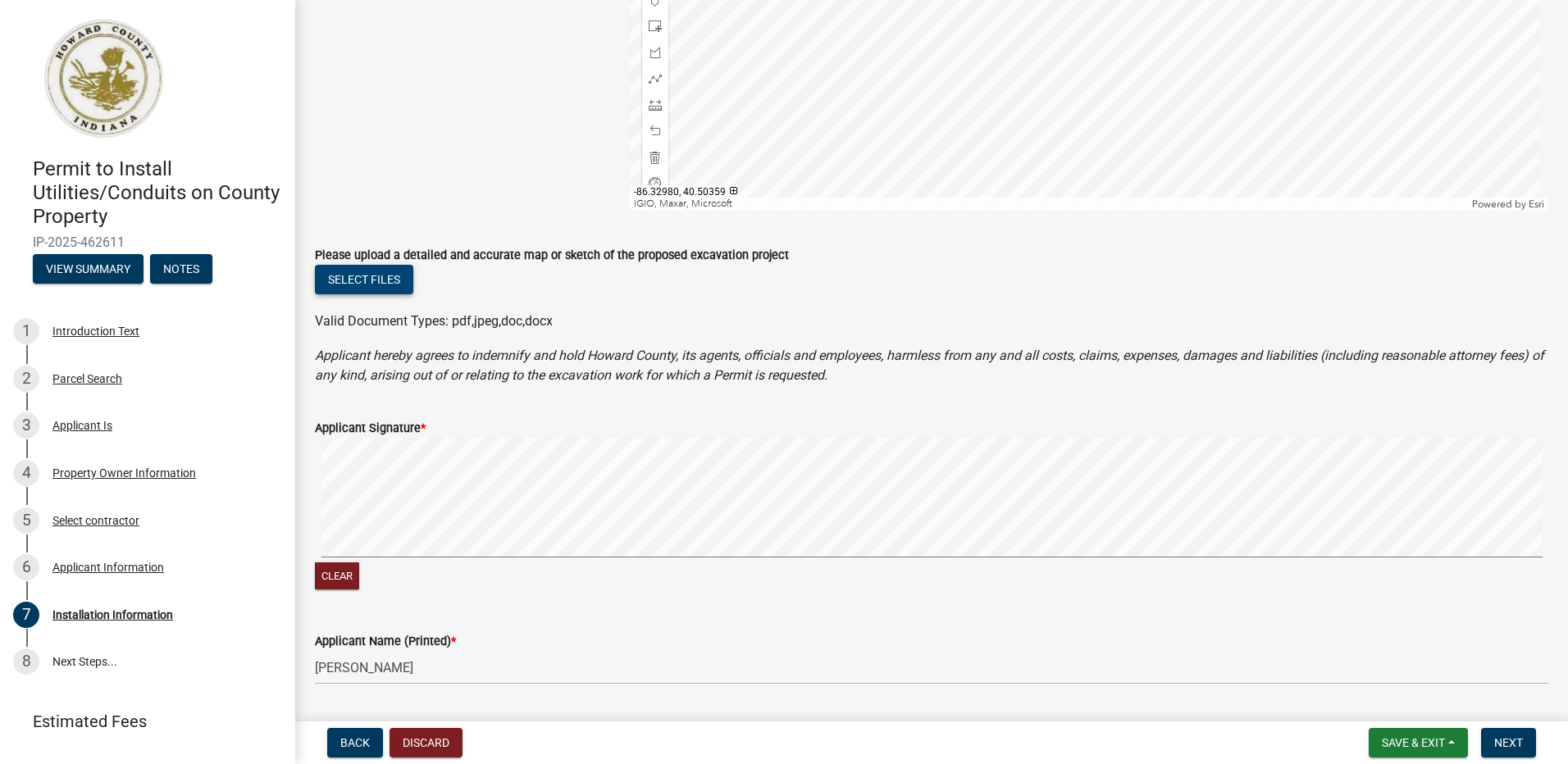
type textarea "Install new 1" plastic gas service to new construction home, directional bore 6…"
click at [370, 279] on button "Select files" at bounding box center [364, 280] width 99 height 30
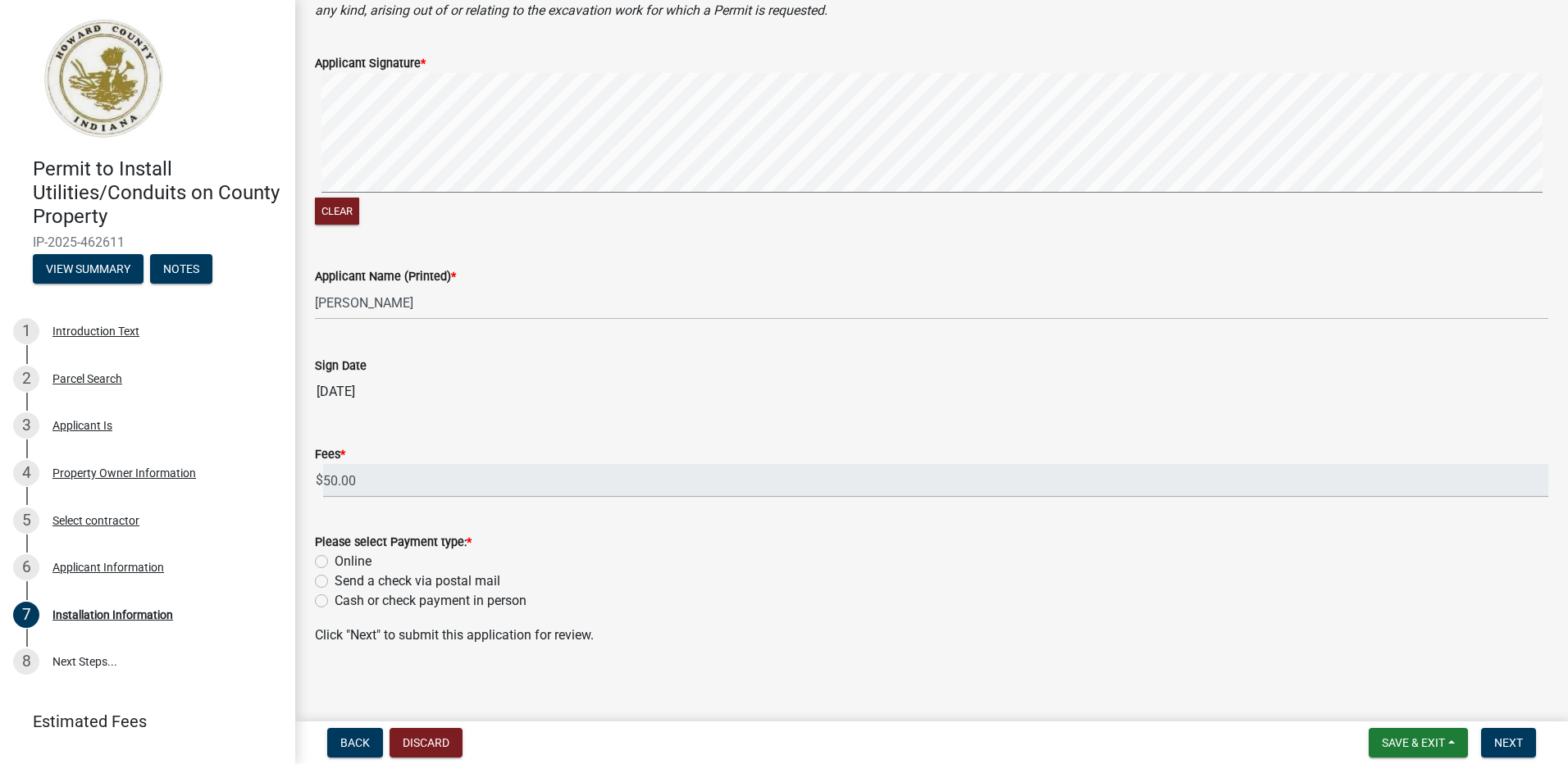
scroll to position [1677, 0]
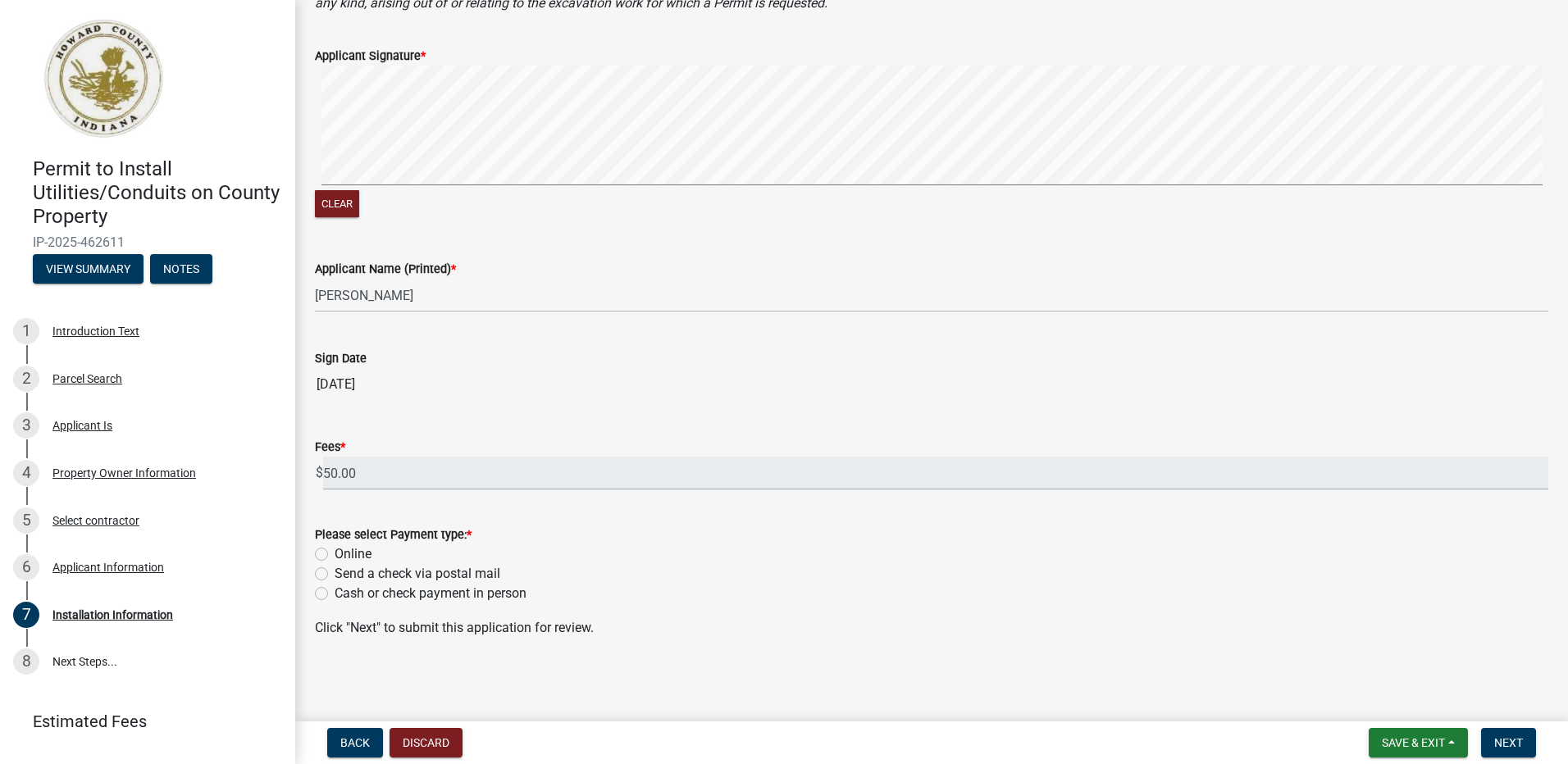
click at [335, 556] on label "Online" at bounding box center [353, 554] width 37 height 20
click at [335, 555] on input "Online" at bounding box center [339, 549] width 11 height 11
radio input "true"
click at [1517, 742] on span "Next" at bounding box center [1508, 742] width 29 height 13
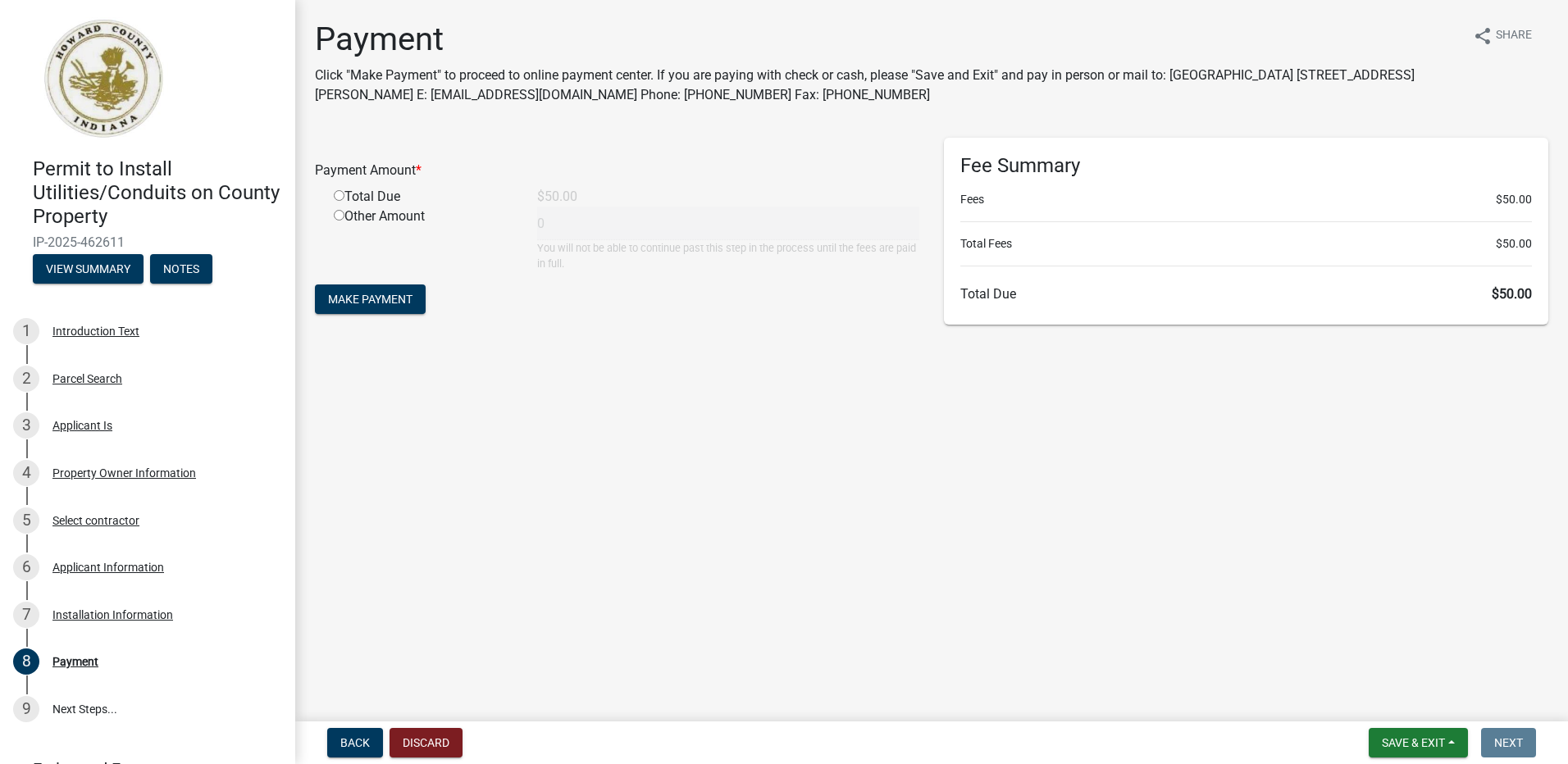
click at [336, 195] on input "radio" at bounding box center [339, 195] width 11 height 11
radio input "true"
type input "50"
click at [393, 298] on span "Make Payment" at bounding box center [370, 299] width 85 height 13
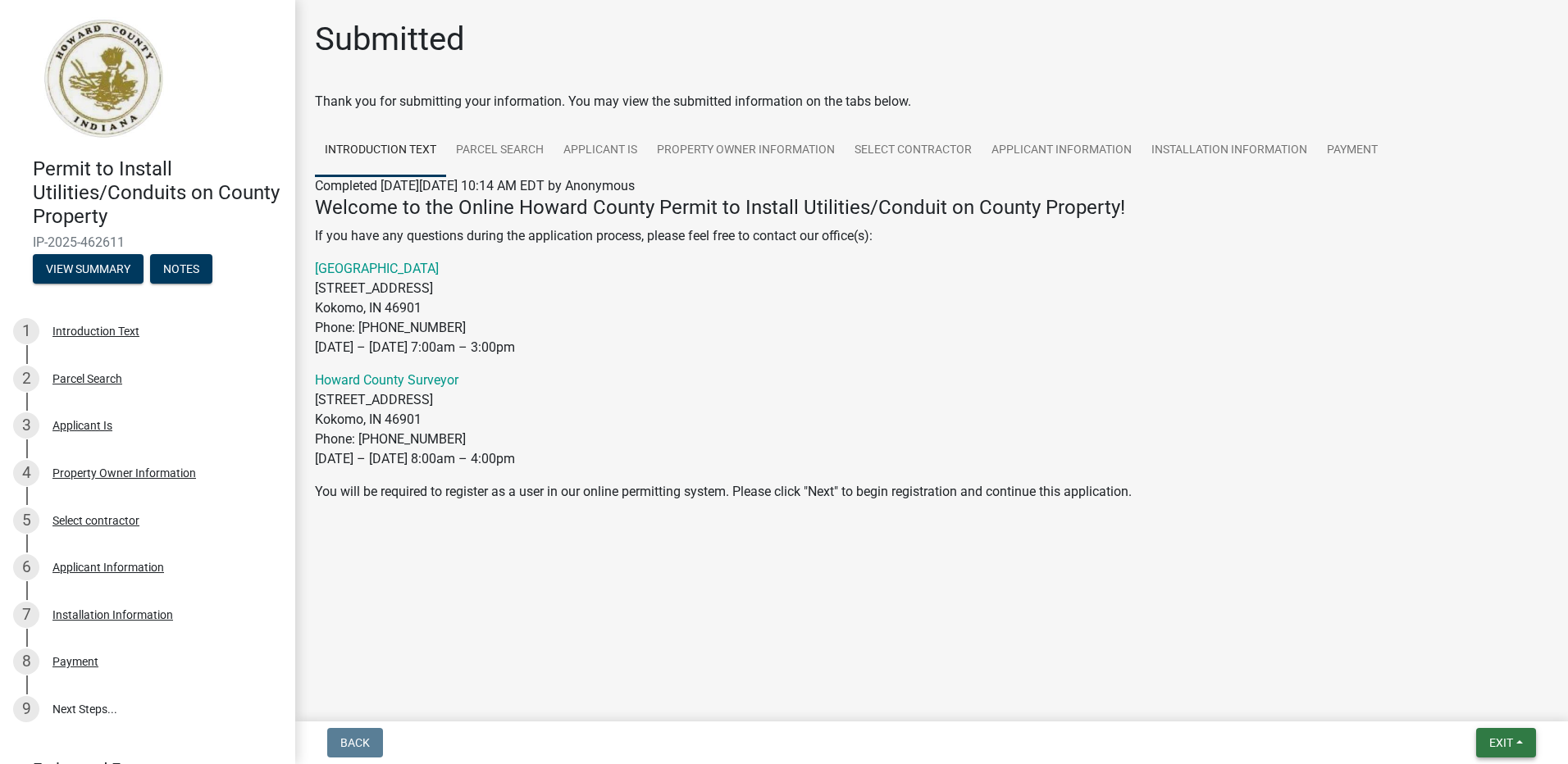
click at [1515, 737] on button "Exit" at bounding box center [1506, 742] width 60 height 30
click at [1450, 700] on button "Save & Exit" at bounding box center [1470, 699] width 131 height 39
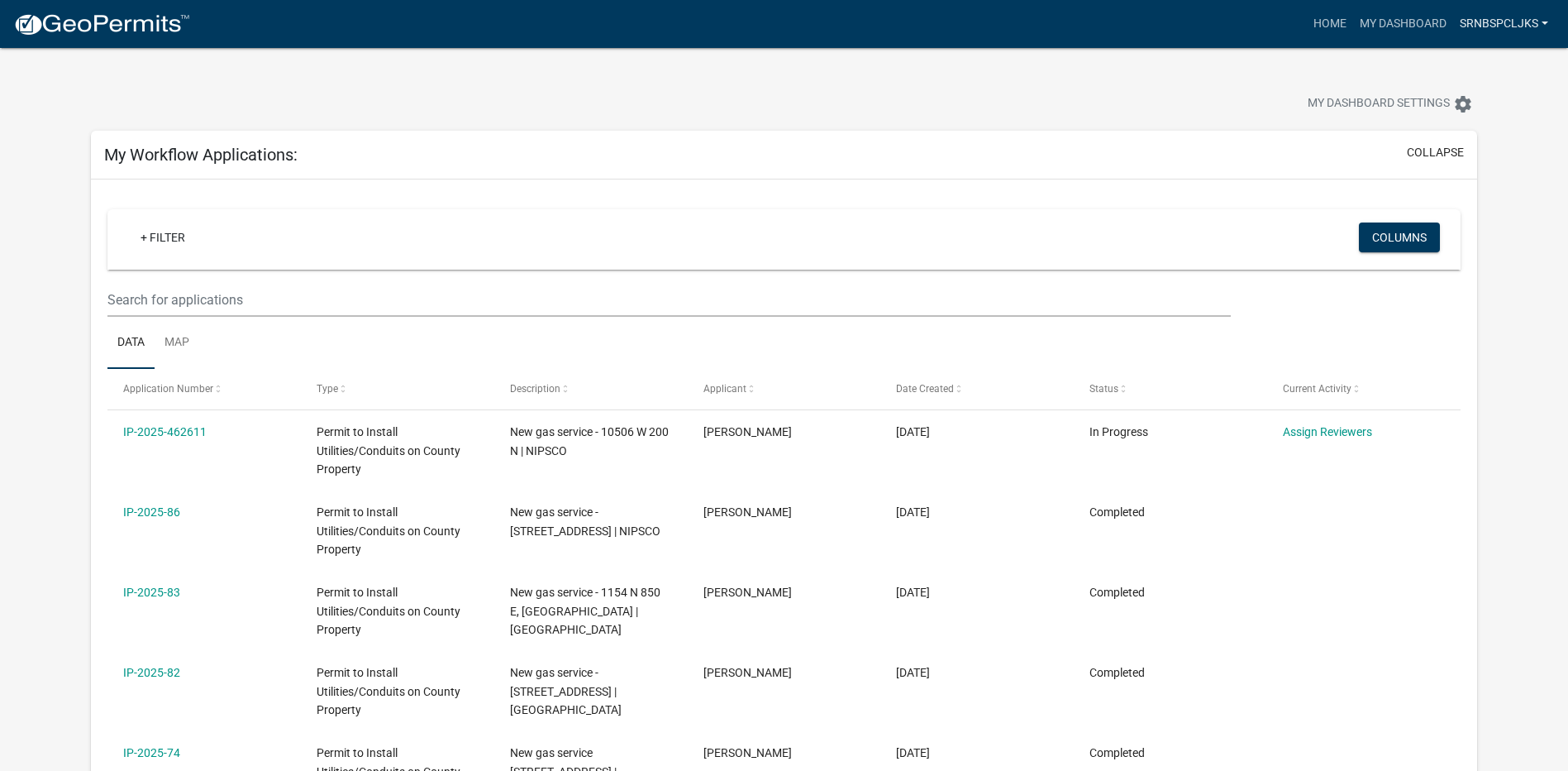
click at [1519, 18] on link "SrNBSpclJKS" at bounding box center [1504, 24] width 102 height 32
click at [1445, 162] on link "Logout" at bounding box center [1483, 161] width 141 height 39
